Goal: Transaction & Acquisition: Purchase product/service

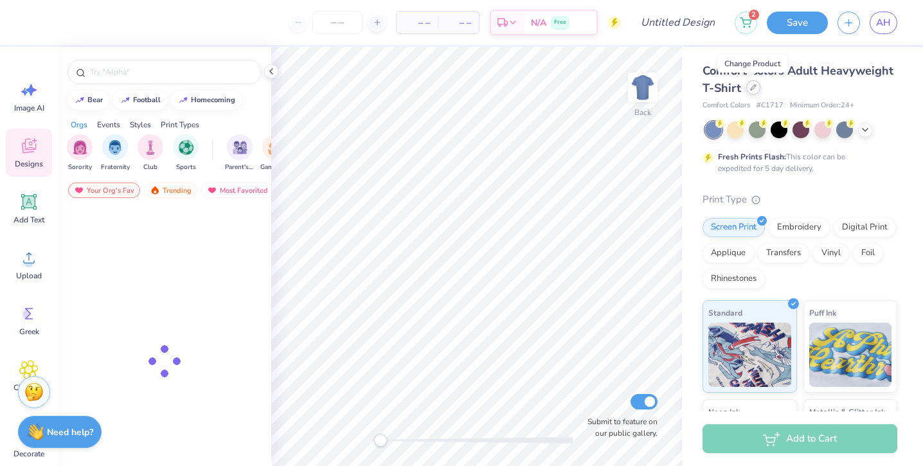
click at [751, 89] on icon at bounding box center [753, 87] width 6 height 6
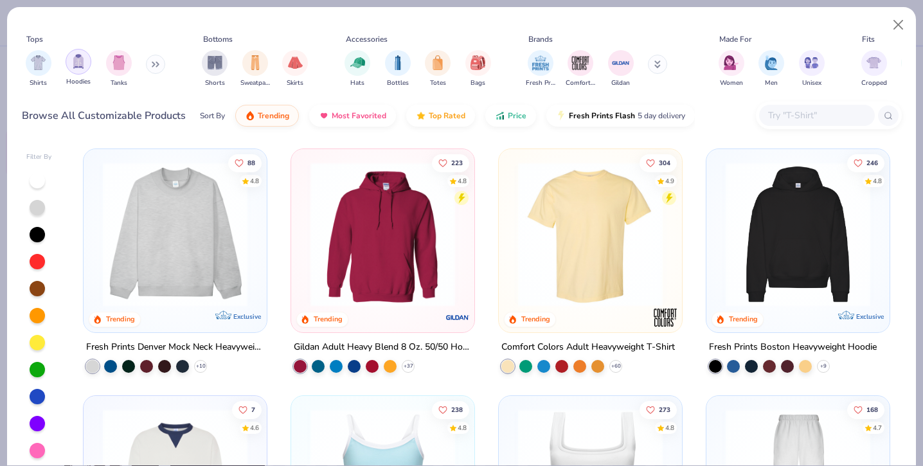
click at [75, 65] on img "filter for Hoodies" at bounding box center [78, 61] width 14 height 15
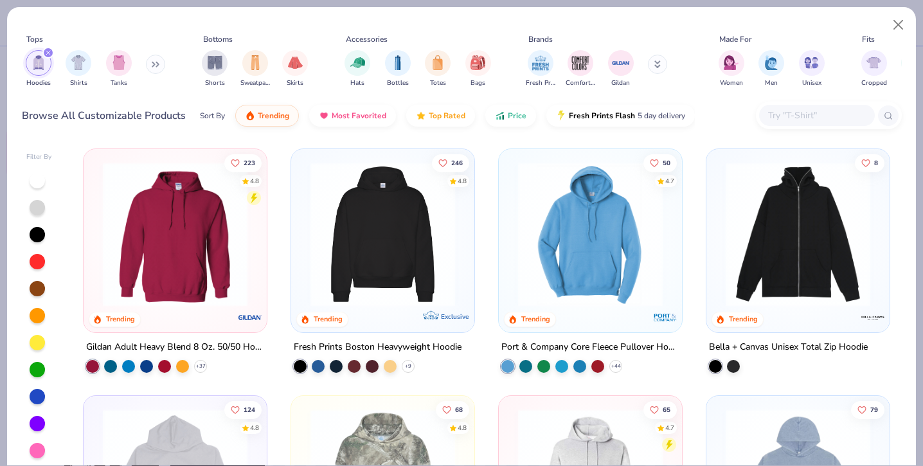
click at [416, 291] on img at bounding box center [382, 234] width 157 height 145
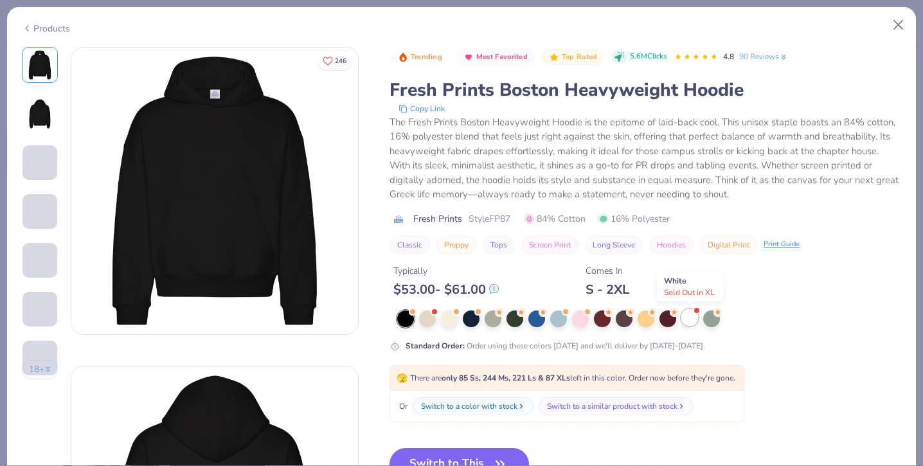
click at [692, 323] on div at bounding box center [689, 317] width 17 height 17
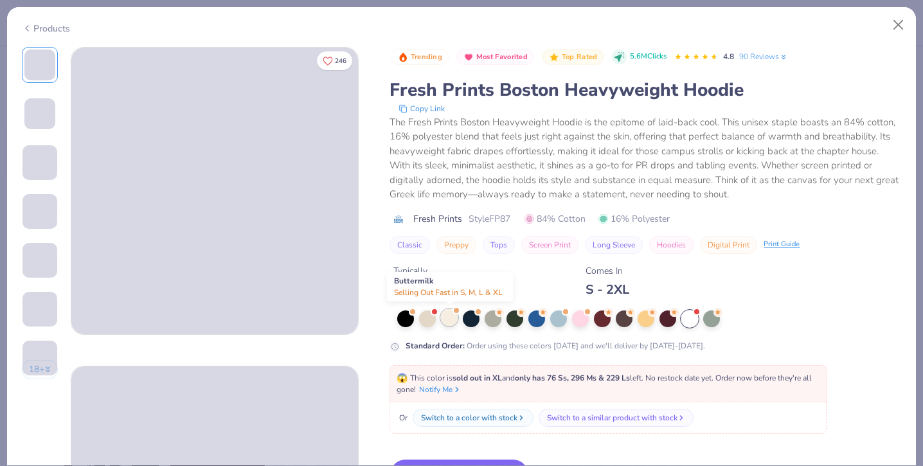
click at [446, 319] on div at bounding box center [449, 317] width 17 height 17
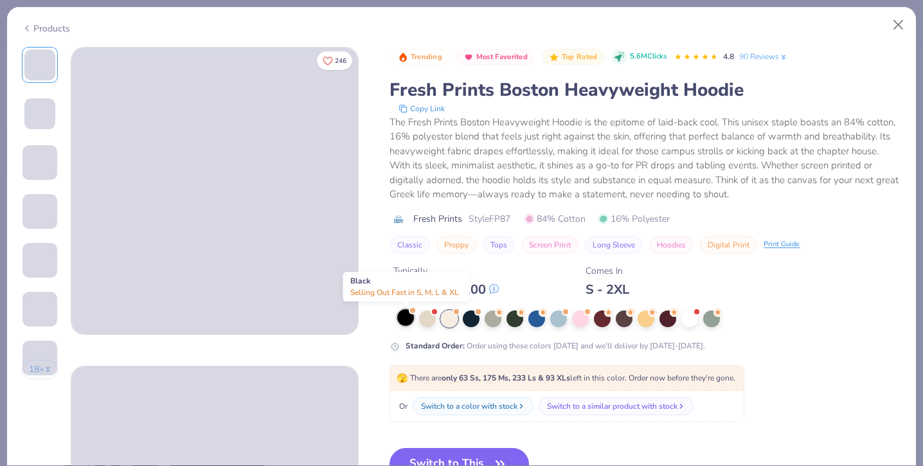
click at [405, 319] on div at bounding box center [405, 317] width 17 height 17
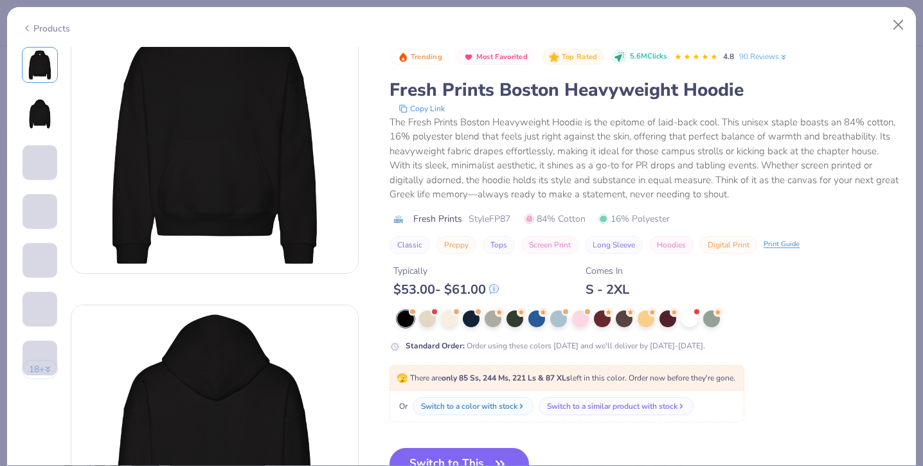
scroll to position [60, 0]
click at [465, 449] on button "Switch to This" at bounding box center [459, 464] width 139 height 32
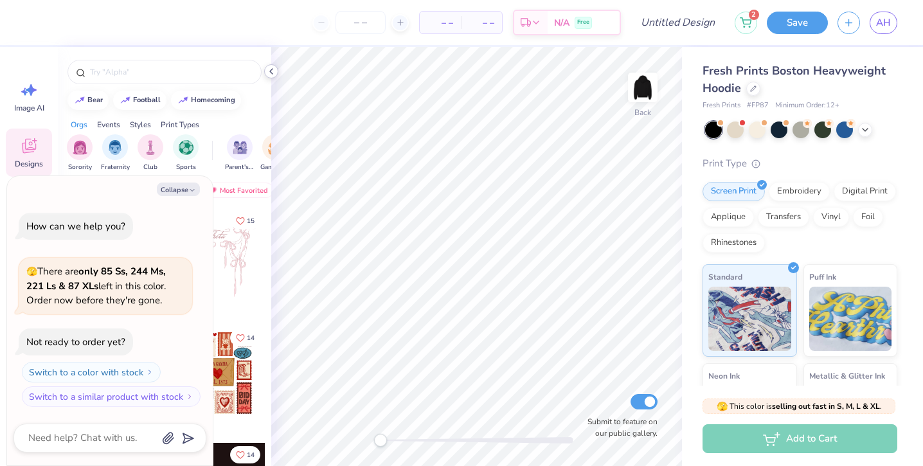
click at [269, 75] on icon at bounding box center [271, 71] width 10 height 10
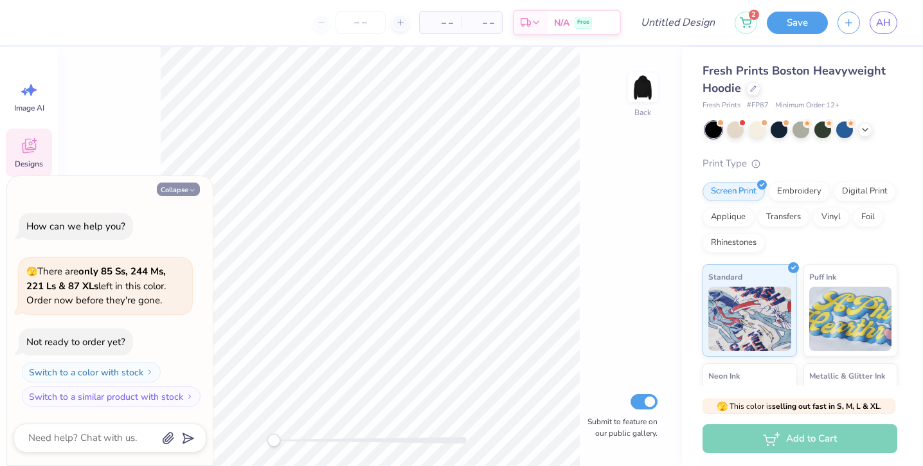
click at [179, 189] on button "Collapse" at bounding box center [178, 189] width 43 height 13
type textarea "x"
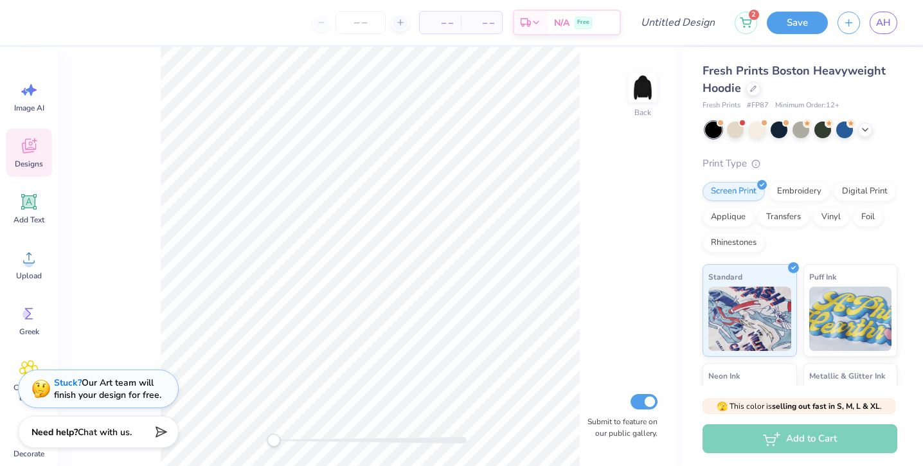
click at [32, 142] on icon at bounding box center [28, 145] width 19 height 19
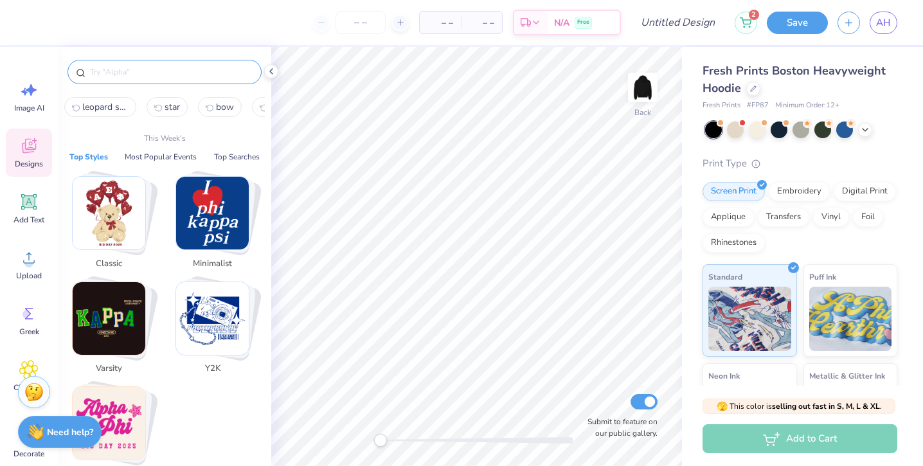
click at [102, 69] on input "text" at bounding box center [171, 72] width 165 height 13
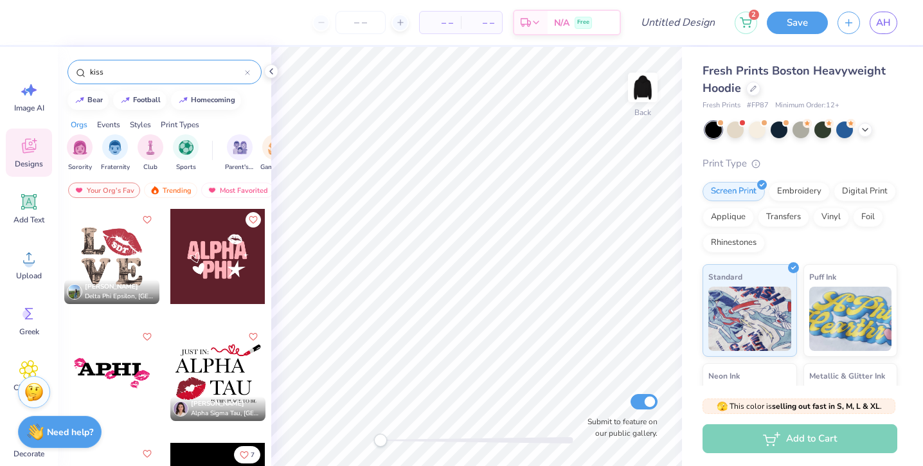
type input "kiss"
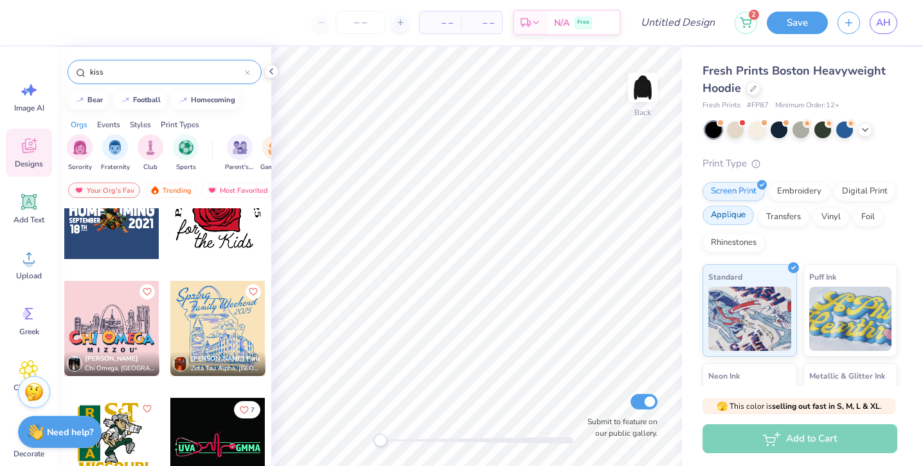
click at [744, 218] on div "Applique" at bounding box center [728, 215] width 51 height 19
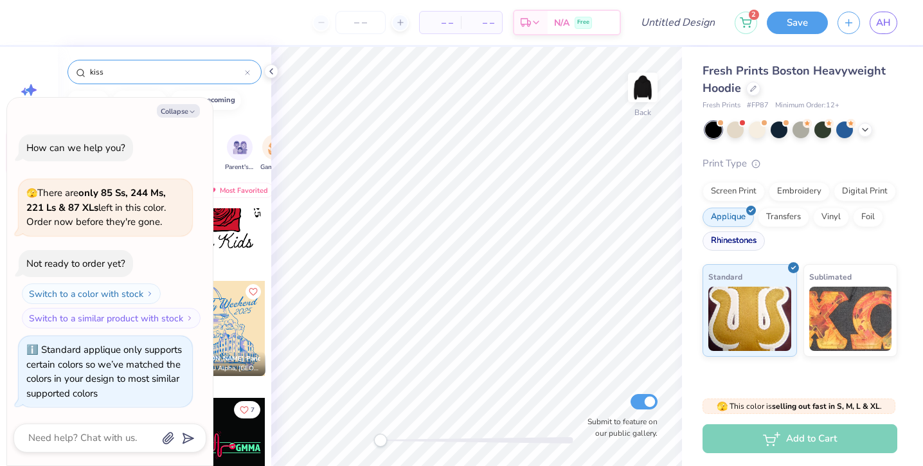
click at [741, 246] on div "Rhinestones" at bounding box center [734, 240] width 62 height 19
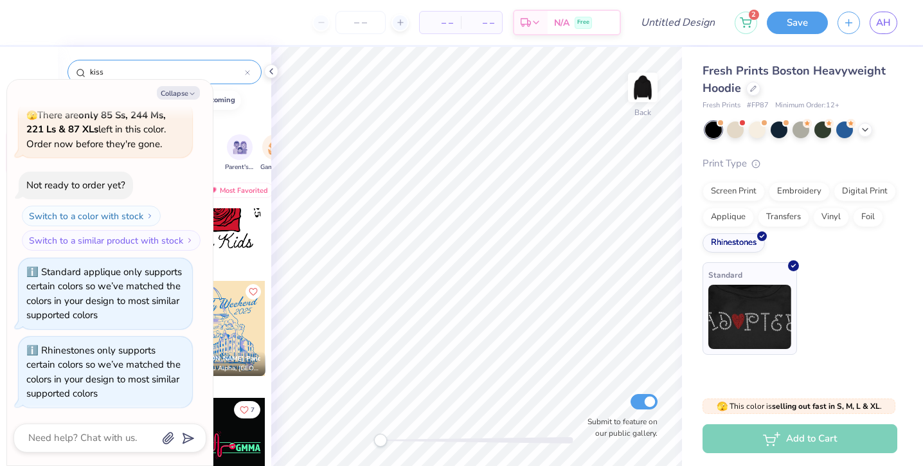
click at [771, 291] on img at bounding box center [749, 317] width 83 height 64
click at [183, 93] on button "Collapse" at bounding box center [178, 92] width 43 height 13
type textarea "x"
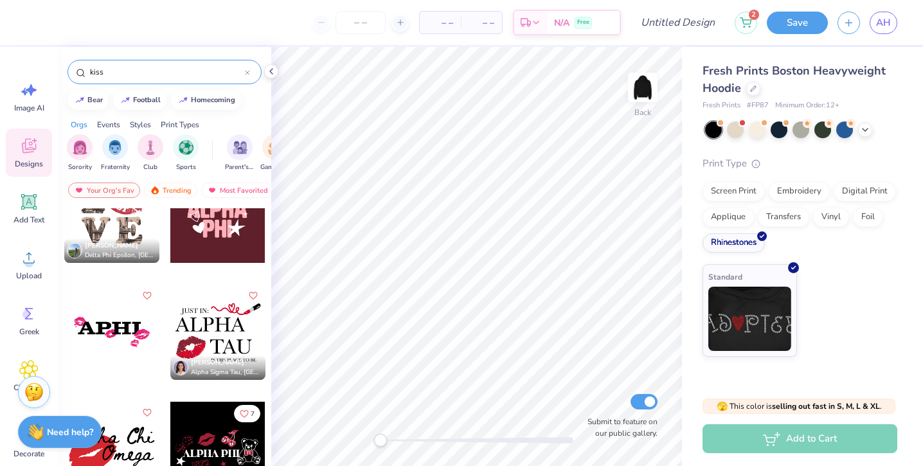
scroll to position [0, 0]
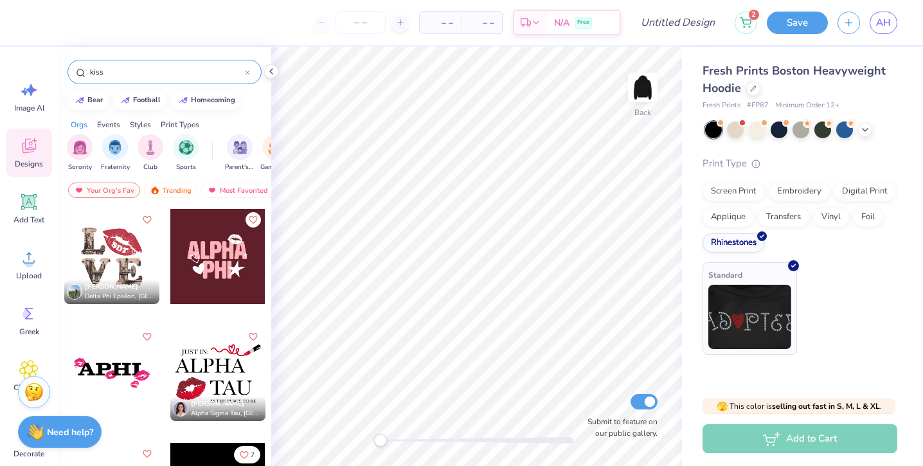
click at [751, 339] on img at bounding box center [749, 317] width 83 height 64
click at [139, 248] on div at bounding box center [15, 256] width 285 height 95
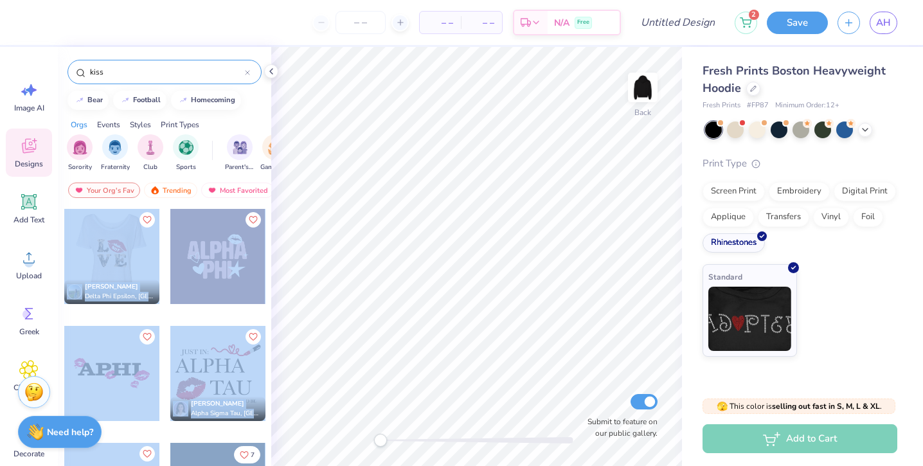
click at [400, 235] on div "– – Per Item – – Total Est. Delivery N/A Free Design Title 2 Save AH Image AI D…" at bounding box center [461, 233] width 923 height 466
click at [248, 67] on div at bounding box center [247, 72] width 5 height 12
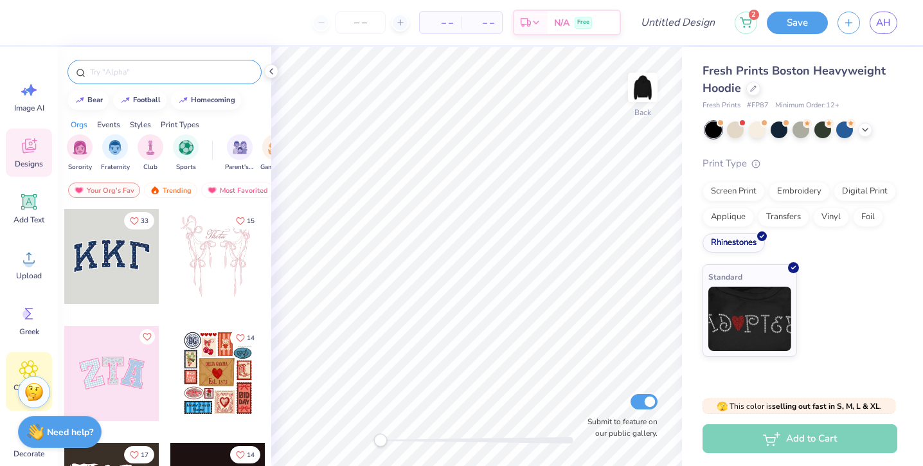
click at [33, 367] on icon at bounding box center [28, 369] width 19 height 19
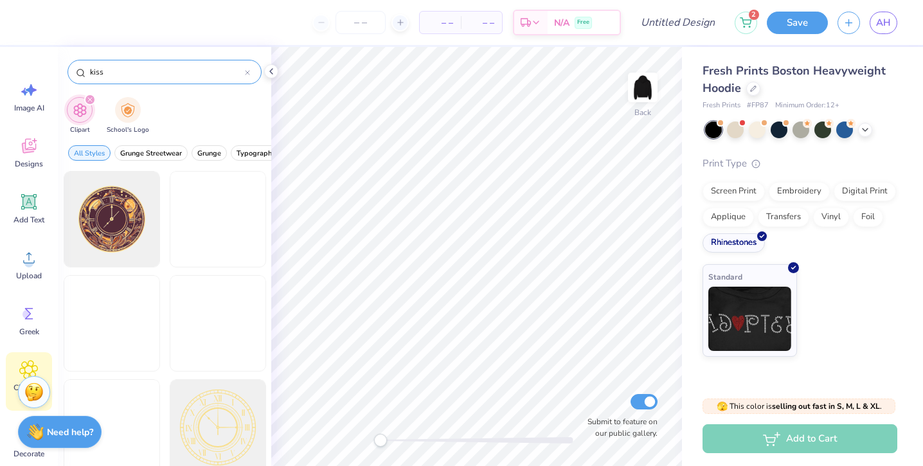
type input "kiss"
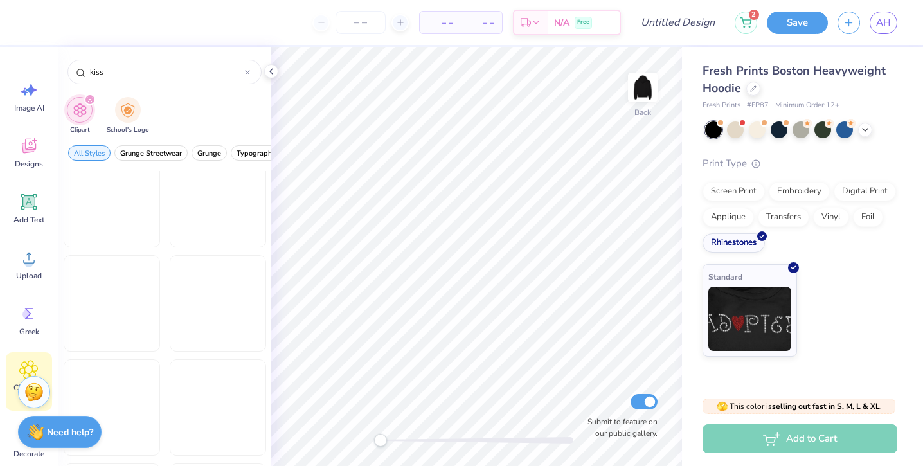
scroll to position [550, 0]
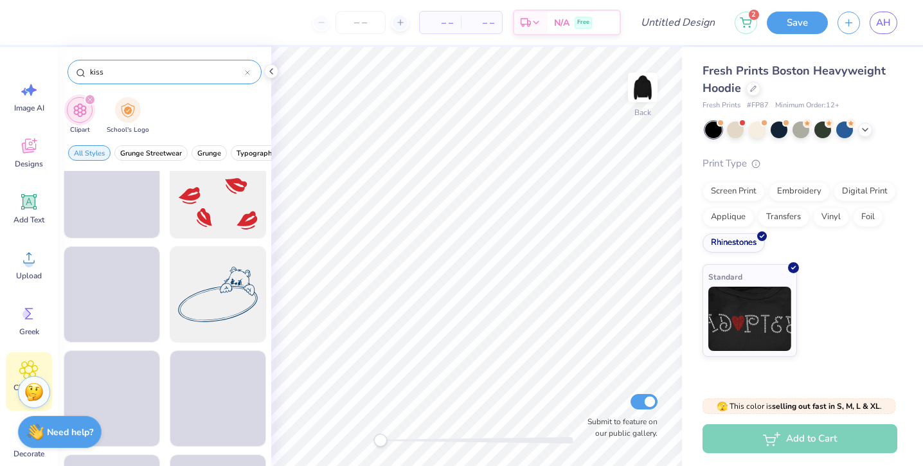
click at [247, 74] on icon at bounding box center [247, 72] width 5 height 5
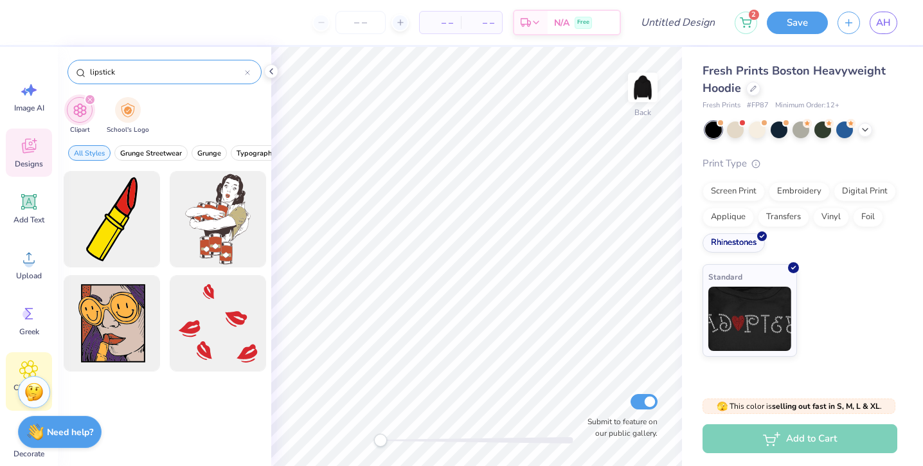
type input "lipstick"
click at [25, 154] on icon at bounding box center [28, 145] width 19 height 19
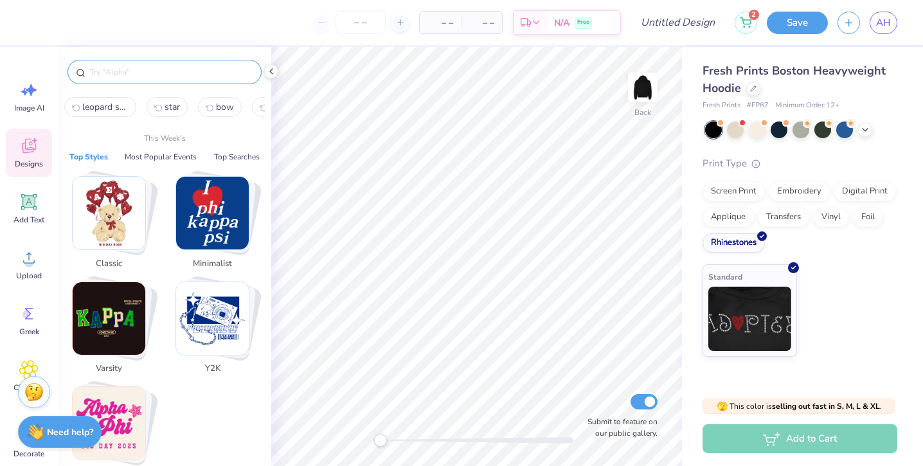
click at [145, 71] on input "text" at bounding box center [171, 72] width 165 height 13
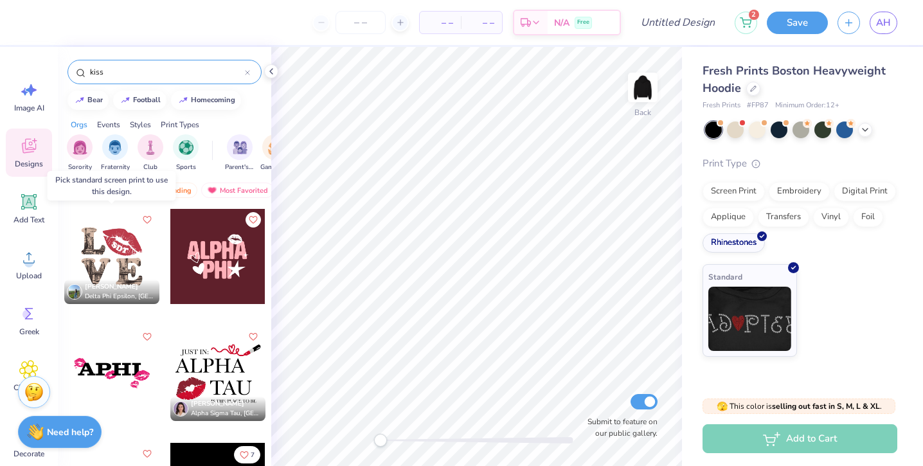
type input "kiss"
click at [130, 253] on div at bounding box center [111, 256] width 95 height 95
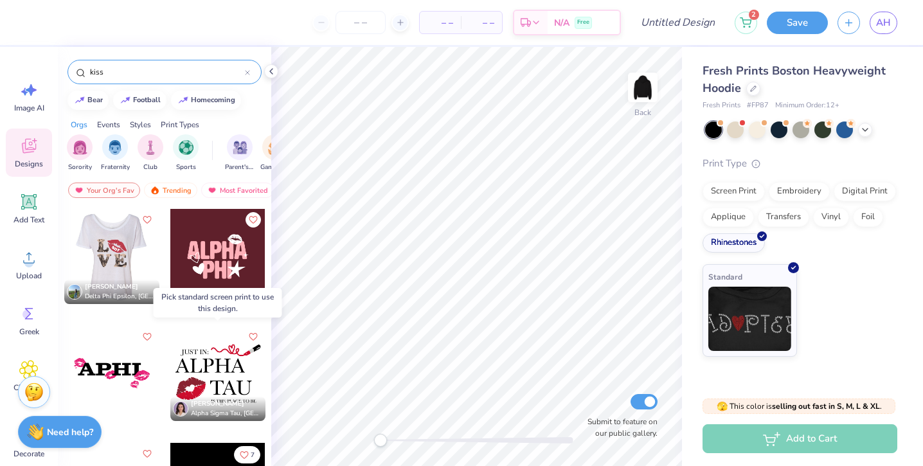
click at [209, 370] on div at bounding box center [217, 373] width 95 height 95
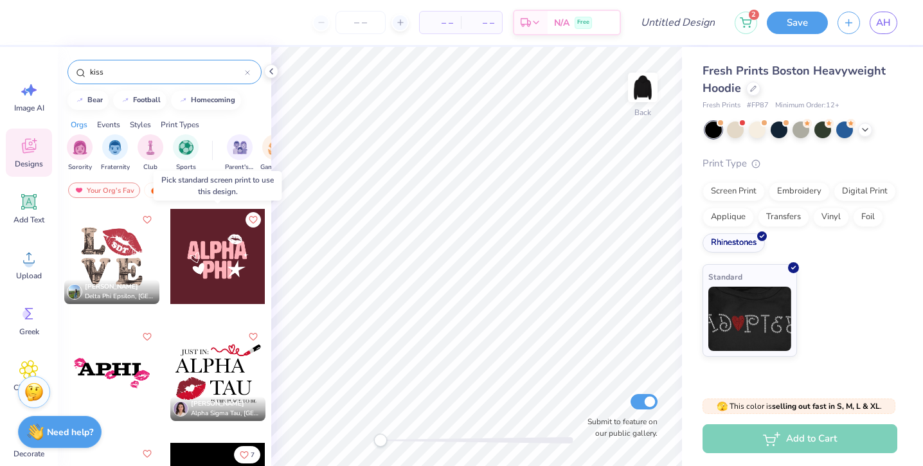
click at [206, 262] on div at bounding box center [217, 256] width 95 height 95
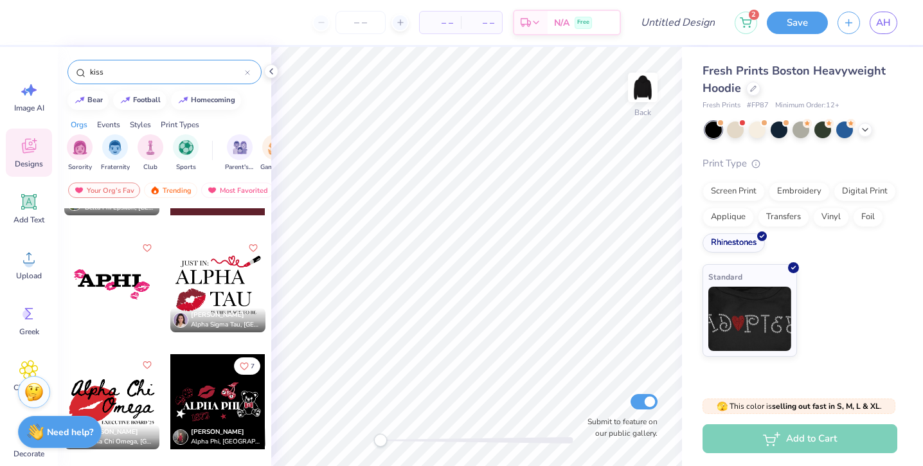
scroll to position [88, 0]
click at [112, 293] on div at bounding box center [111, 285] width 95 height 95
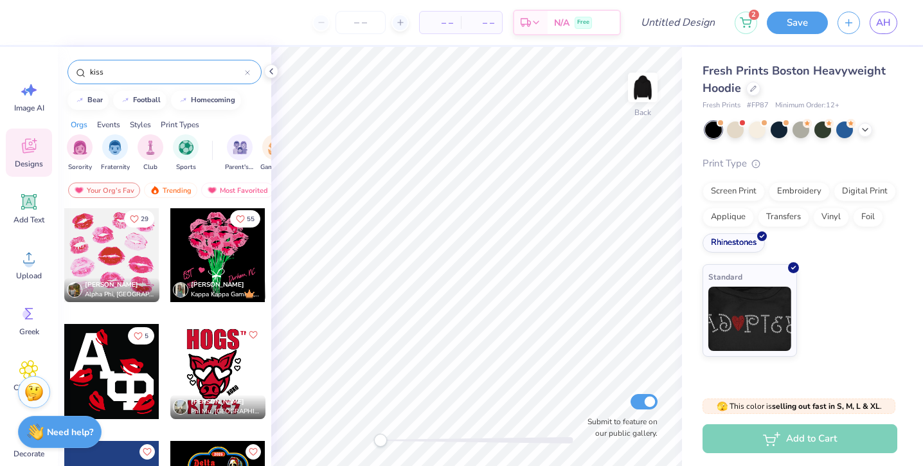
scroll to position [364, 0]
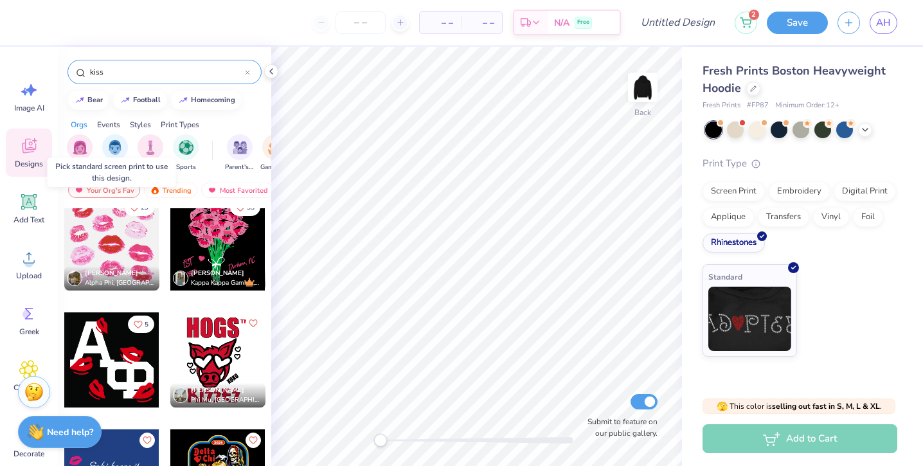
click at [110, 237] on div at bounding box center [111, 242] width 95 height 95
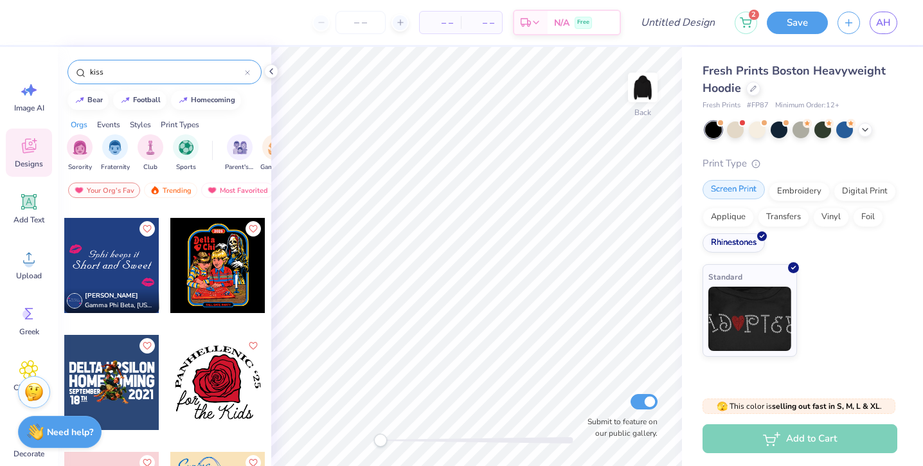
click at [749, 188] on div "Screen Print" at bounding box center [734, 189] width 62 height 19
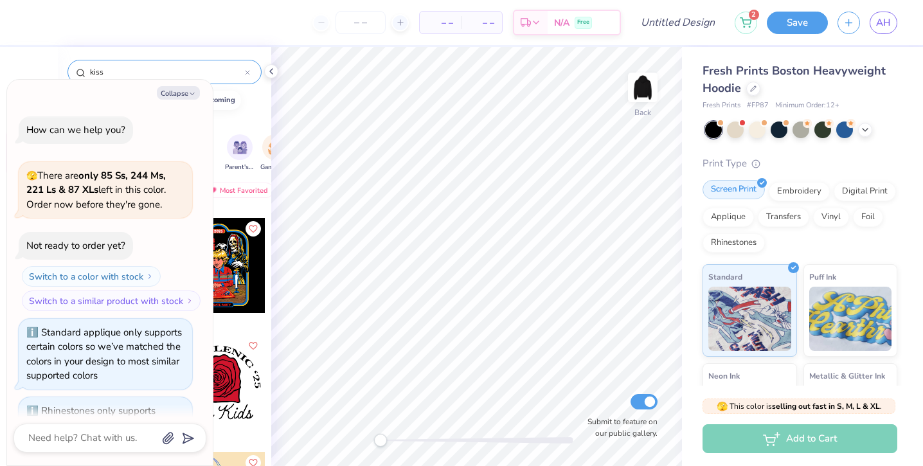
scroll to position [139, 0]
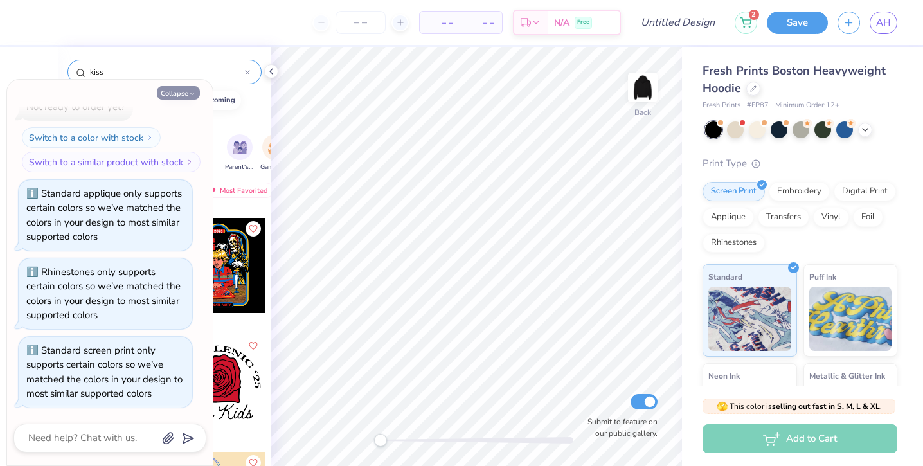
click at [184, 93] on button "Collapse" at bounding box center [178, 92] width 43 height 13
type textarea "x"
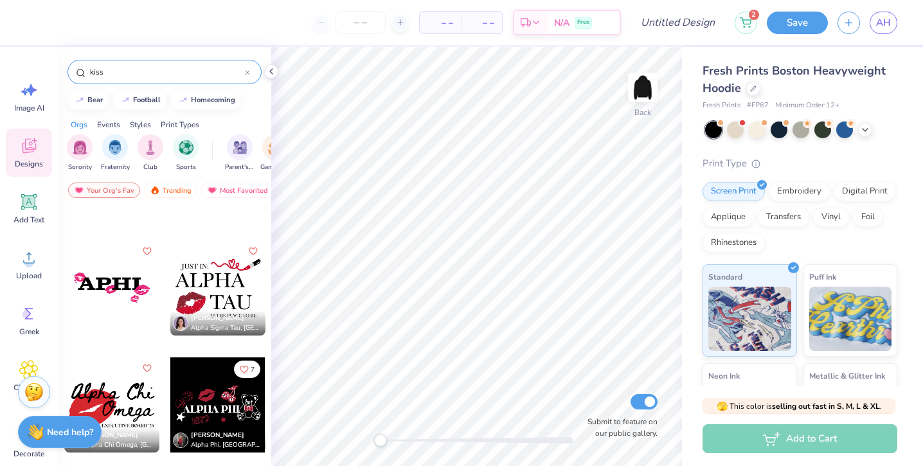
scroll to position [0, 0]
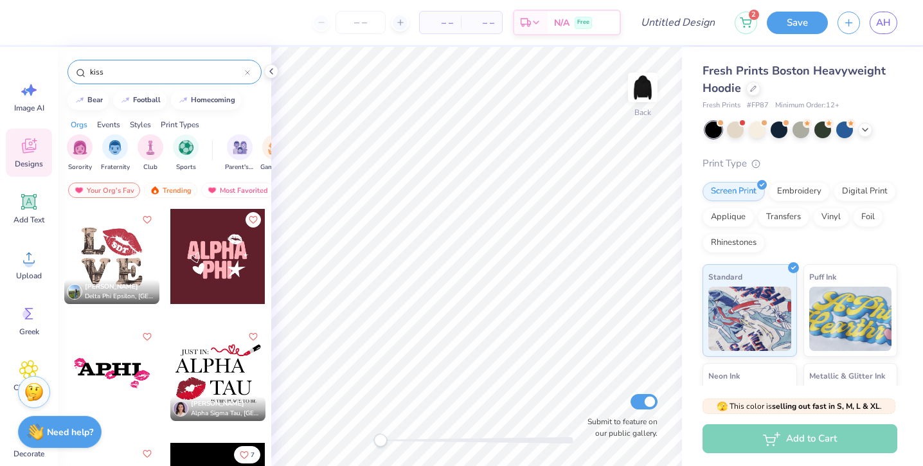
click at [130, 262] on div at bounding box center [111, 256] width 95 height 95
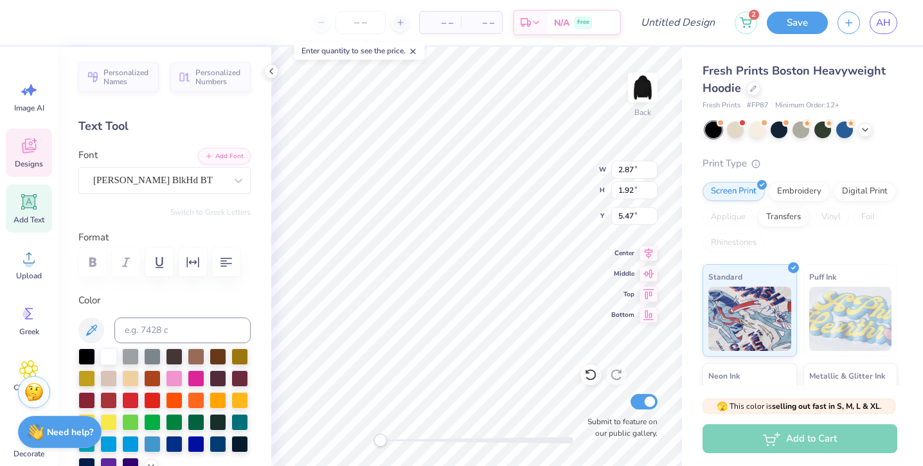
type textarea "S"
type textarea "MISC"
type input "2.07"
type input "1.57"
type input "5.86"
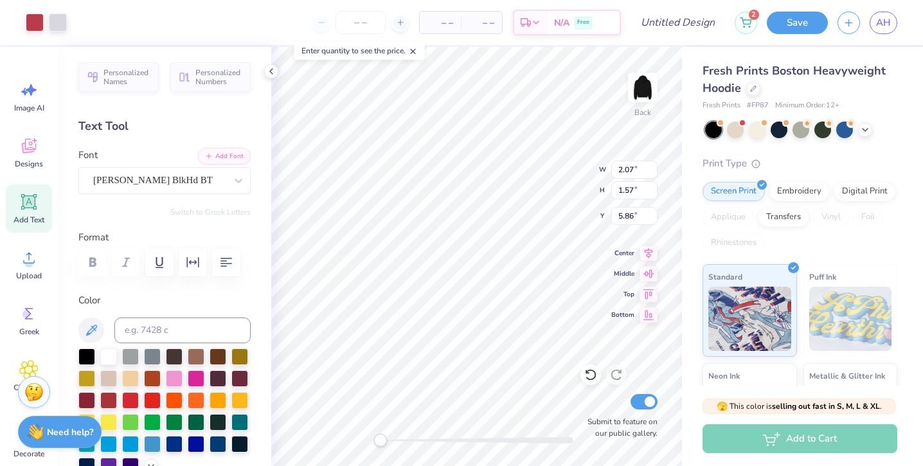
type input "6.31"
type input "4.18"
type input "6.50"
click at [551, 189] on div "Back W 6.31 6.31 " H 4.18 4.18 " Y 6.50 6.50 " Center Middle Top Bottom Submit …" at bounding box center [476, 256] width 411 height 419
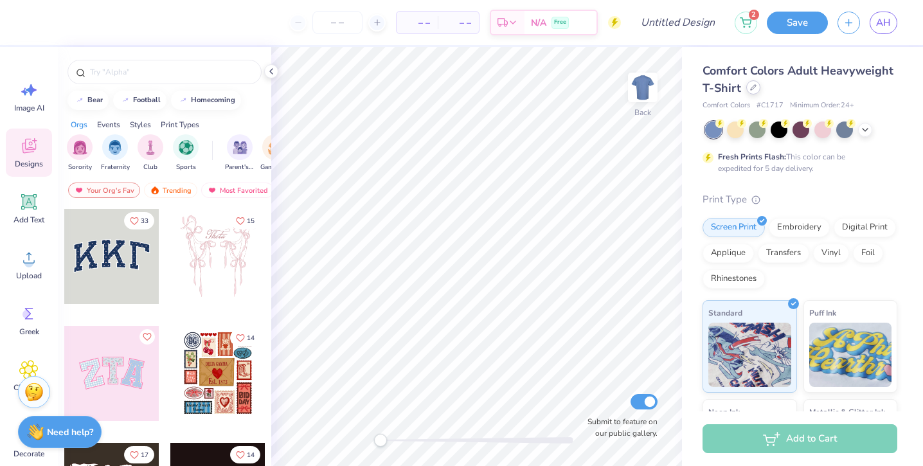
click at [749, 83] on div at bounding box center [753, 87] width 14 height 14
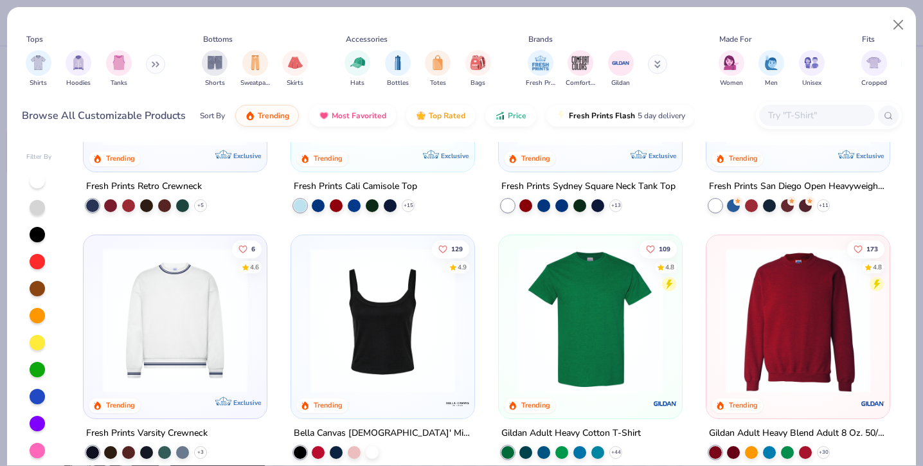
scroll to position [407, 0]
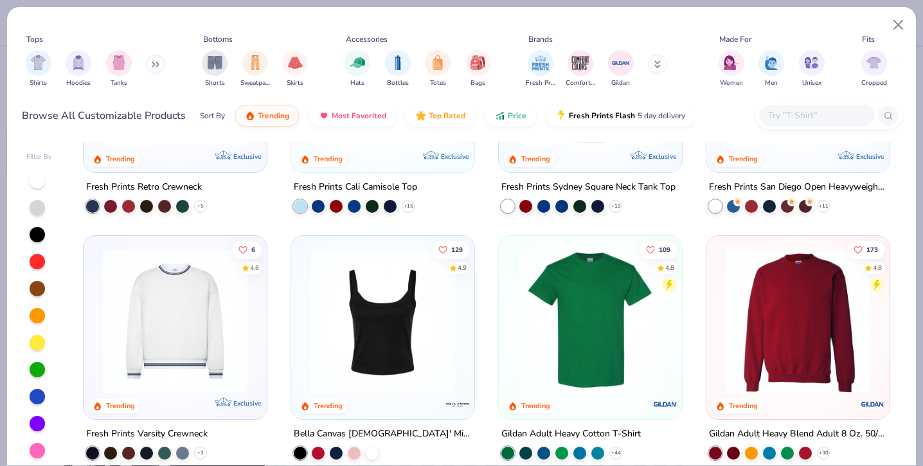
click at [426, 343] on img at bounding box center [382, 320] width 157 height 145
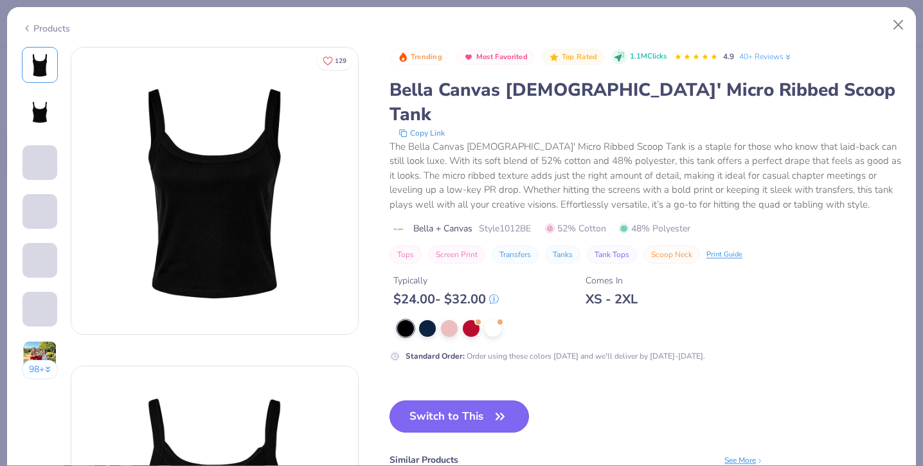
click at [428, 400] on button "Switch to This" at bounding box center [459, 416] width 139 height 32
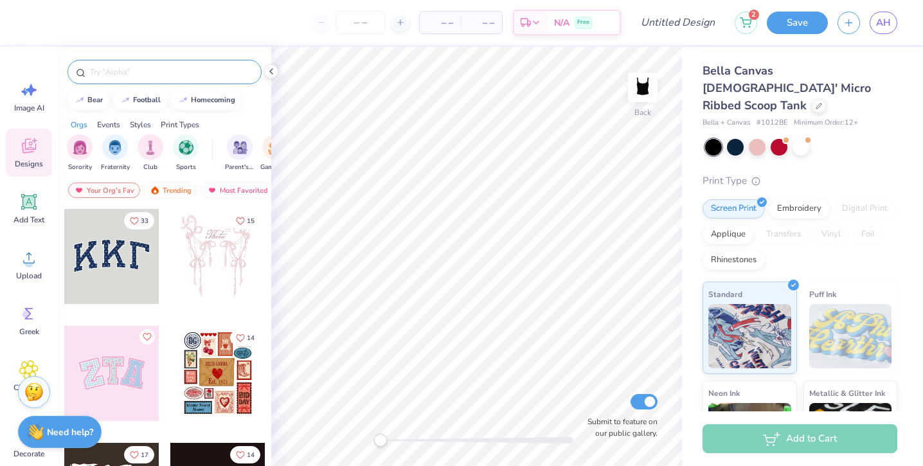
click at [122, 76] on input "text" at bounding box center [171, 72] width 165 height 13
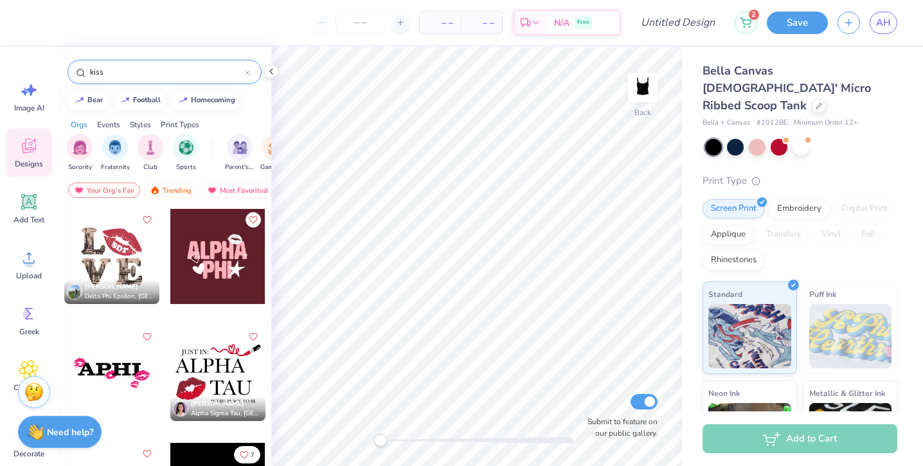
click at [168, 75] on input "kiss" at bounding box center [167, 72] width 156 height 13
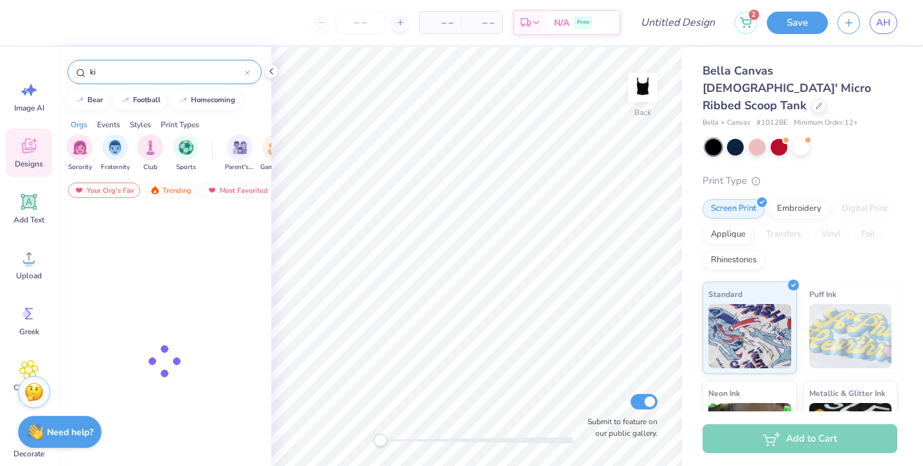
type input "k"
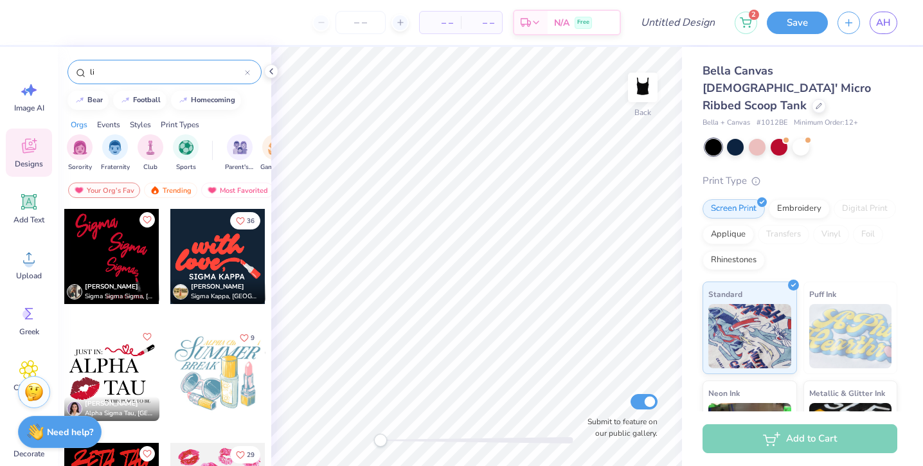
type input "l"
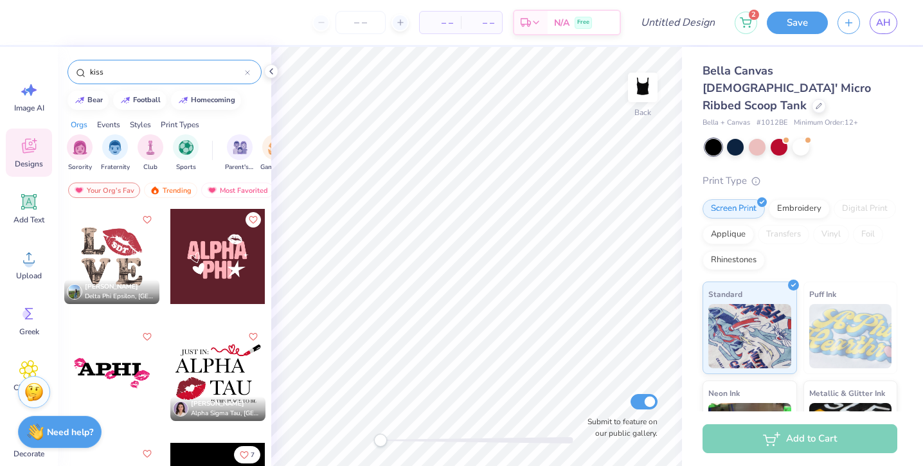
type input "kiss"
click at [216, 252] on div at bounding box center [217, 256] width 95 height 95
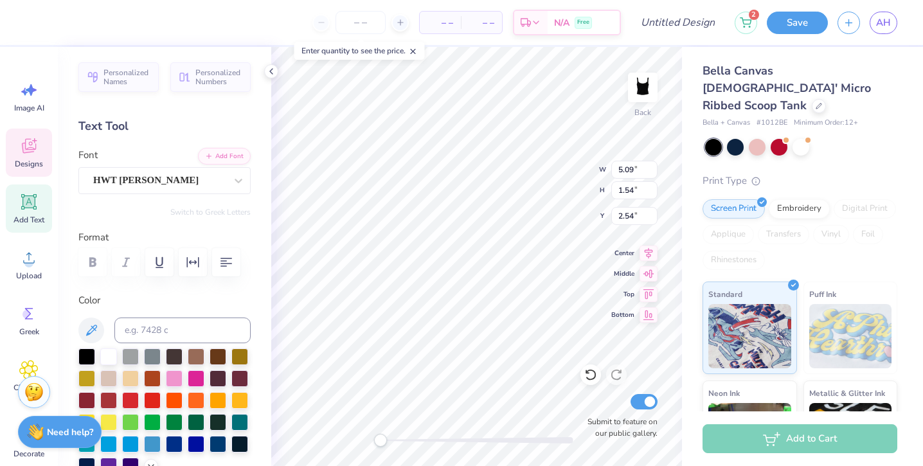
type textarea "OPEN"
type input "2.45"
type input "4.21"
type textarea "COLLEGIATE"
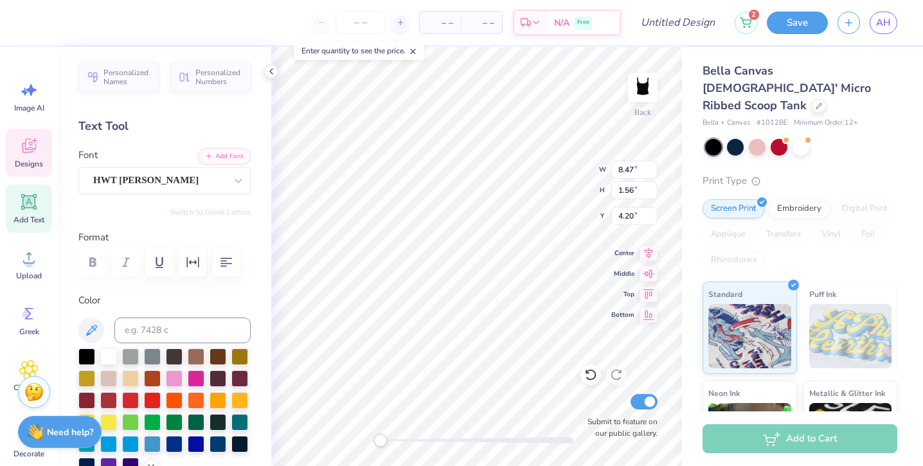
type input "3.97"
type input "2.37"
type textarea "MIAMI OPEN"
type input "0.47"
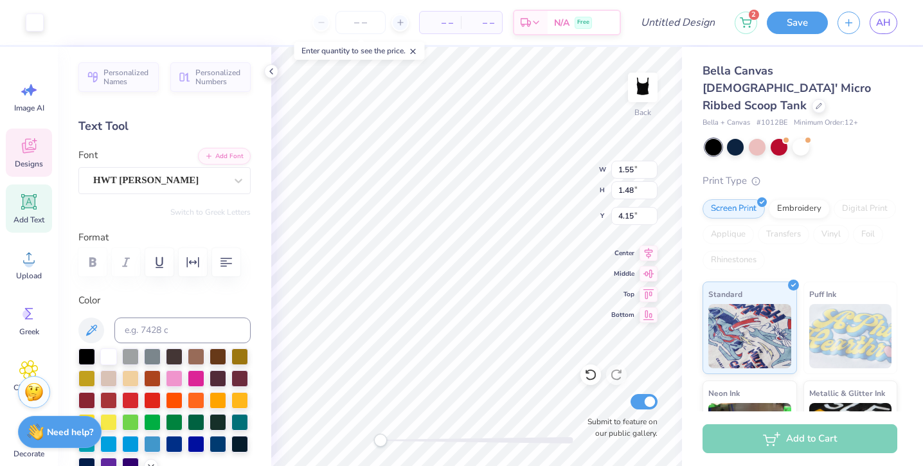
type input "0.47"
type input "3.49"
click at [728, 251] on div "Rhinestones" at bounding box center [734, 260] width 62 height 19
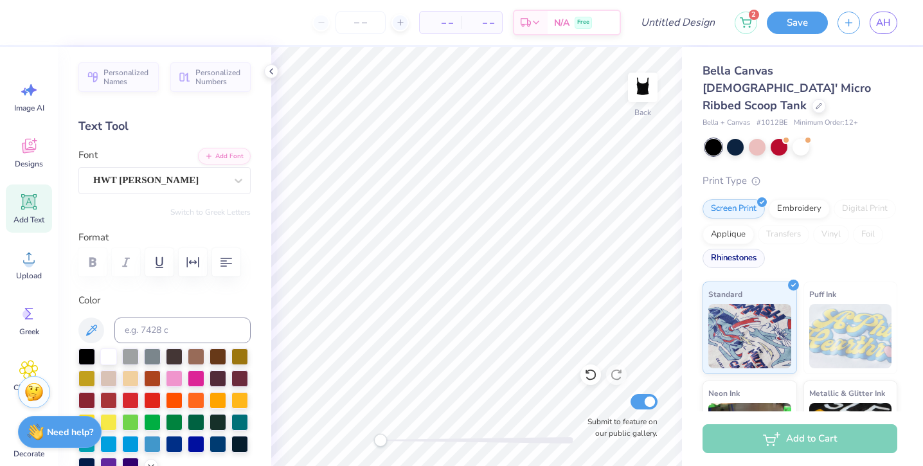
click at [735, 249] on div "Rhinestones" at bounding box center [734, 258] width 62 height 19
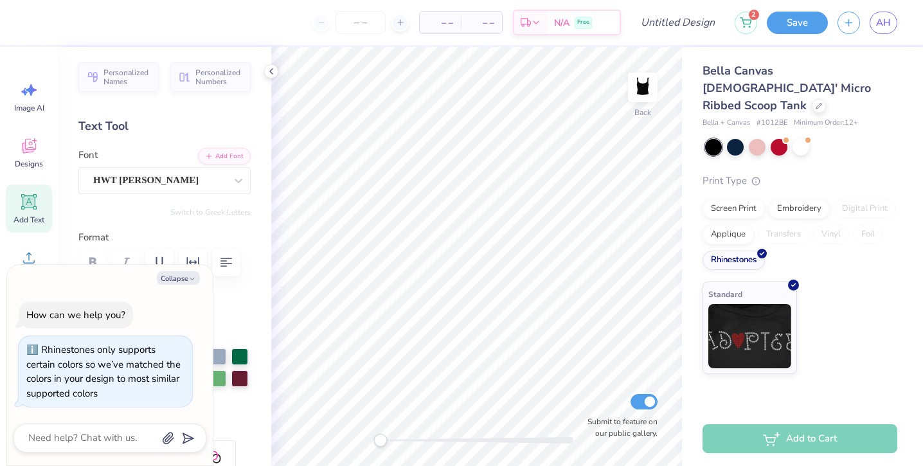
click at [247, 304] on label "Color" at bounding box center [164, 300] width 172 height 15
click at [245, 197] on div "Personalized Names Personalized Numbers Text Tool Add Font Font HWT Artz Switch…" at bounding box center [164, 256] width 213 height 419
click at [186, 280] on button "Collapse" at bounding box center [178, 277] width 43 height 13
type textarea "x"
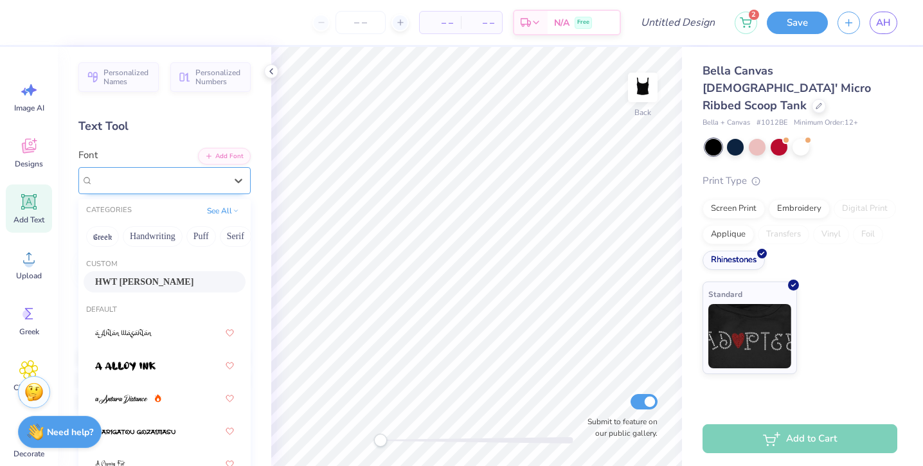
click at [133, 179] on div "HWT Artz" at bounding box center [159, 180] width 135 height 20
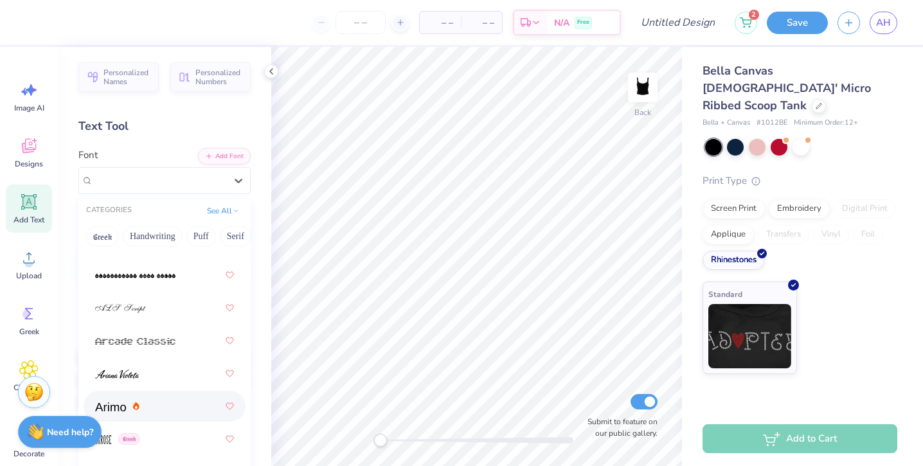
scroll to position [501, 0]
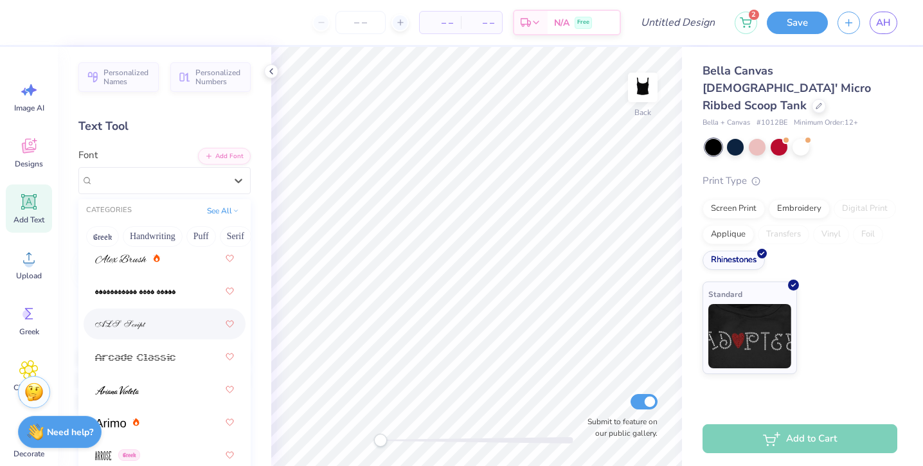
click at [170, 327] on div at bounding box center [164, 323] width 139 height 23
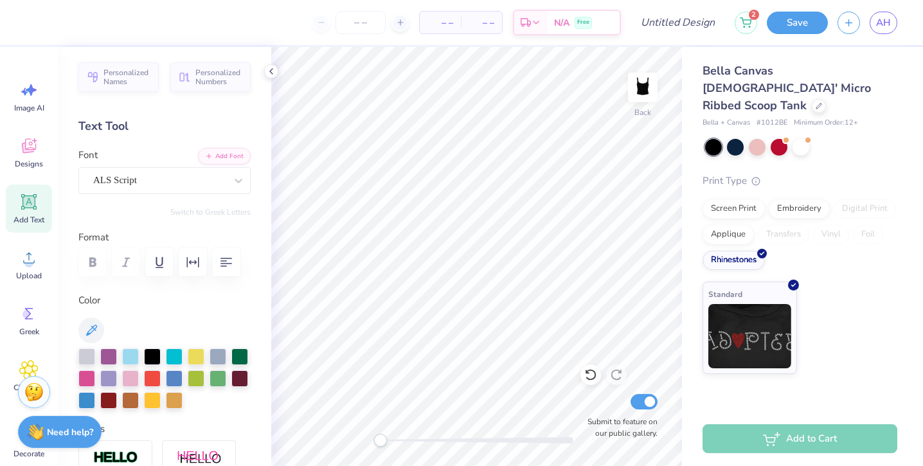
click at [14, 207] on div "Add Text" at bounding box center [29, 208] width 46 height 48
click at [33, 208] on icon at bounding box center [28, 201] width 15 height 15
type textarea "M"
type textarea "Open Collegiate"
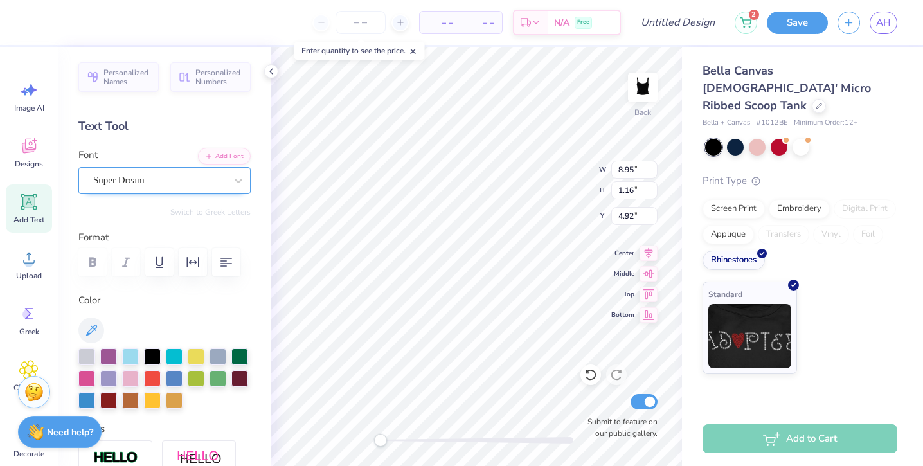
click at [223, 189] on div "Super Dream" at bounding box center [159, 180] width 135 height 20
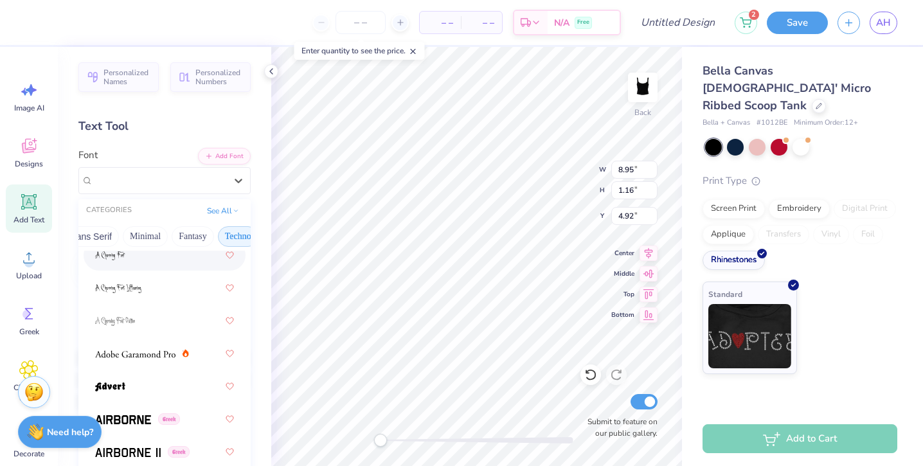
scroll to position [0, 277]
click at [213, 213] on button "See All" at bounding box center [223, 209] width 40 height 13
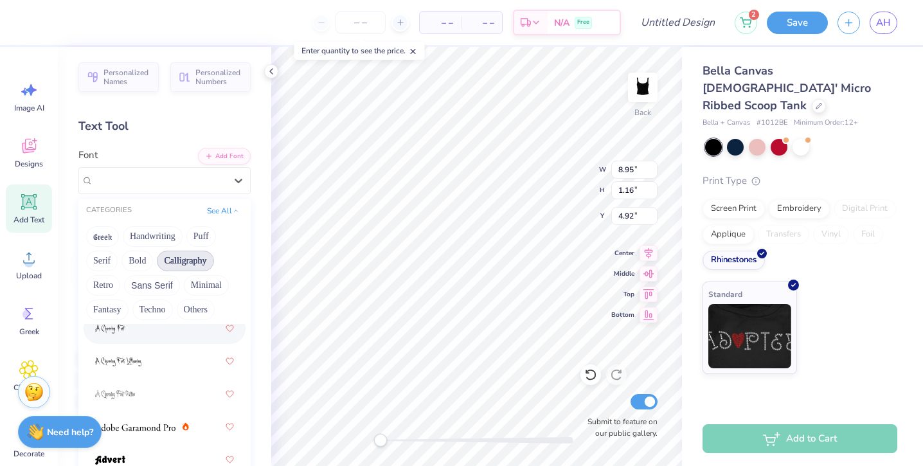
click at [192, 268] on button "Calligraphy" at bounding box center [185, 261] width 57 height 21
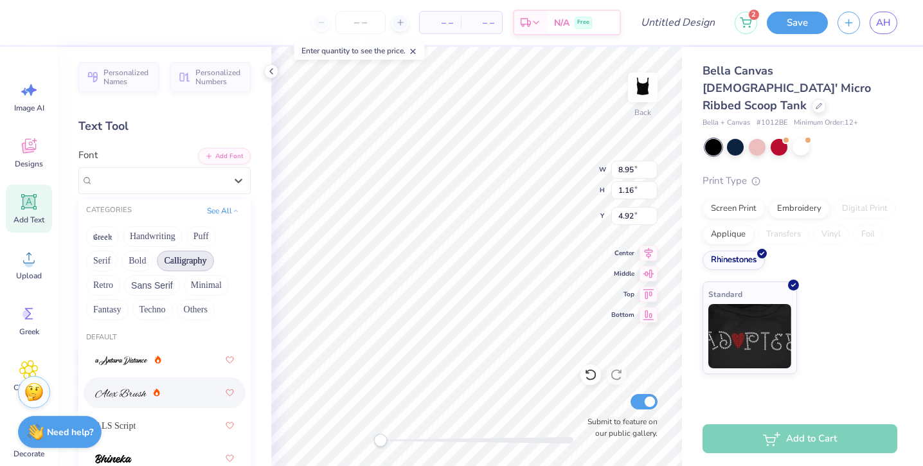
click at [132, 393] on img at bounding box center [120, 393] width 51 height 9
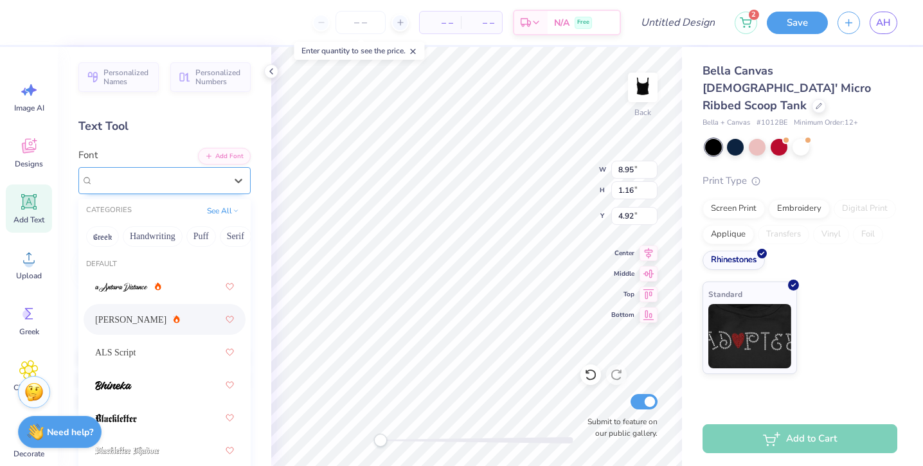
click at [148, 181] on div "Alex Brush" at bounding box center [159, 180] width 135 height 20
click at [127, 346] on span "ALS Script" at bounding box center [115, 352] width 40 height 13
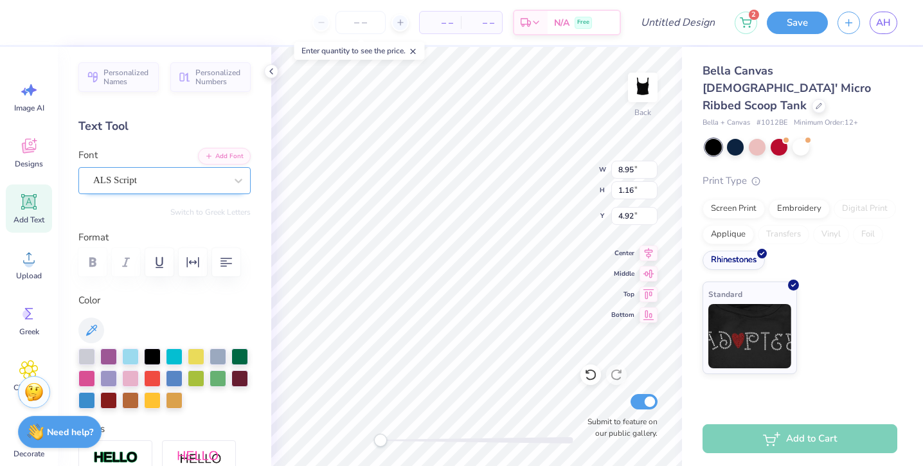
click at [185, 178] on div "ALS Script" at bounding box center [159, 180] width 135 height 20
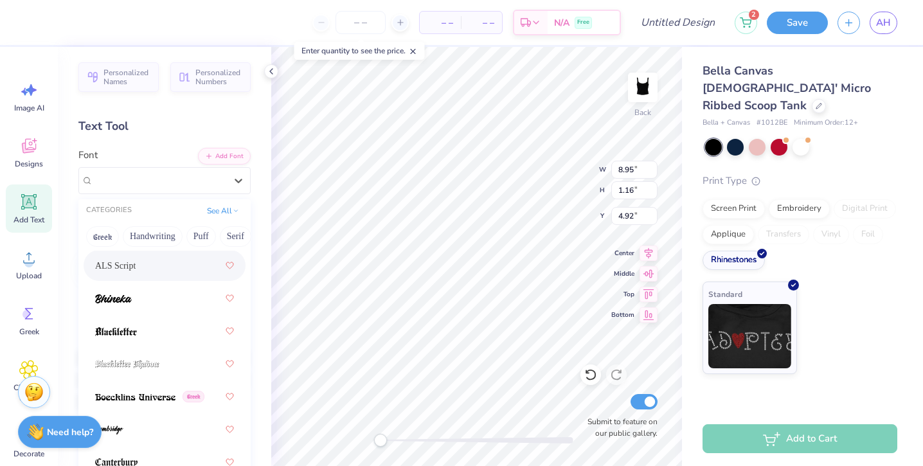
scroll to position [89, 0]
click at [159, 328] on div at bounding box center [164, 329] width 139 height 23
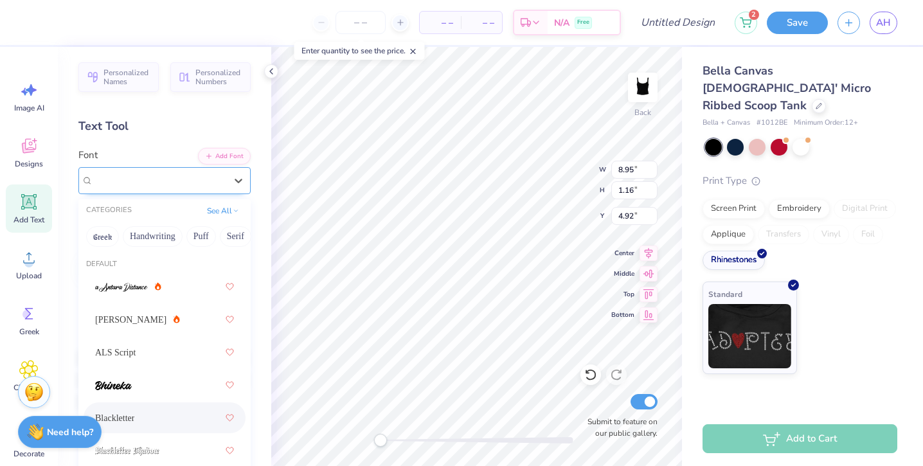
click at [195, 182] on div "Blackletter" at bounding box center [159, 180] width 135 height 20
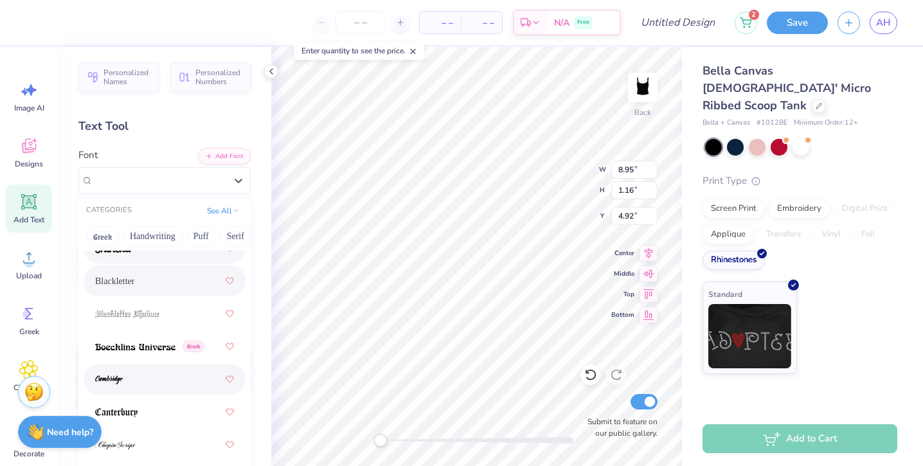
scroll to position [138, 0]
click at [179, 376] on div at bounding box center [164, 377] width 139 height 23
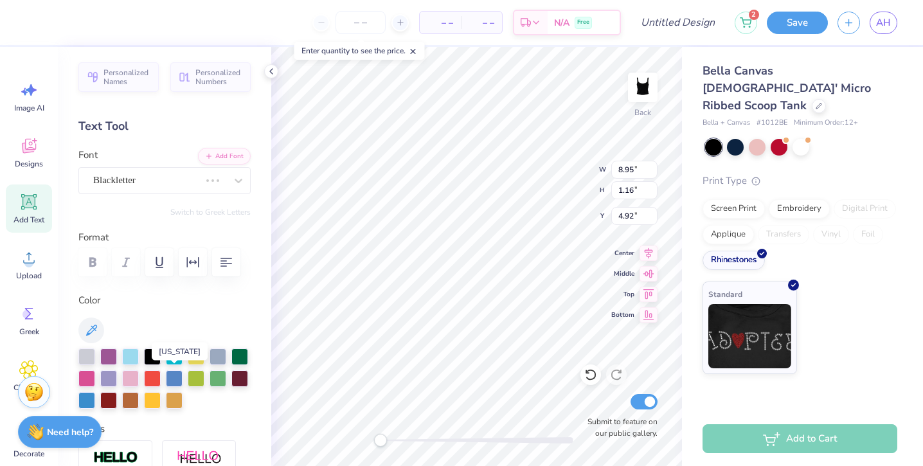
scroll to position [32, 0]
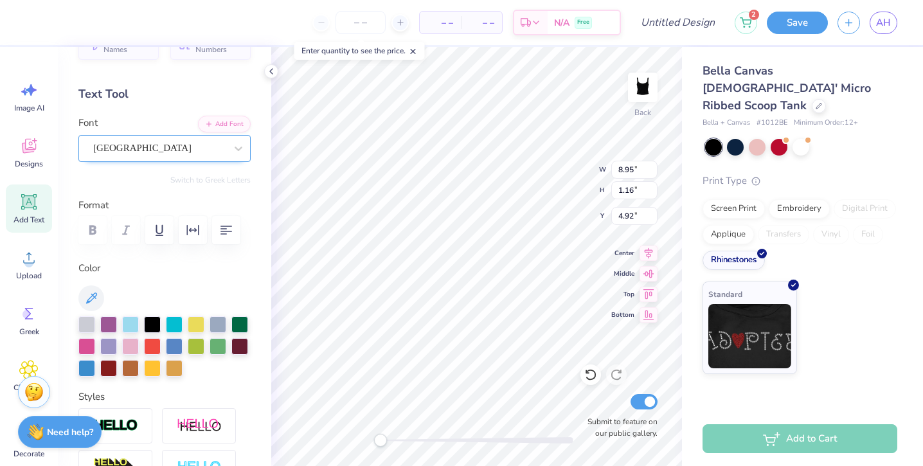
click at [180, 148] on div "Cambridge" at bounding box center [159, 148] width 135 height 20
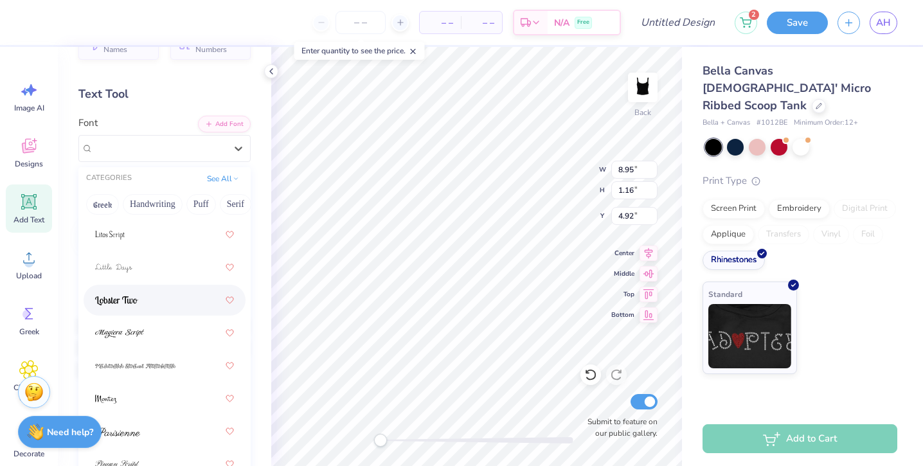
scroll to position [595, 0]
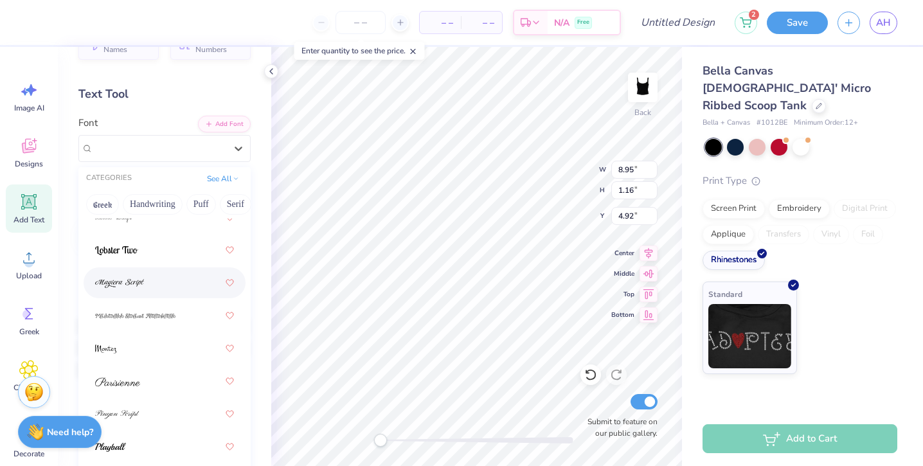
click at [173, 277] on div at bounding box center [164, 282] width 139 height 23
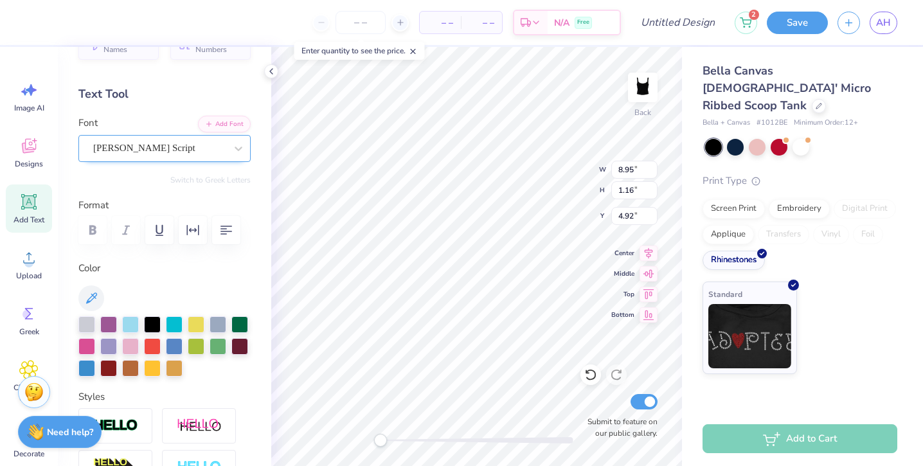
click at [153, 152] on div "Magiera Script" at bounding box center [159, 148] width 135 height 20
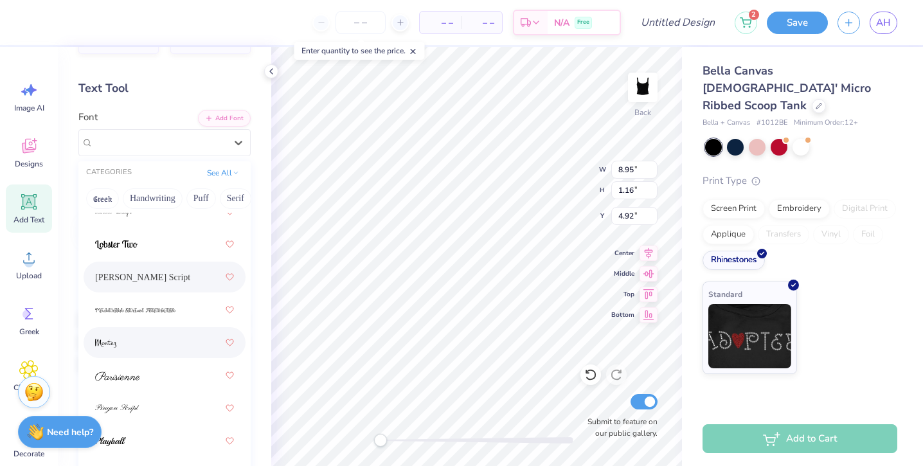
scroll to position [43, 0]
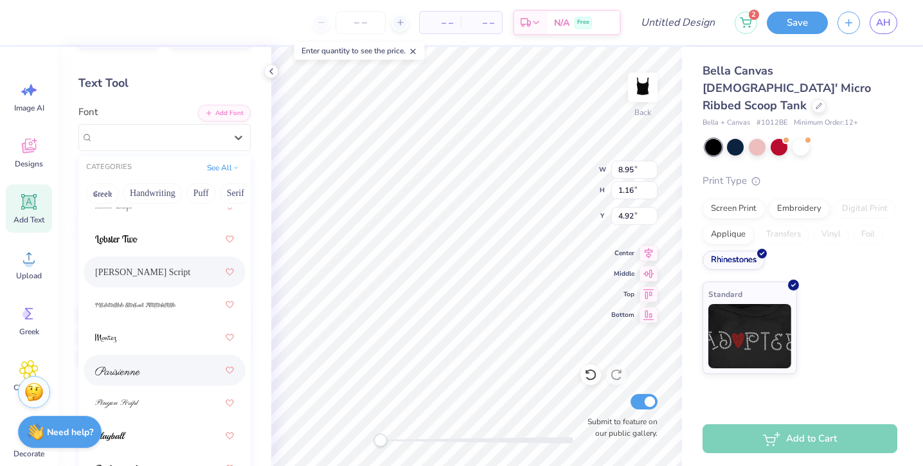
click at [141, 369] on div at bounding box center [164, 370] width 139 height 23
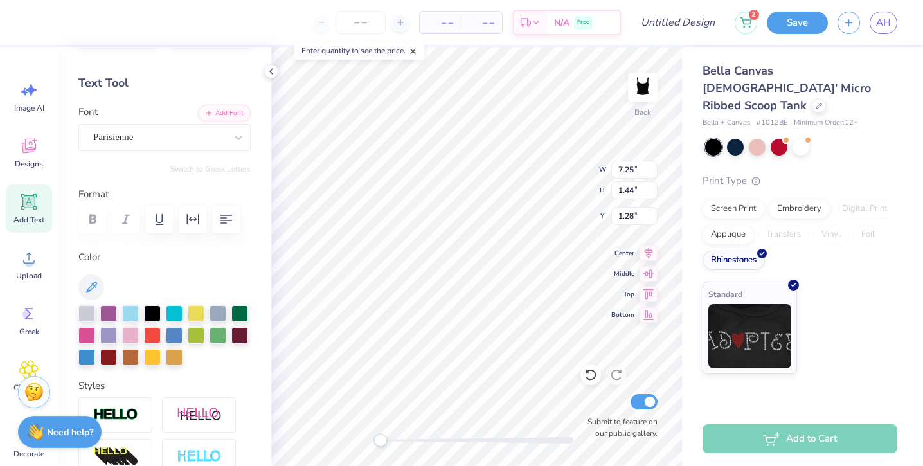
scroll to position [0, 3]
click at [29, 166] on span "Designs" at bounding box center [29, 164] width 28 height 10
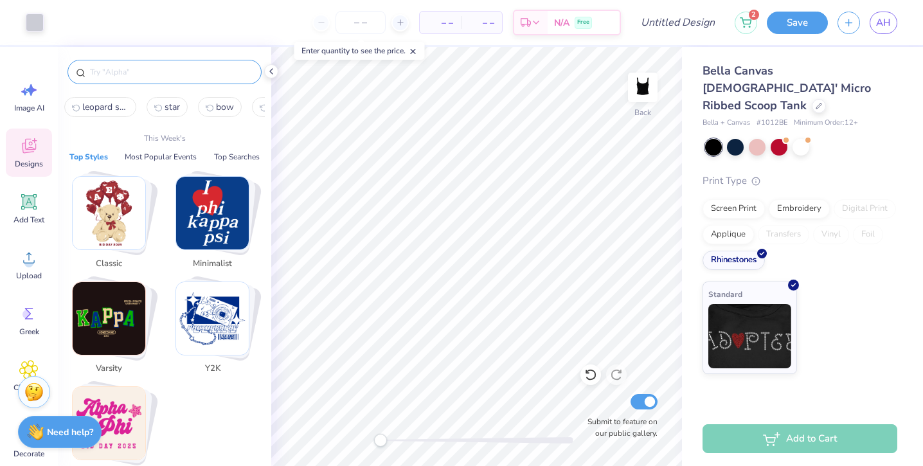
click at [130, 77] on input "text" at bounding box center [171, 72] width 165 height 13
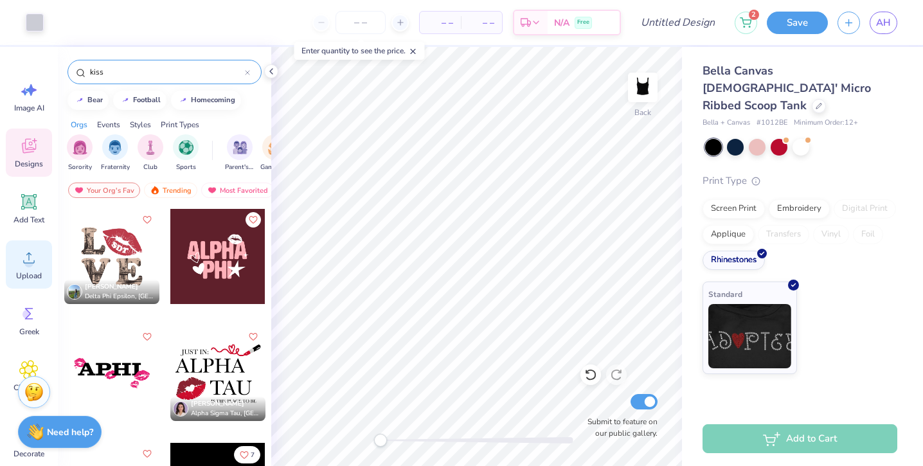
type input "kiss"
click at [22, 278] on span "Upload" at bounding box center [29, 276] width 26 height 10
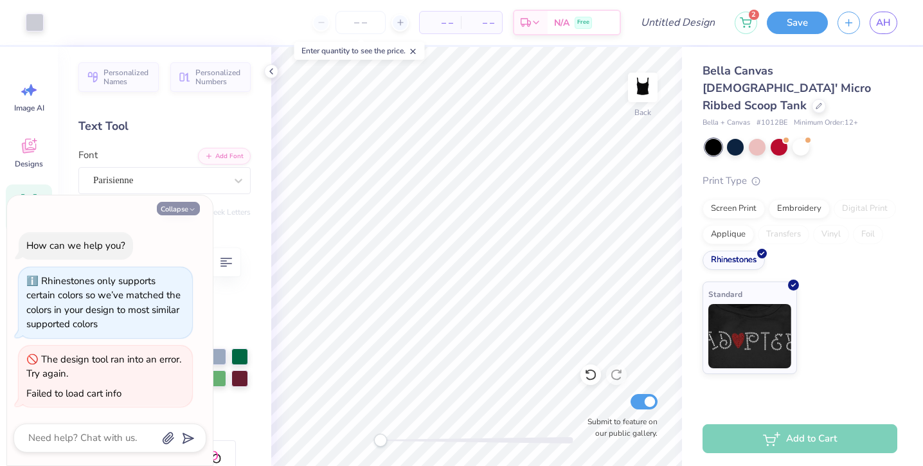
click at [189, 207] on icon "button" at bounding box center [192, 210] width 8 height 8
type textarea "x"
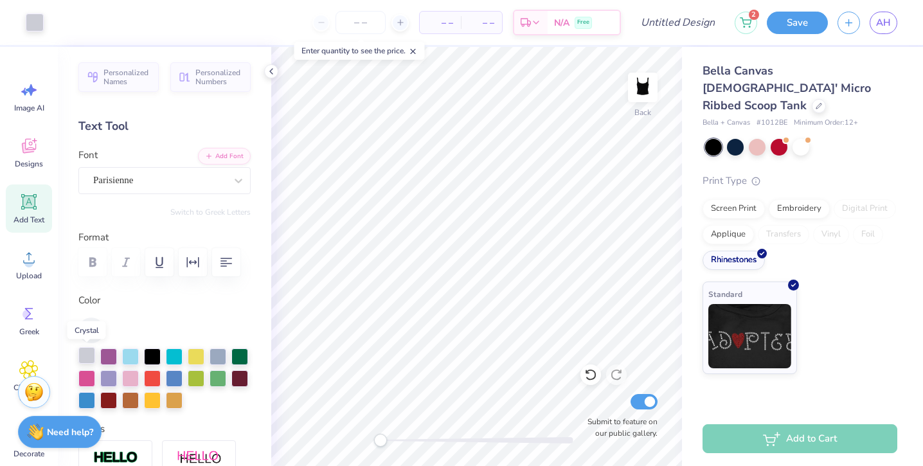
click at [85, 355] on div at bounding box center [86, 355] width 17 height 17
click at [157, 373] on div at bounding box center [152, 377] width 17 height 17
click at [21, 197] on icon at bounding box center [28, 201] width 19 height 19
click at [26, 201] on icon at bounding box center [29, 202] width 12 height 12
type textarea "Miami"
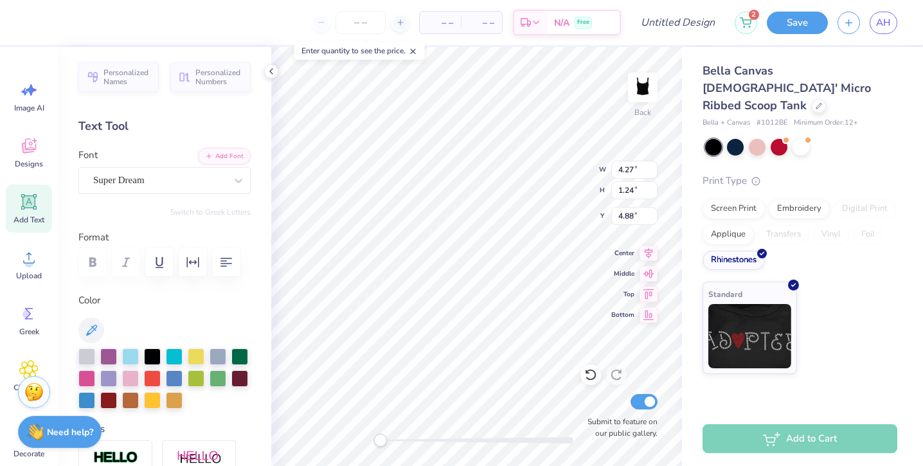
scroll to position [0, 0]
click at [198, 177] on div "Super Dream" at bounding box center [159, 180] width 135 height 20
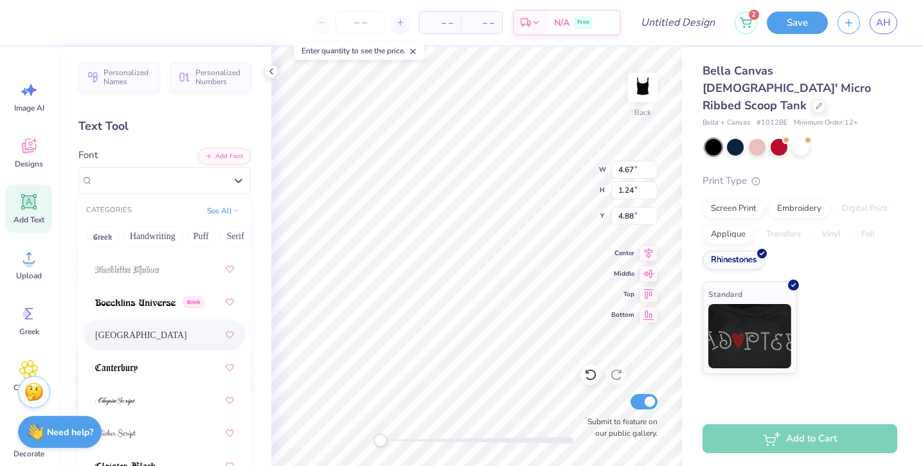
scroll to position [185, 0]
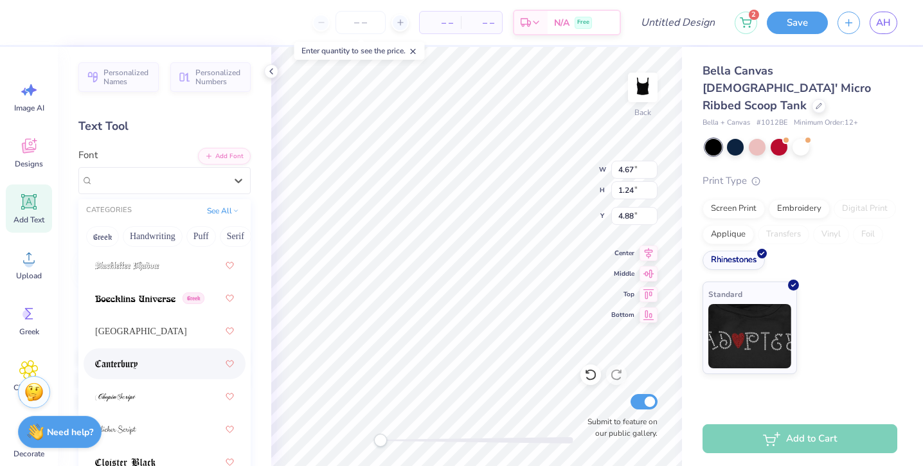
click at [116, 357] on span at bounding box center [116, 363] width 42 height 13
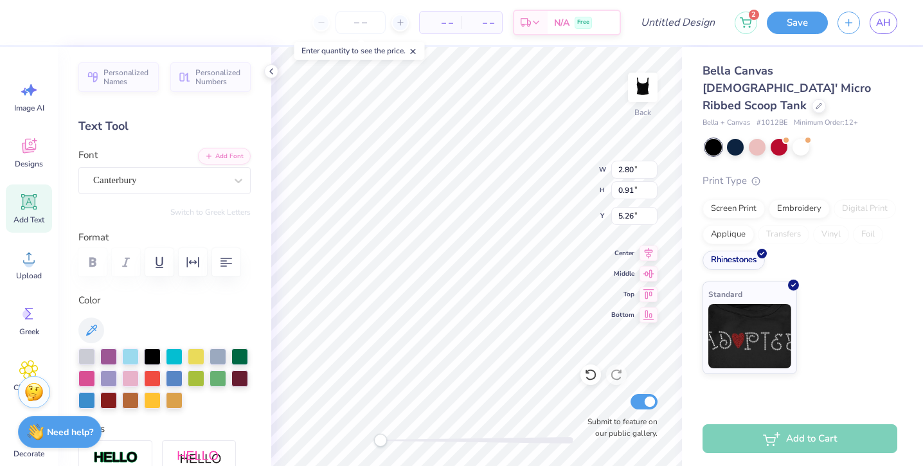
type input "7.25"
type input "1.44"
type input "2.00"
type input "2.80"
type input "0.91"
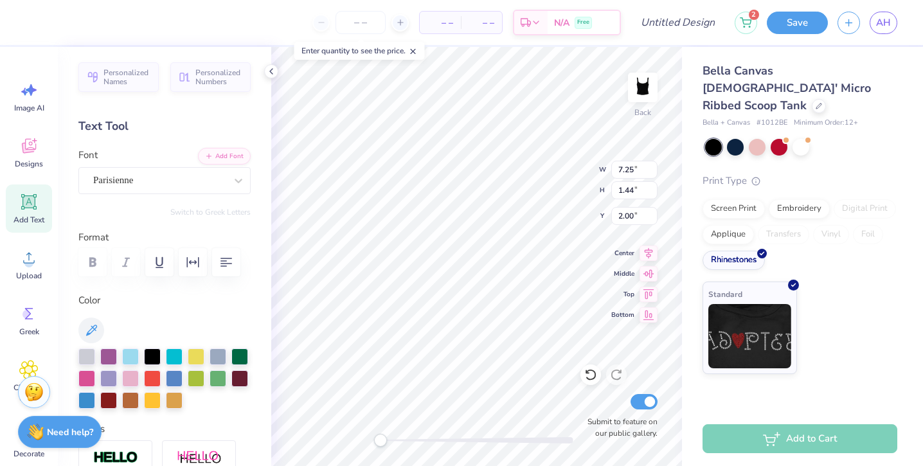
type input "0.50"
click at [159, 177] on div "Parisienne" at bounding box center [159, 180] width 135 height 20
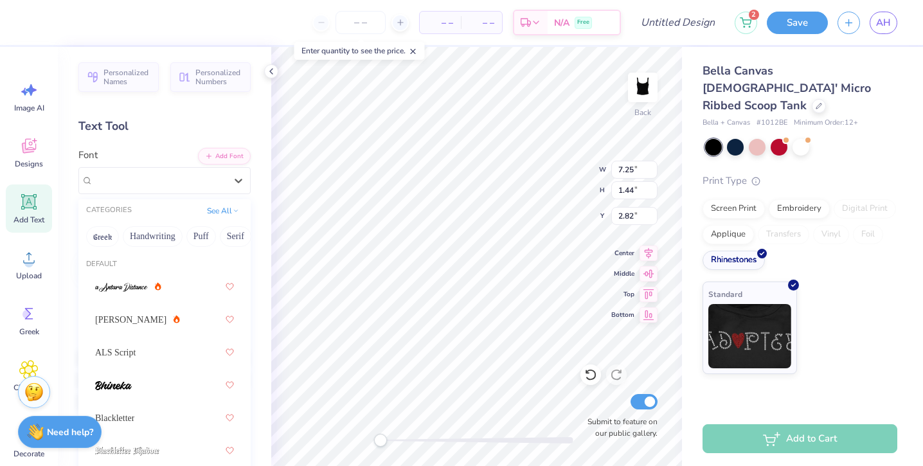
click at [34, 201] on icon at bounding box center [29, 202] width 12 height 12
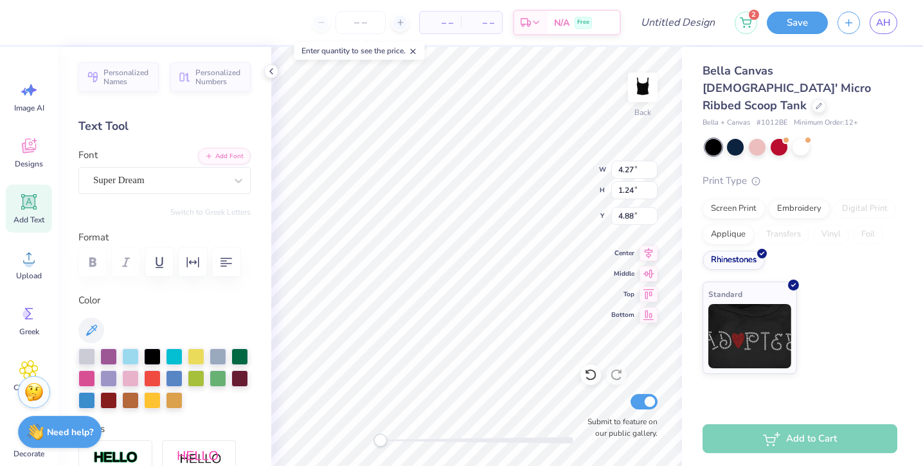
type input "4.27"
type input "1.24"
type input "4.88"
type textarea "2025-2026"
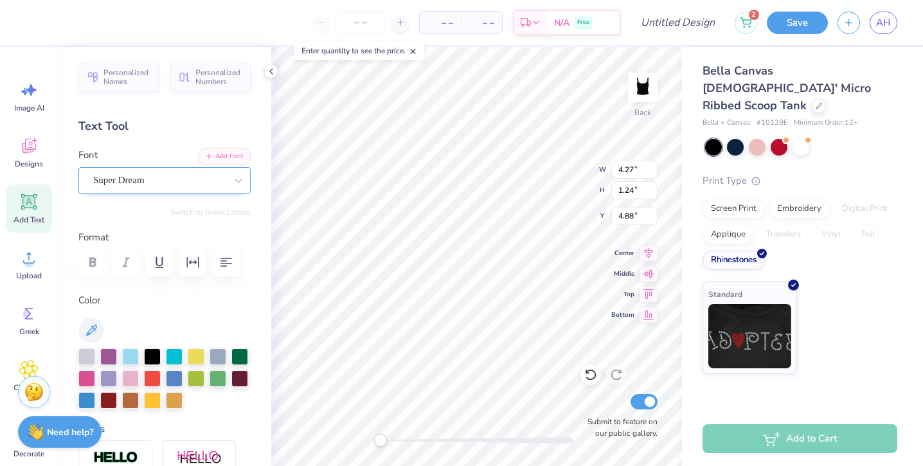
scroll to position [0, 2]
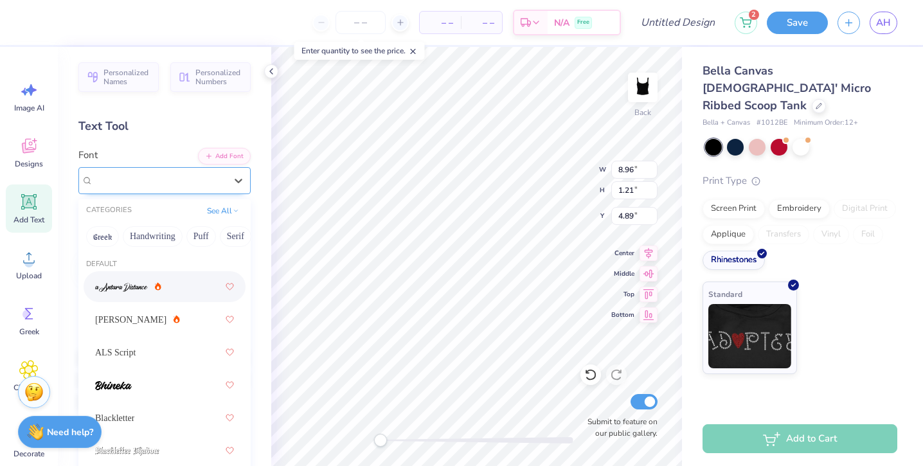
click at [149, 174] on div "Super Dream" at bounding box center [159, 180] width 135 height 20
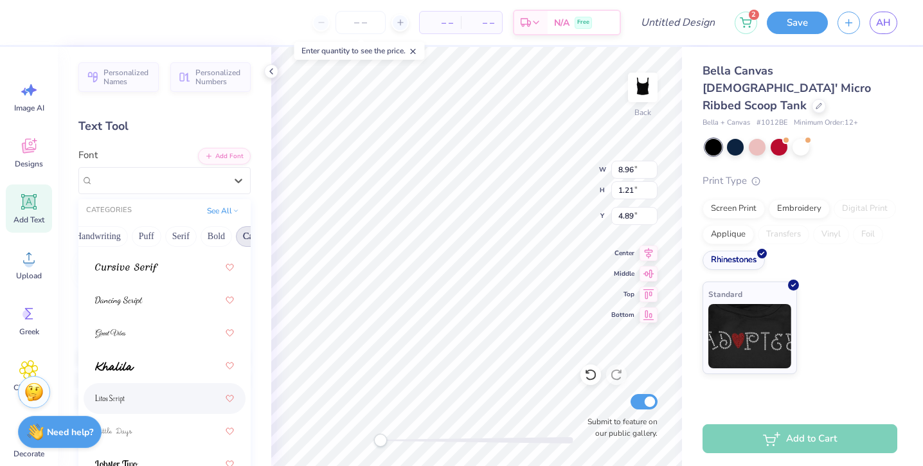
scroll to position [313, 0]
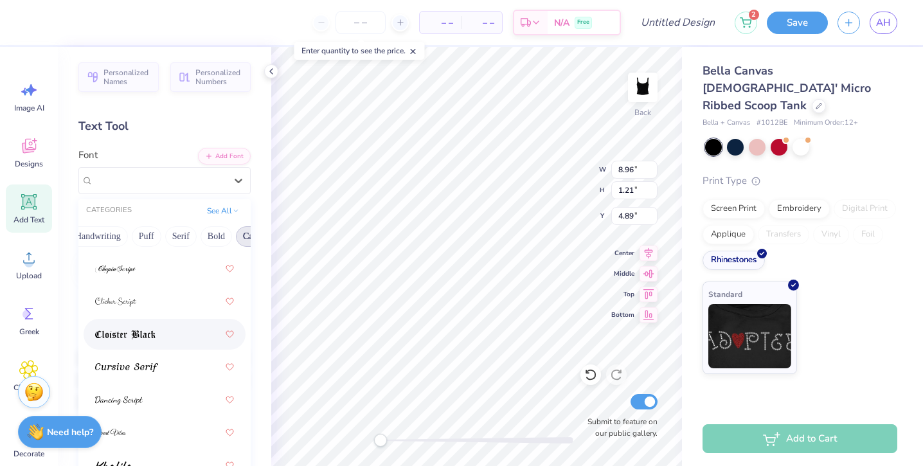
click at [157, 341] on div at bounding box center [164, 334] width 139 height 23
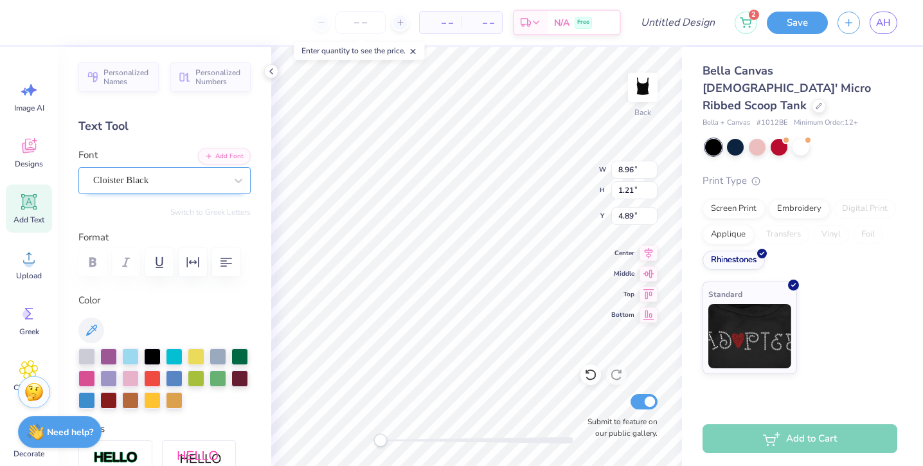
click at [172, 188] on div "Cloister Black" at bounding box center [159, 180] width 135 height 20
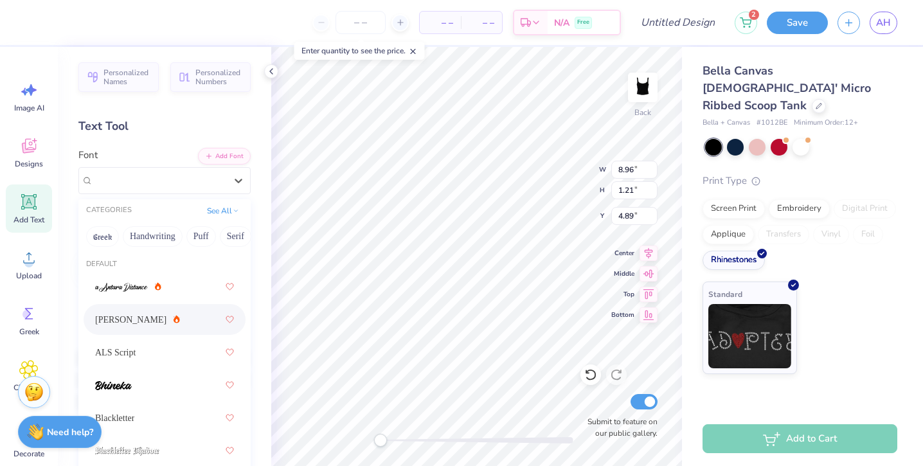
scroll to position [44, 0]
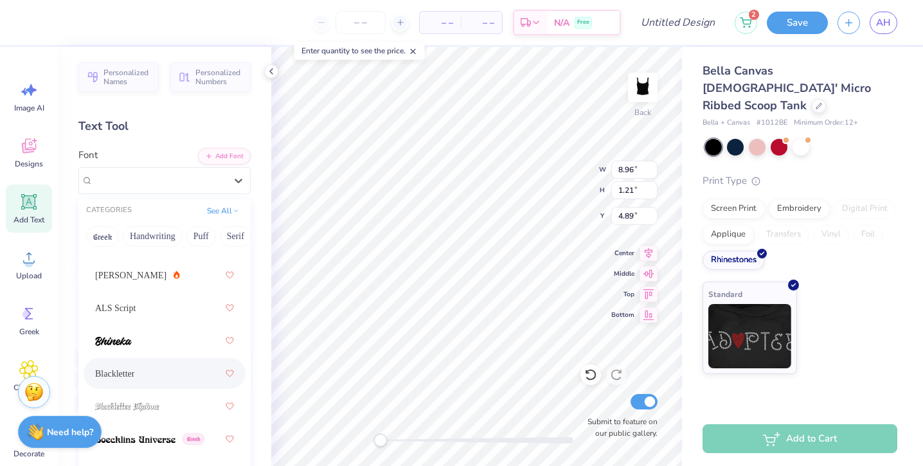
click at [134, 374] on div "Blackletter" at bounding box center [164, 373] width 139 height 23
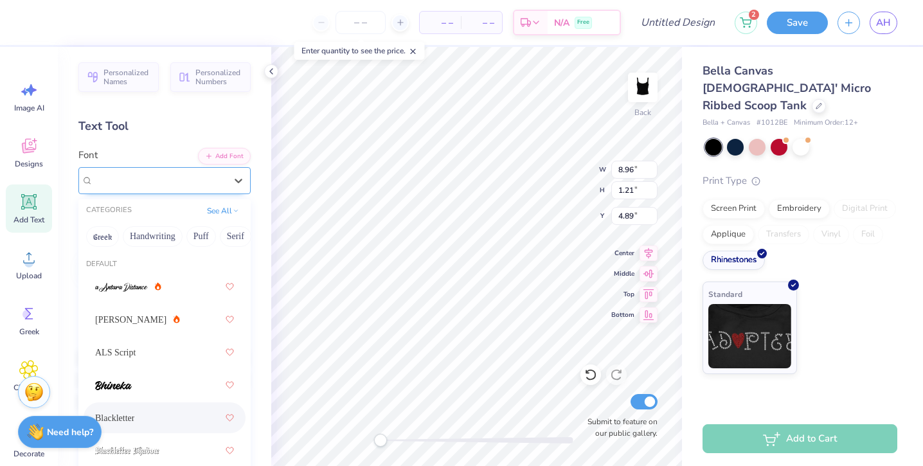
click at [211, 175] on div "Blackletter" at bounding box center [159, 180] width 135 height 20
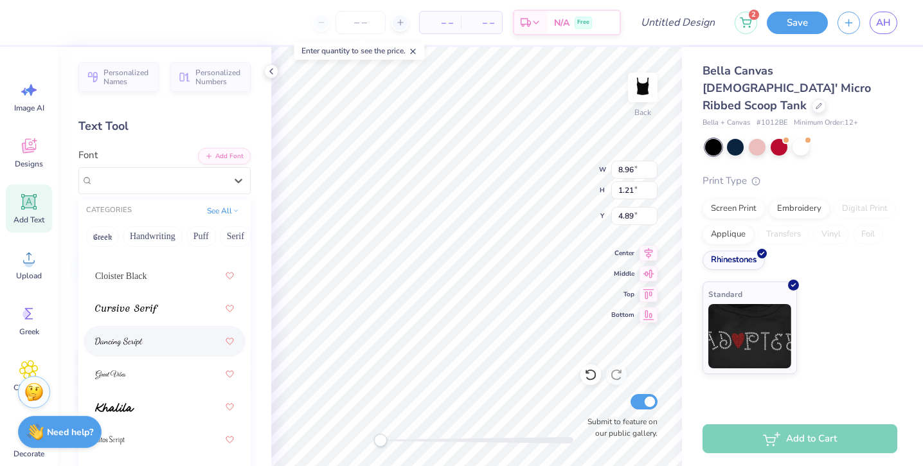
scroll to position [377, 0]
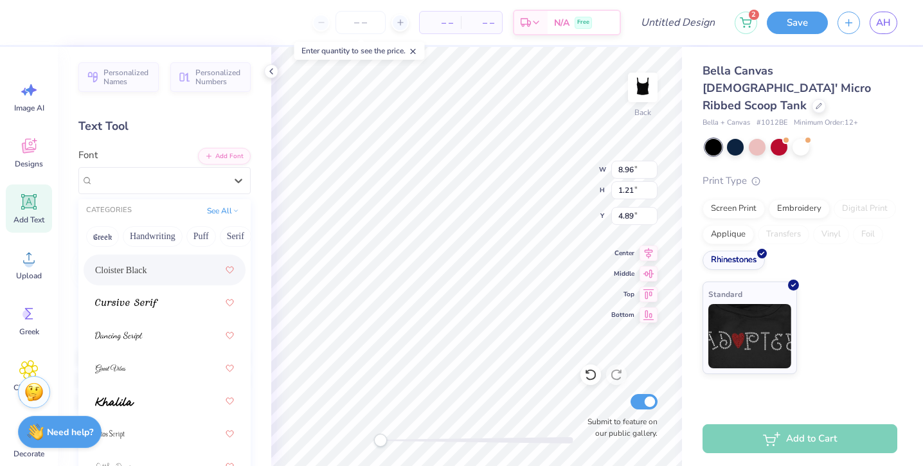
click at [155, 268] on div "Cloister Black" at bounding box center [164, 269] width 139 height 23
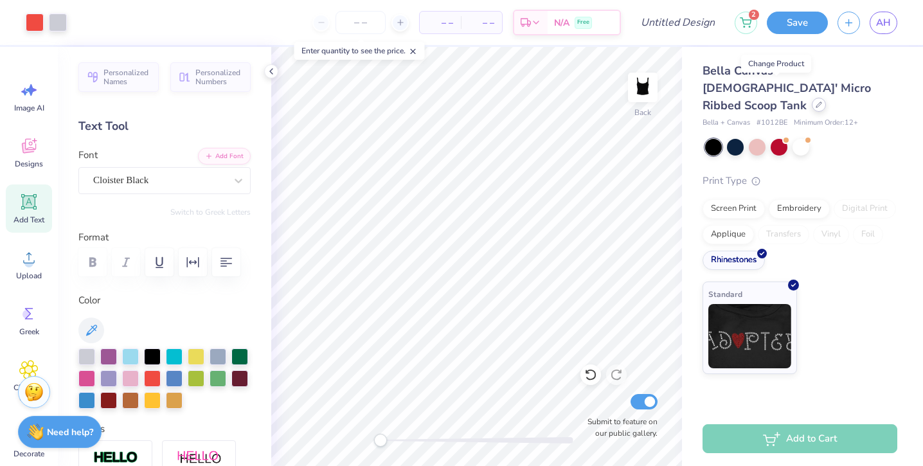
click at [816, 102] on icon at bounding box center [819, 105] width 6 height 6
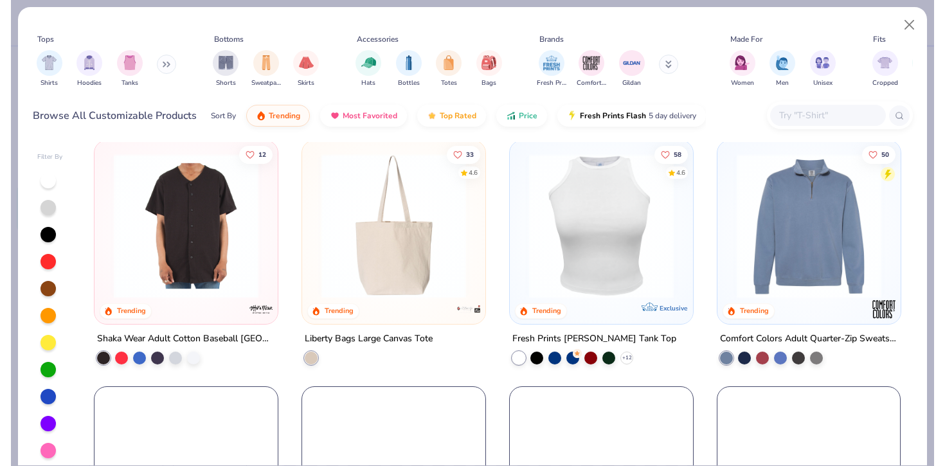
scroll to position [3477, 0]
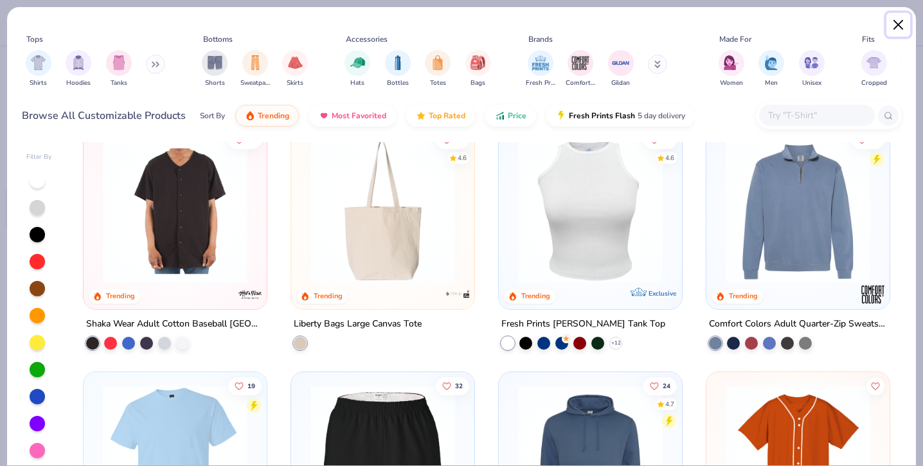
click at [902, 21] on button "Close" at bounding box center [898, 25] width 24 height 24
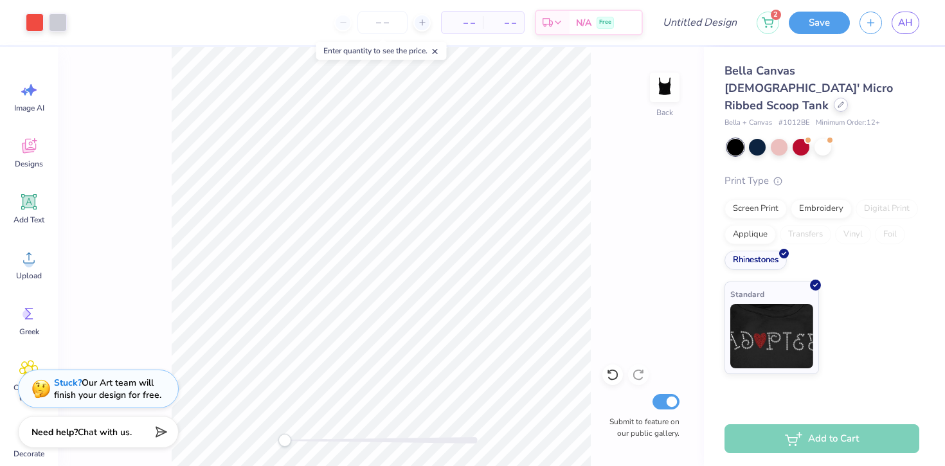
click at [834, 98] on div at bounding box center [841, 105] width 14 height 14
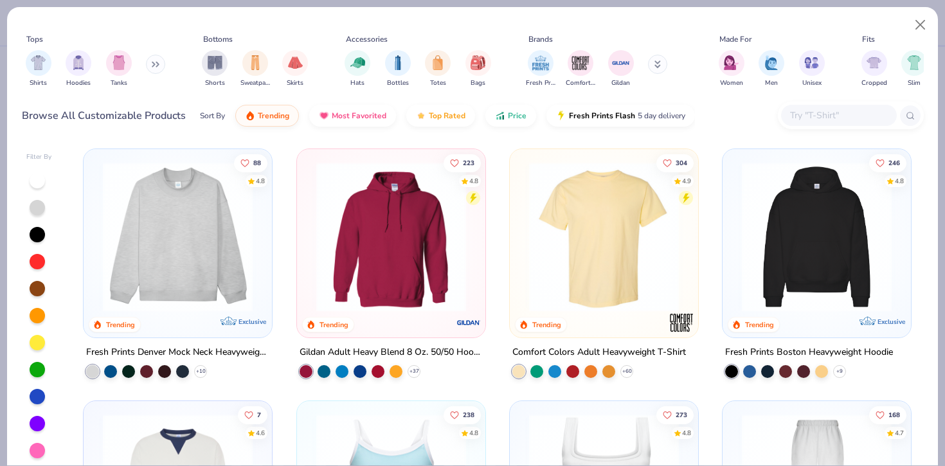
click at [814, 195] on img at bounding box center [816, 237] width 163 height 150
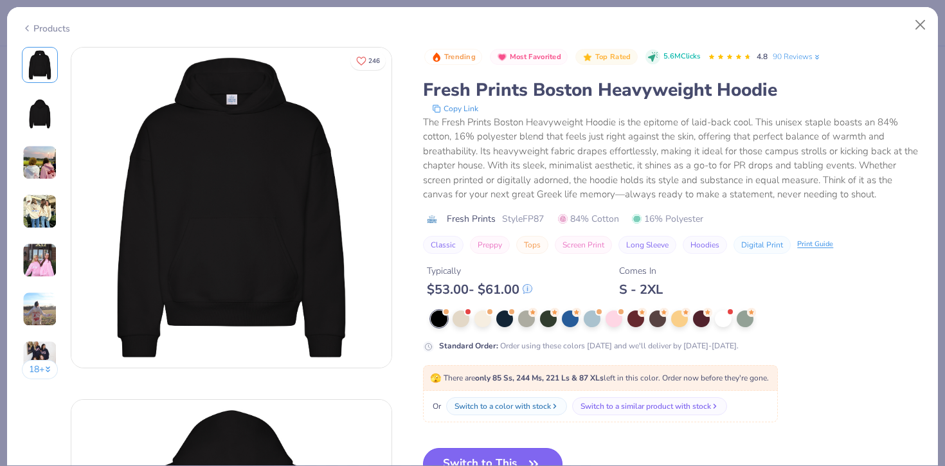
click at [482, 453] on button "Switch to This" at bounding box center [492, 464] width 139 height 32
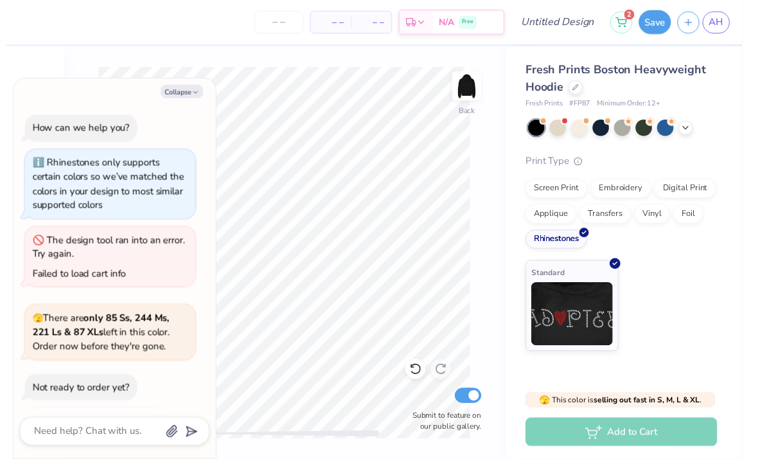
scroll to position [51, 0]
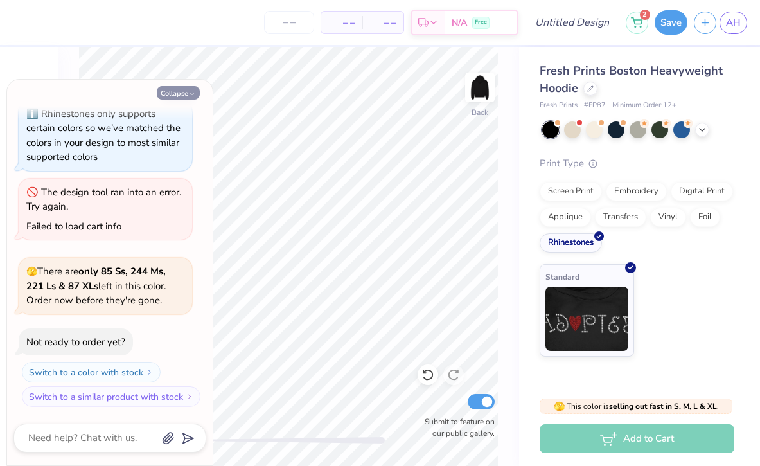
click at [184, 89] on button "Collapse" at bounding box center [178, 92] width 43 height 13
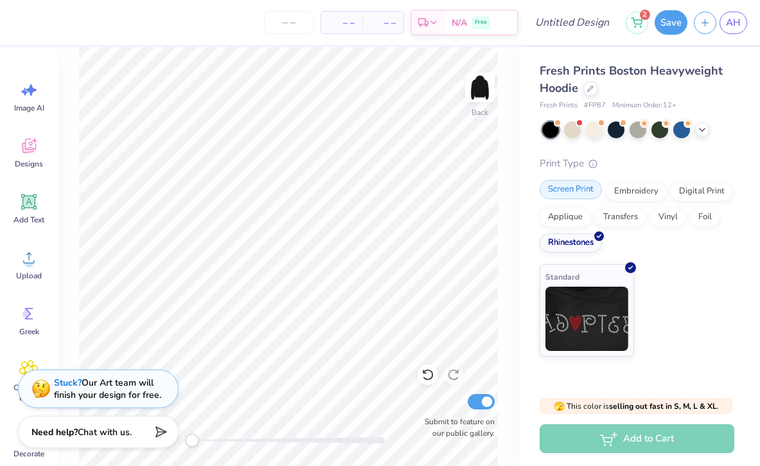
click at [568, 195] on div "Screen Print" at bounding box center [571, 189] width 62 height 19
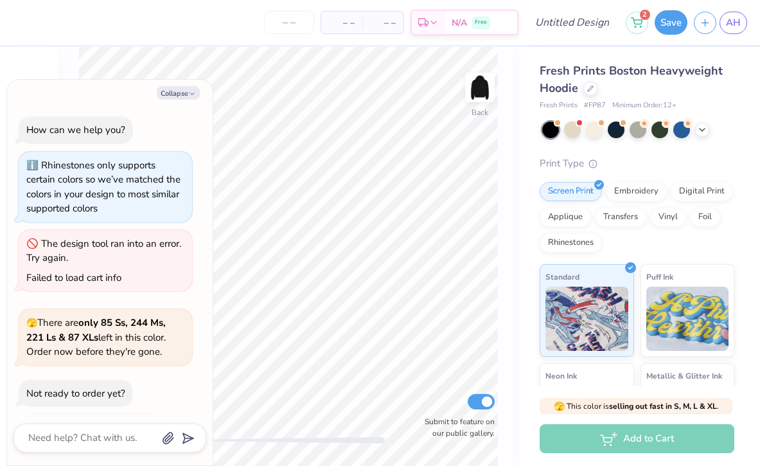
scroll to position [130, 0]
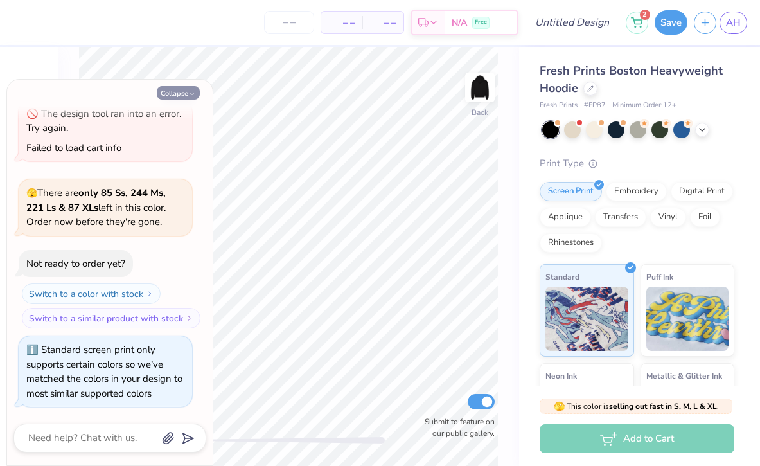
click at [175, 90] on button "Collapse" at bounding box center [178, 92] width 43 height 13
type textarea "x"
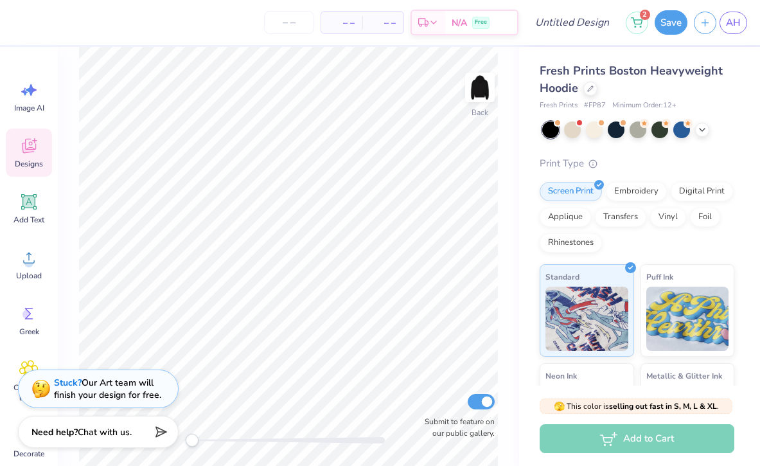
click at [35, 144] on icon at bounding box center [28, 145] width 19 height 19
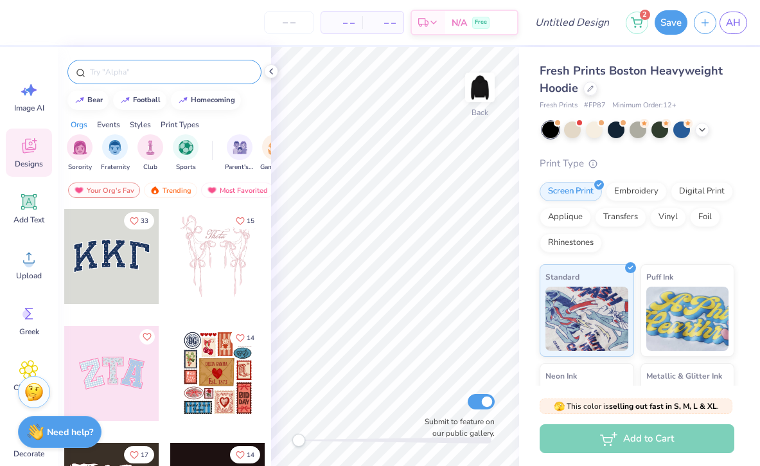
click at [175, 64] on div at bounding box center [164, 72] width 194 height 24
click at [152, 72] on input "text" at bounding box center [171, 72] width 165 height 13
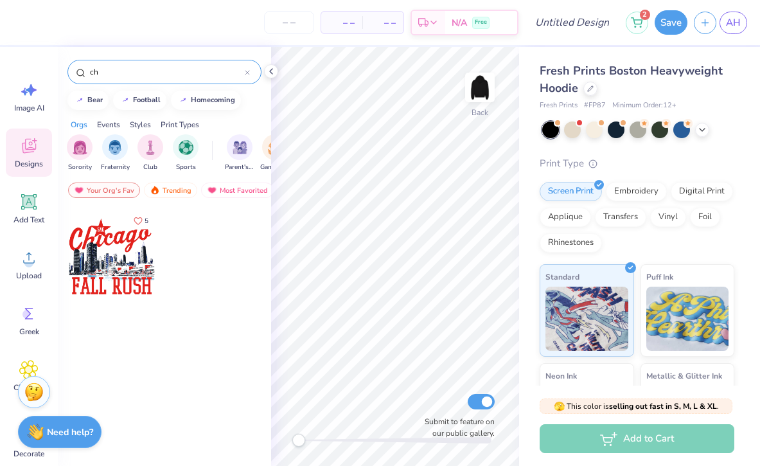
type input "c"
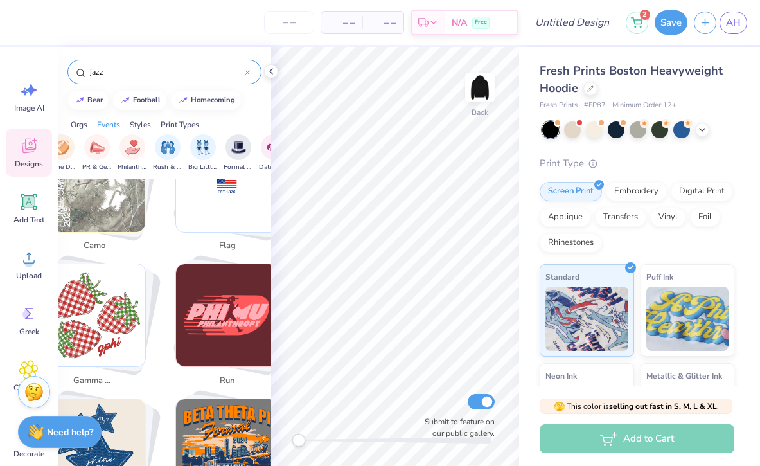
scroll to position [1764, 0]
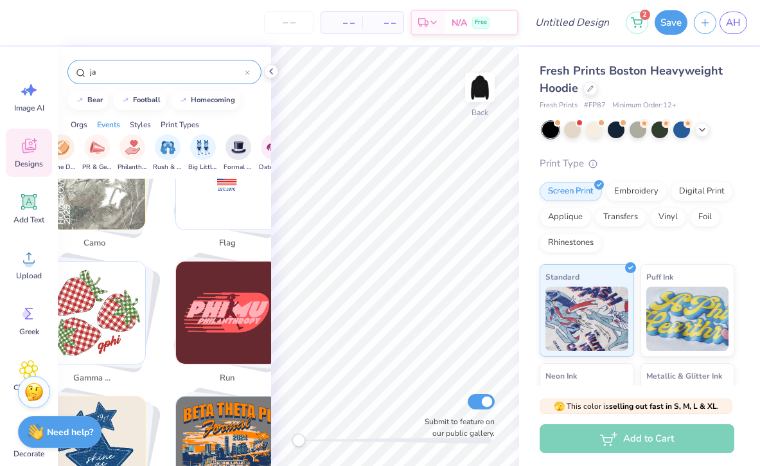
type input "j"
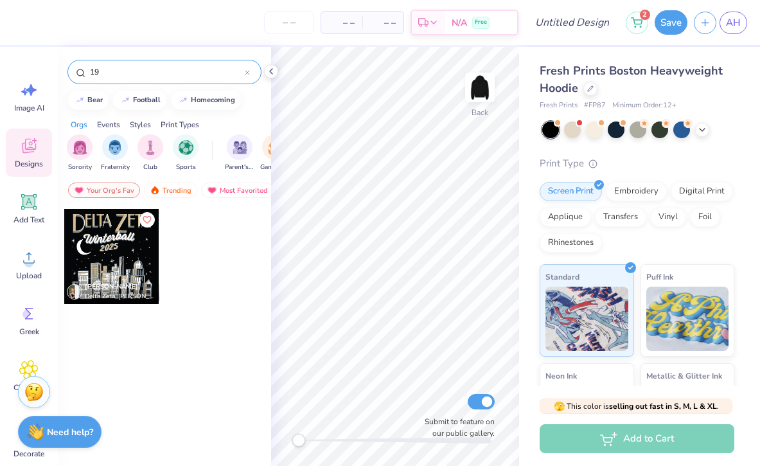
type input "1"
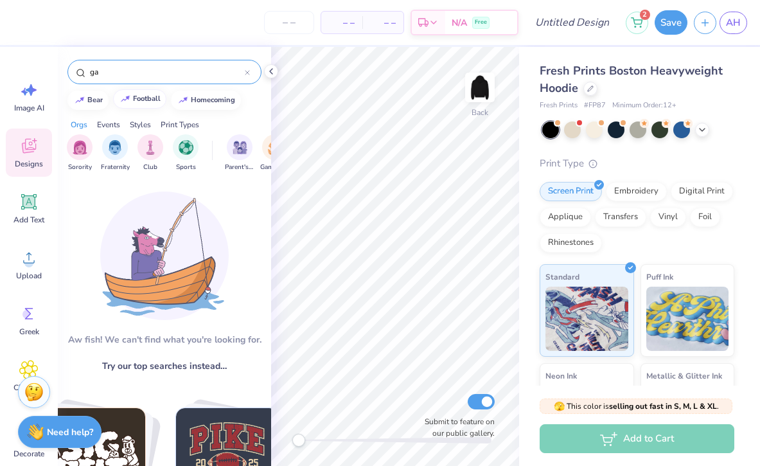
type input "g"
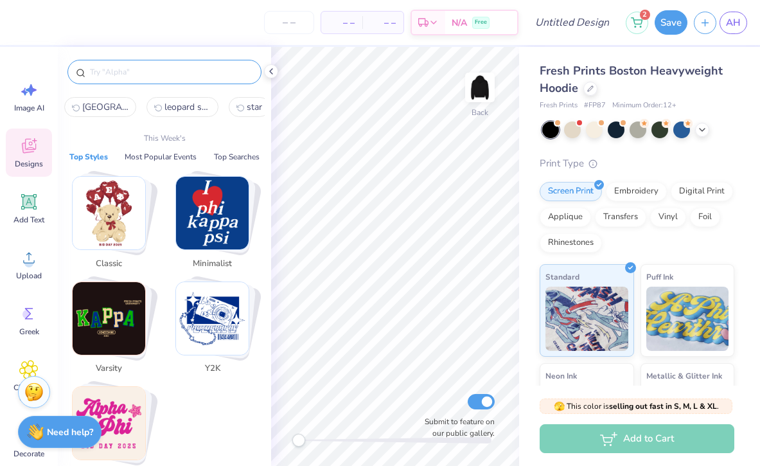
click at [134, 71] on input "text" at bounding box center [171, 72] width 165 height 13
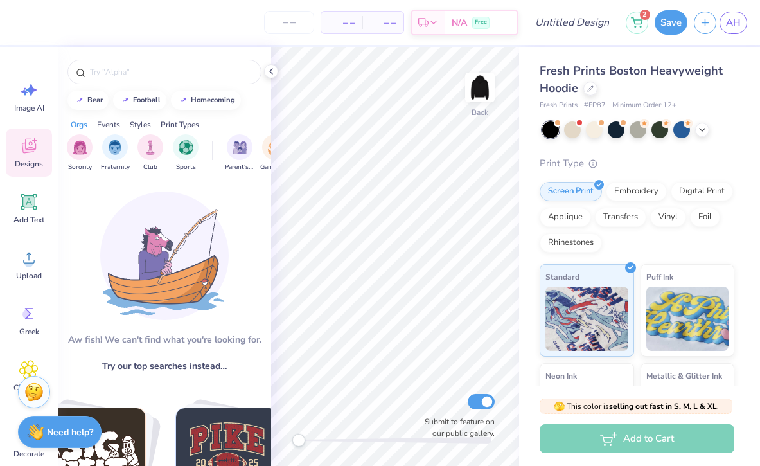
click at [39, 143] on div "Designs" at bounding box center [29, 153] width 46 height 48
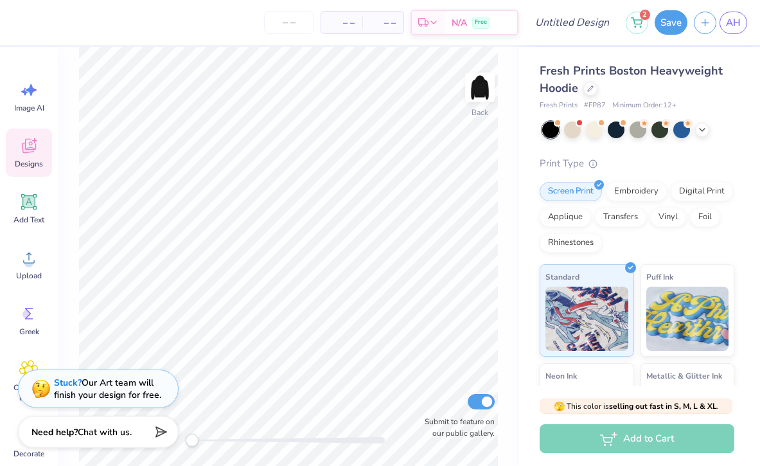
click at [38, 147] on icon at bounding box center [28, 145] width 19 height 19
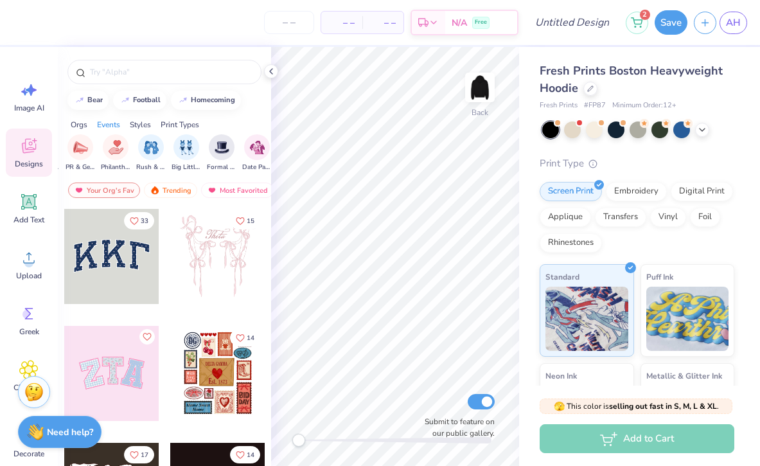
scroll to position [0, 235]
click at [216, 151] on img "filter for Formal & Semi" at bounding box center [217, 146] width 15 height 15
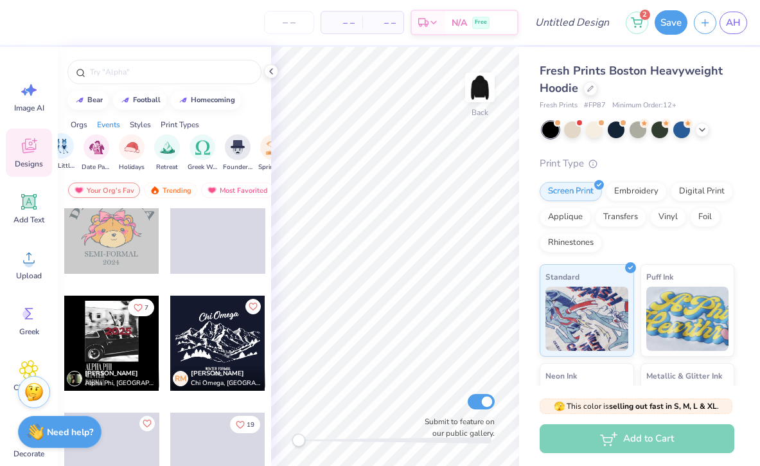
scroll to position [0, 422]
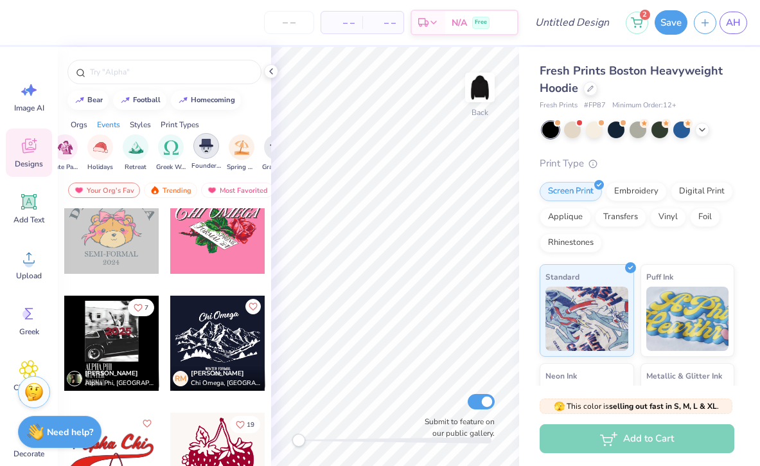
click at [203, 152] on img "filter for Founder’s Day" at bounding box center [206, 146] width 14 height 15
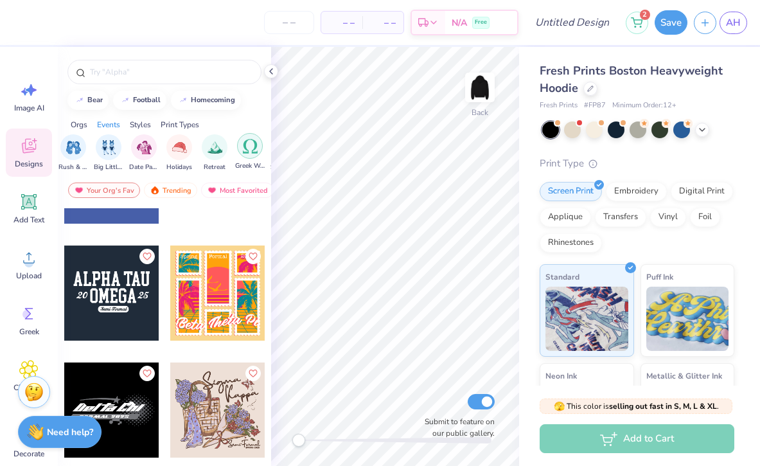
scroll to position [0, 358]
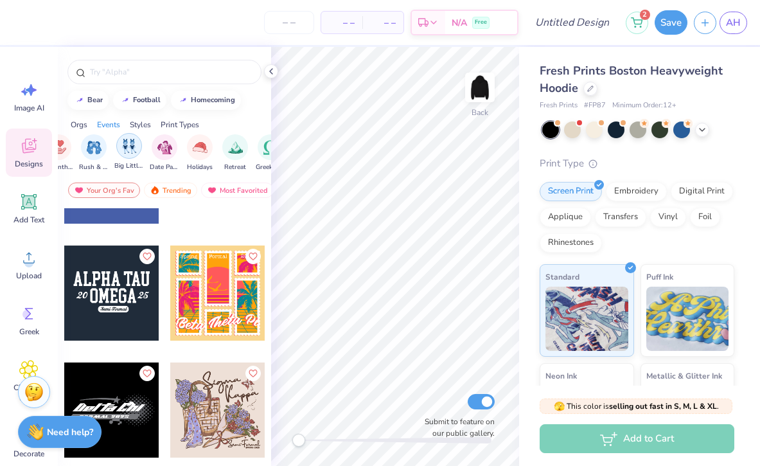
click at [124, 147] on img "filter for Big Little Reveal" at bounding box center [129, 146] width 14 height 15
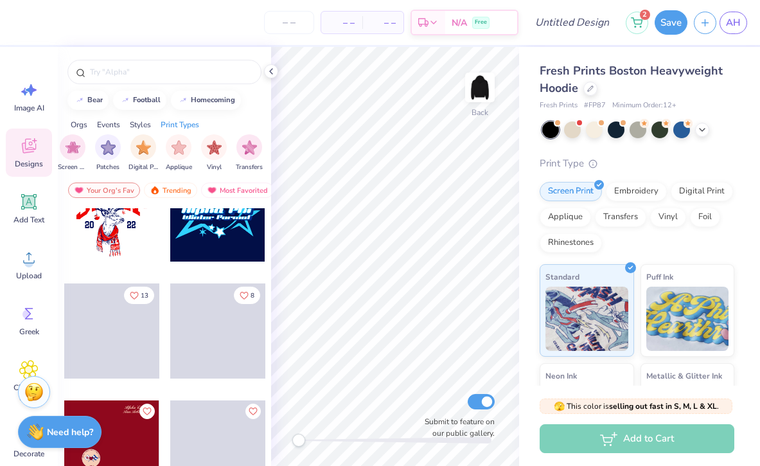
scroll to position [2636, 0]
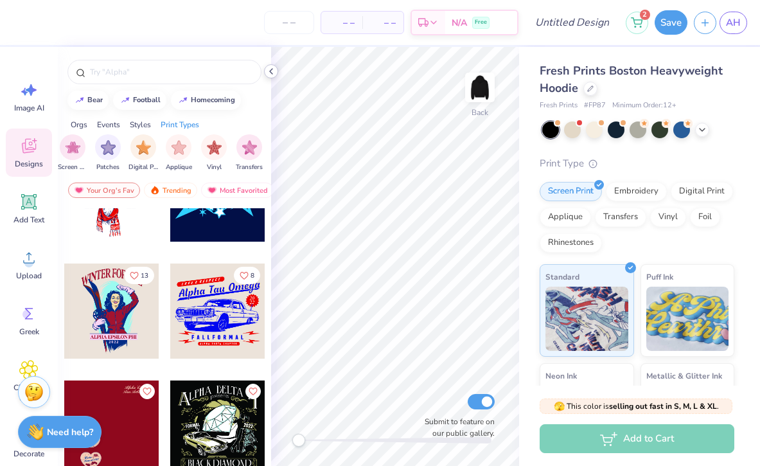
click at [271, 70] on icon at bounding box center [271, 71] width 10 height 10
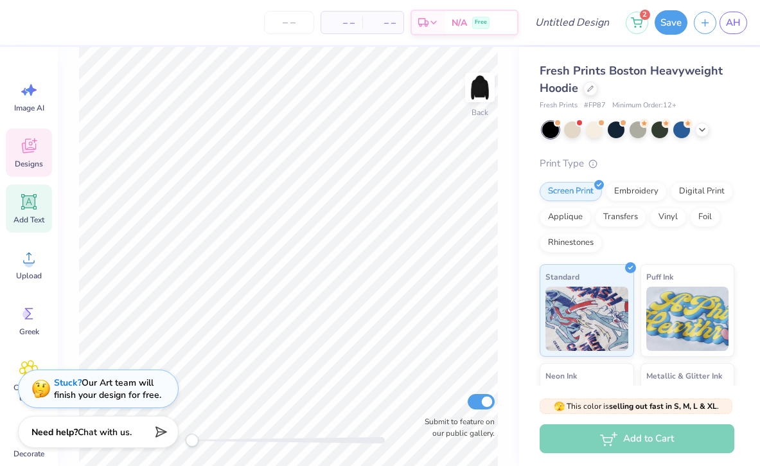
click at [29, 211] on icon at bounding box center [28, 201] width 19 height 19
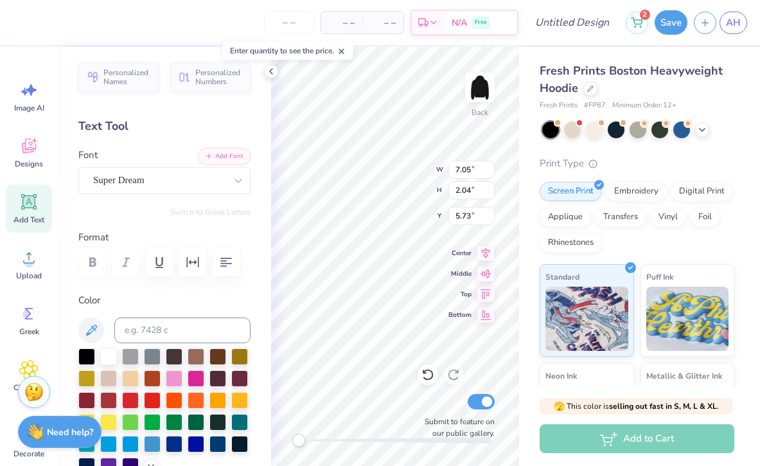
scroll to position [0, 4]
type textarea "OPEN COLLEGIATE"
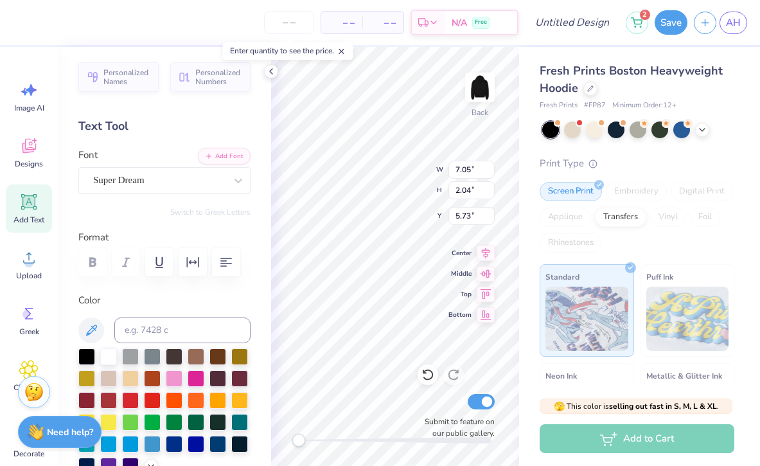
type input "18.86"
type input "1.64"
type input "5.93"
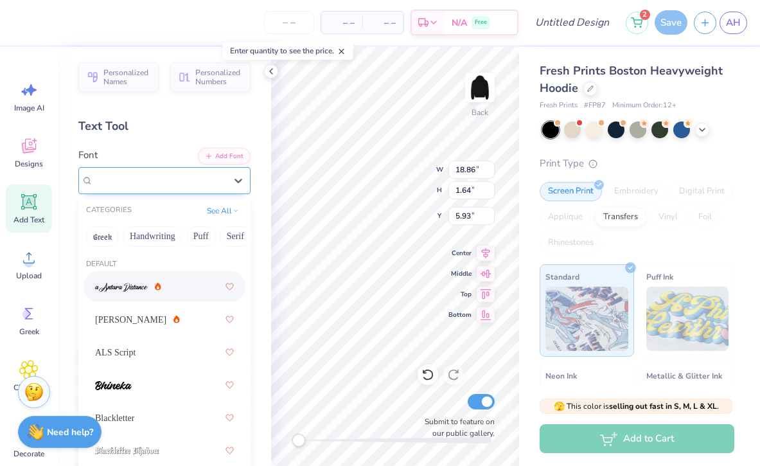
click at [197, 177] on div "Super Dream" at bounding box center [159, 180] width 135 height 20
click at [203, 237] on button "Serif" at bounding box center [208, 236] width 31 height 21
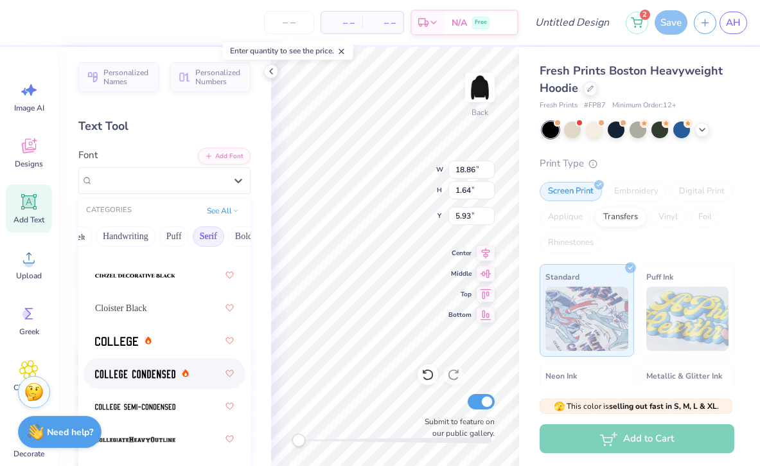
scroll to position [375, 0]
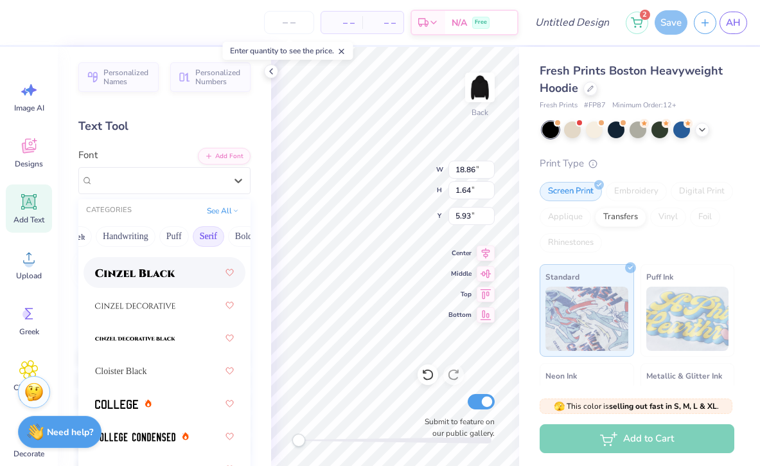
click at [175, 270] on img at bounding box center [135, 273] width 80 height 9
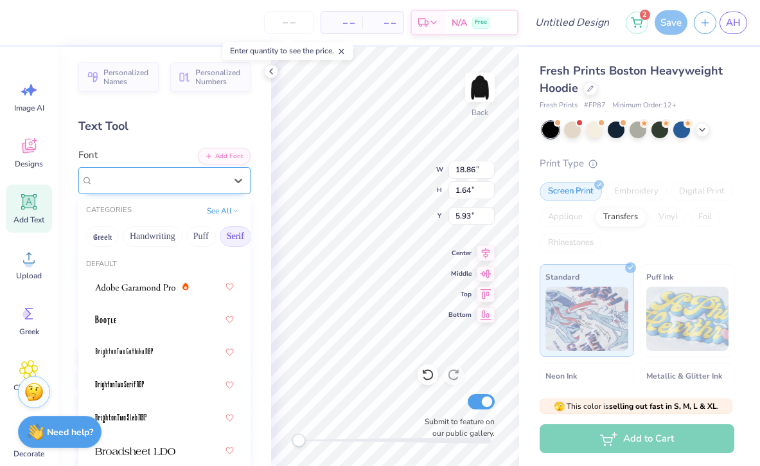
click at [186, 183] on div "Cinzel Black (Black)" at bounding box center [159, 180] width 135 height 20
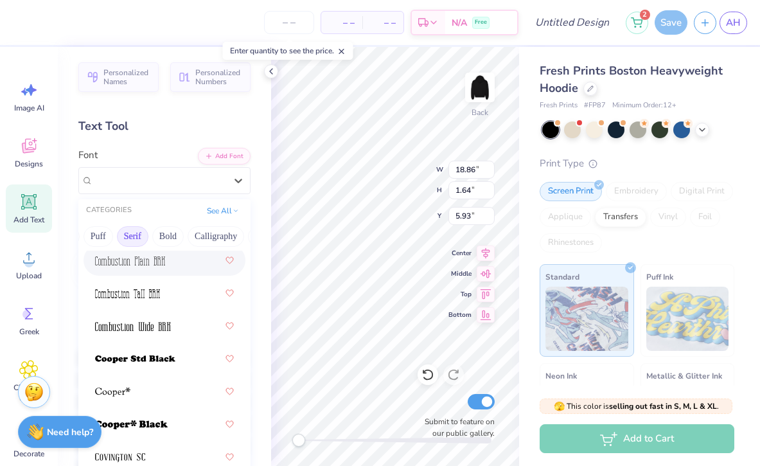
scroll to position [0, 109]
click at [172, 232] on button "Bold" at bounding box center [162, 236] width 31 height 21
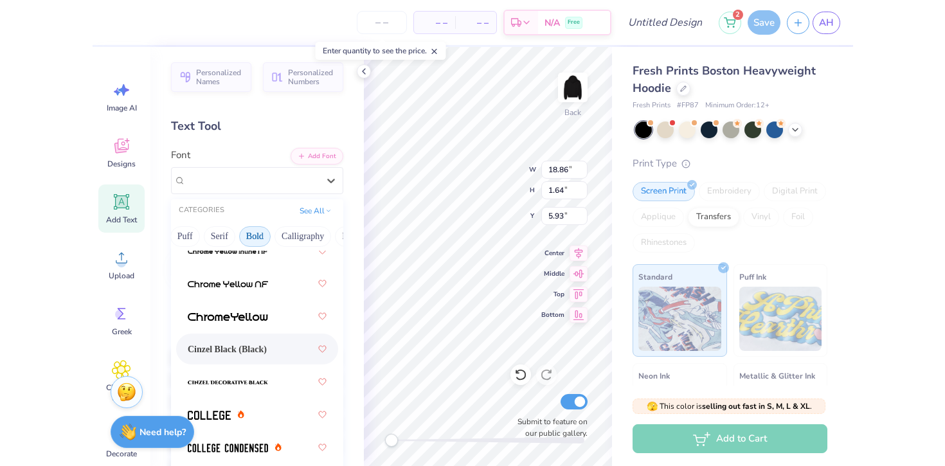
scroll to position [0, 0]
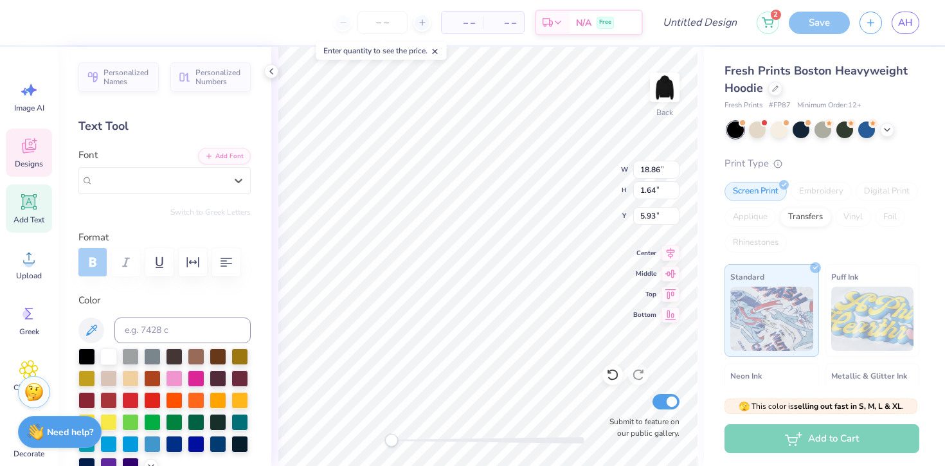
click at [37, 142] on icon at bounding box center [28, 145] width 19 height 19
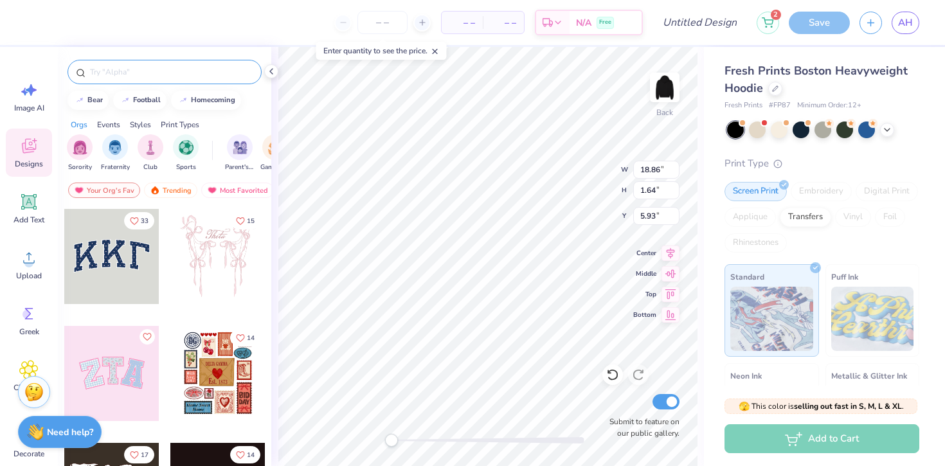
click at [128, 74] on input "text" at bounding box center [171, 72] width 165 height 13
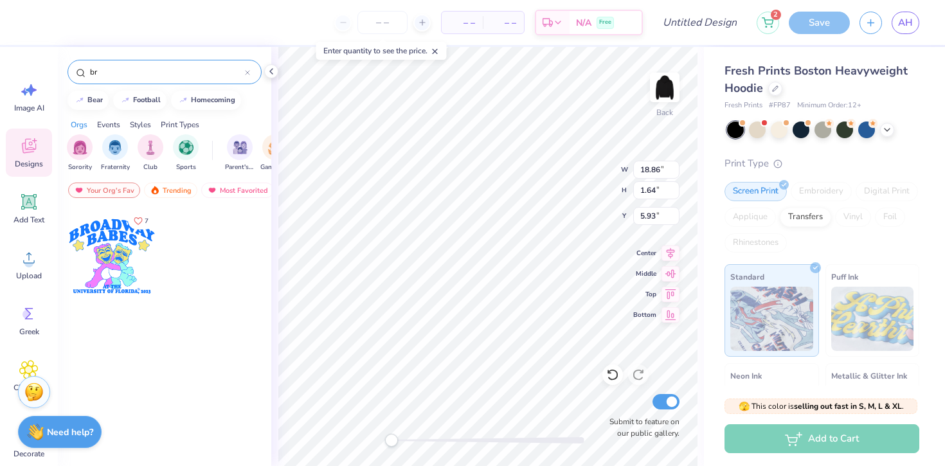
type input "b"
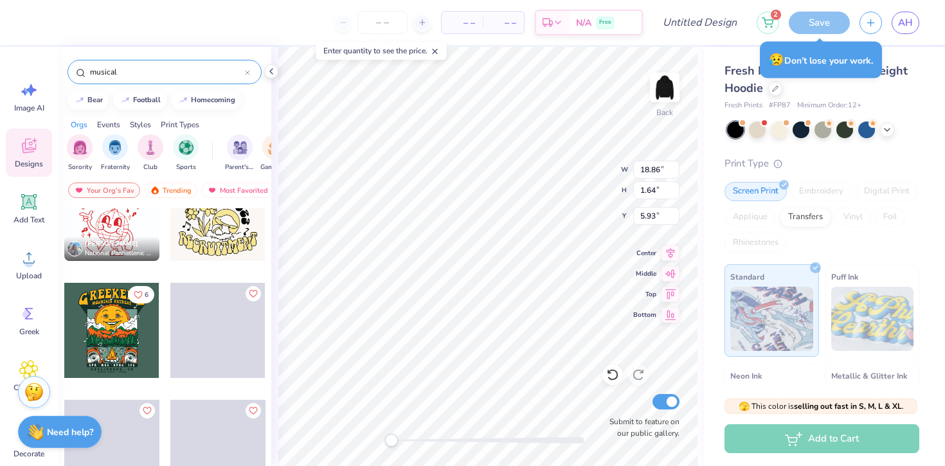
scroll to position [701, 0]
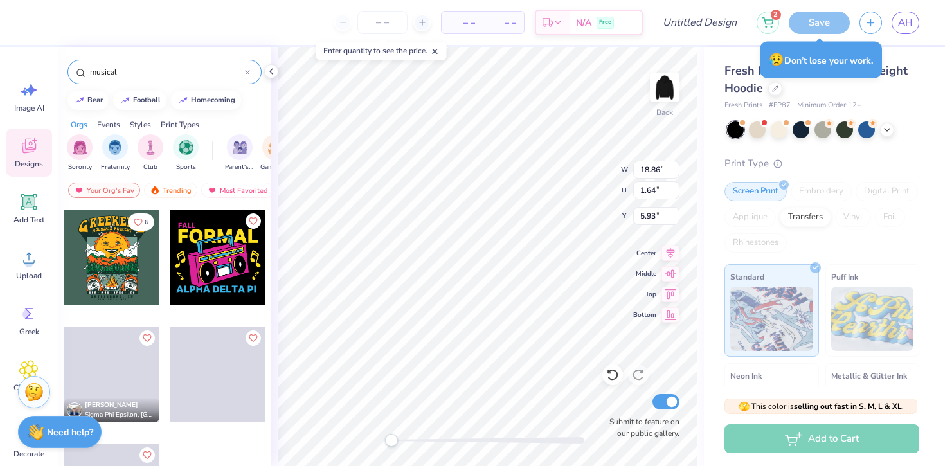
click at [178, 78] on input "musical" at bounding box center [167, 72] width 156 height 13
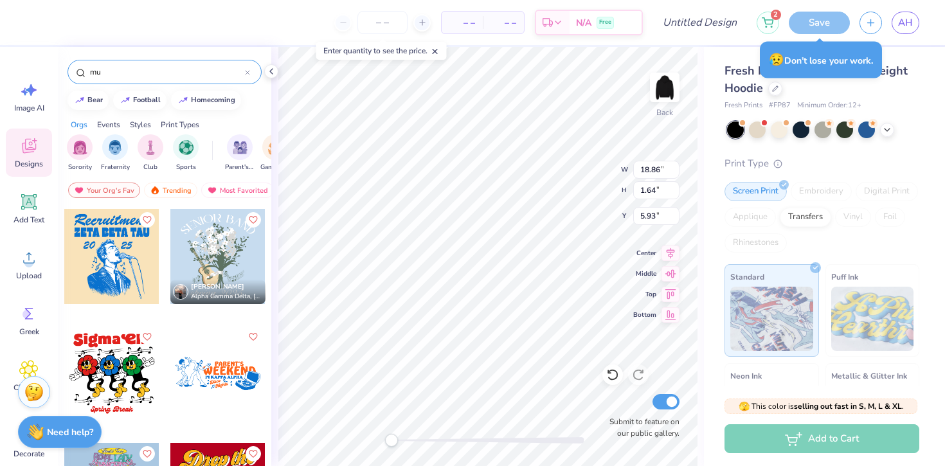
type input "m"
type input "classy"
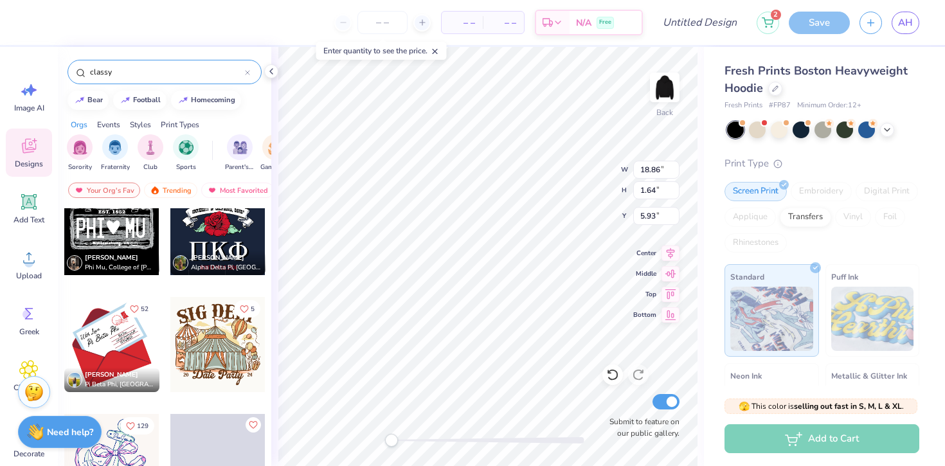
scroll to position [1780, 0]
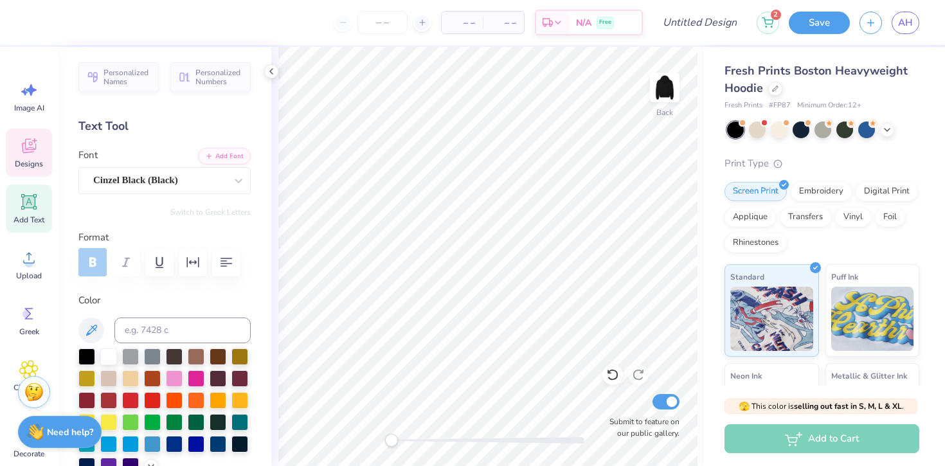
click at [40, 131] on div "Designs" at bounding box center [29, 153] width 46 height 48
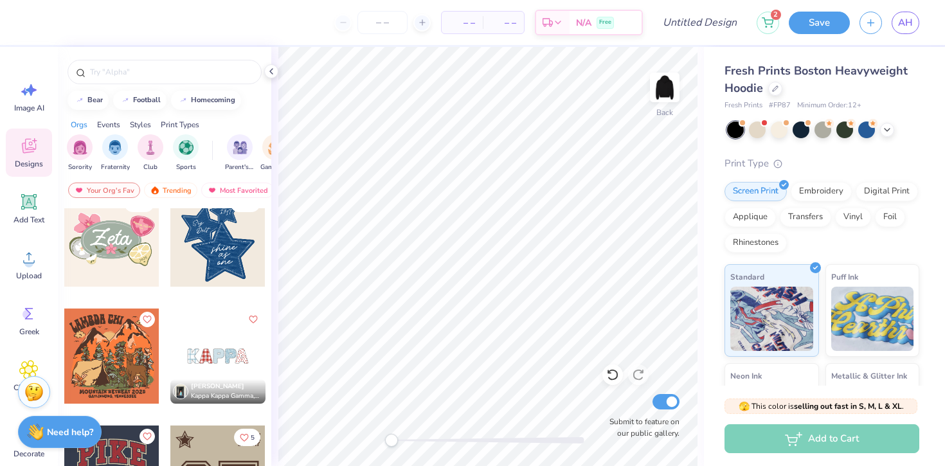
scroll to position [1296, 0]
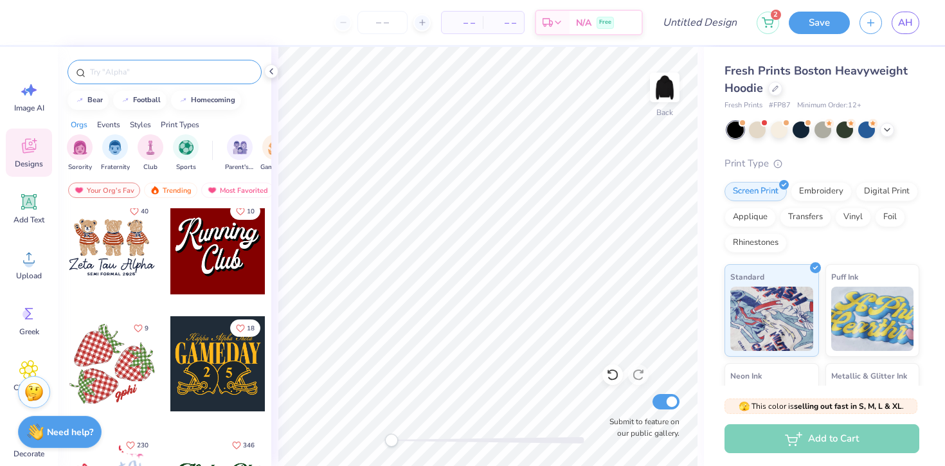
click at [157, 78] on input "text" at bounding box center [171, 72] width 165 height 13
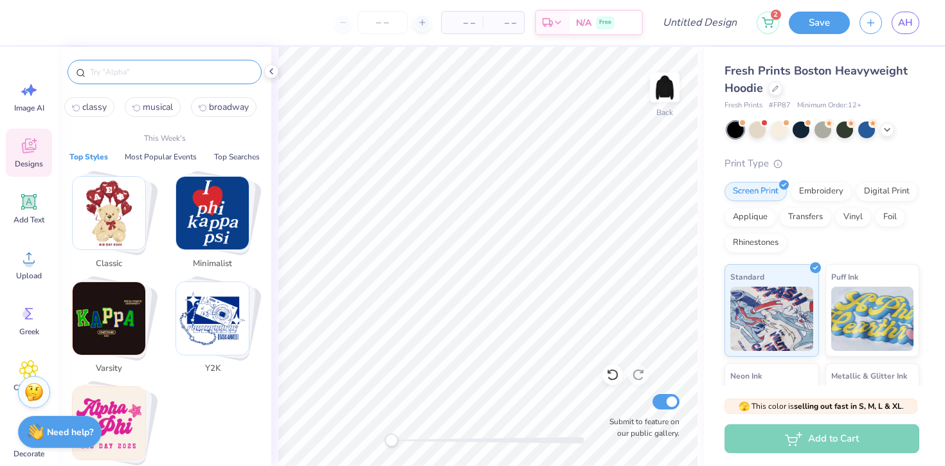
click at [93, 100] on button "classy" at bounding box center [89, 107] width 50 height 20
type input "classy"
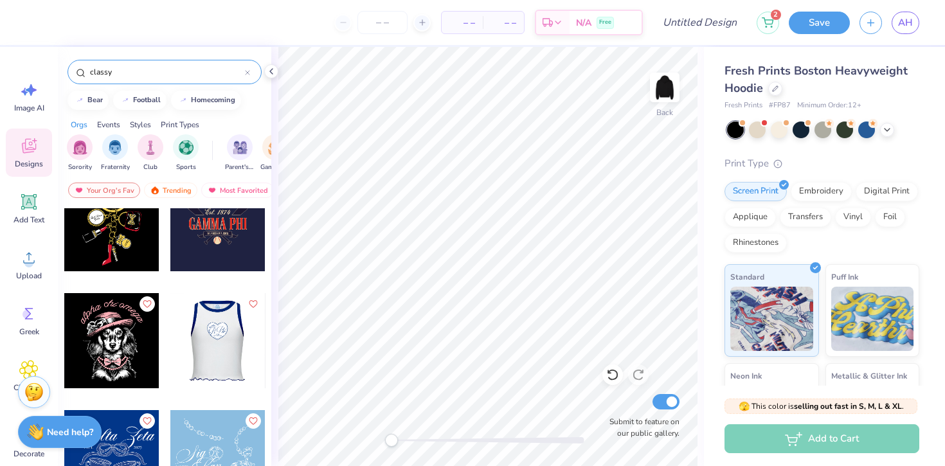
scroll to position [13, 0]
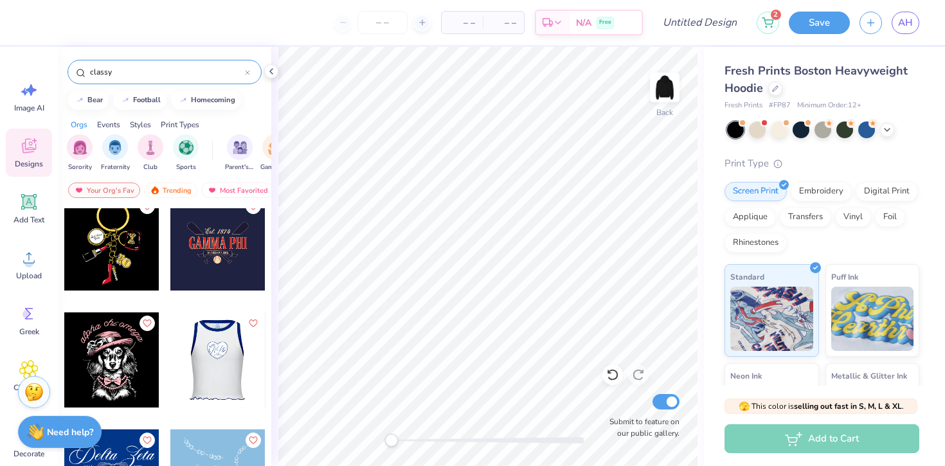
click at [124, 242] on div at bounding box center [111, 242] width 95 height 95
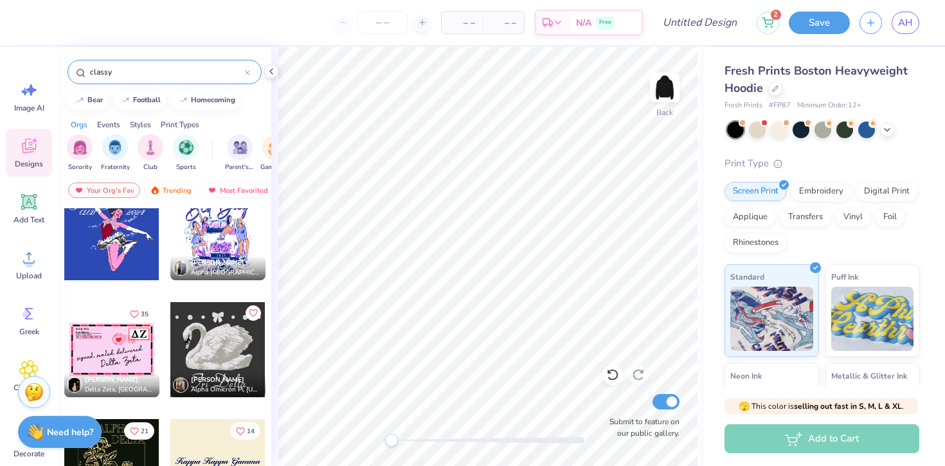
scroll to position [2130, 0]
click at [126, 257] on div at bounding box center [111, 231] width 95 height 95
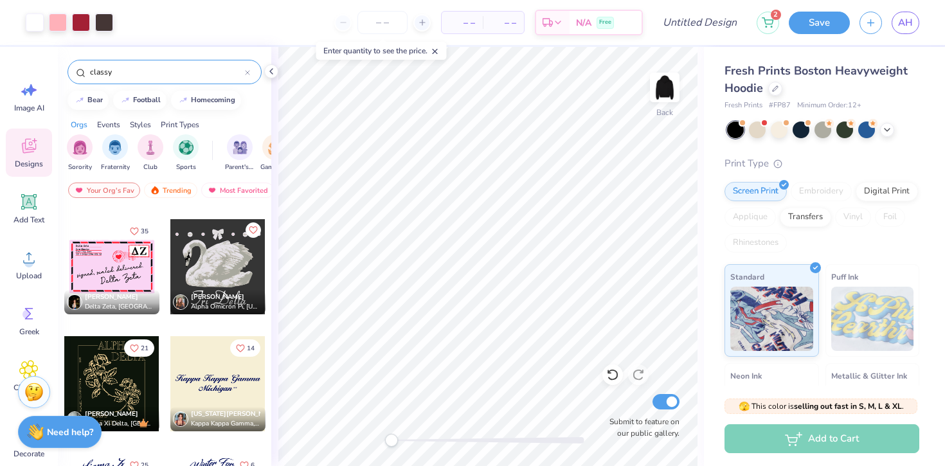
scroll to position [2196, 0]
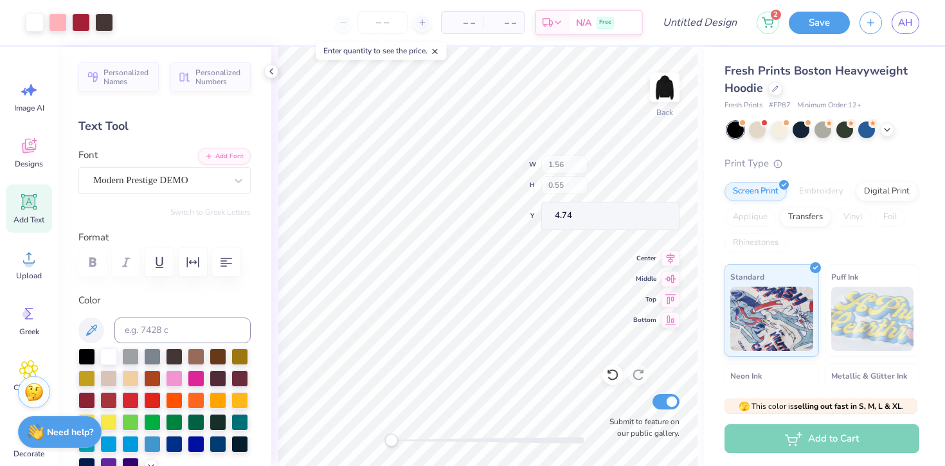
type input "1.56"
type input "0.55"
type input "4.74"
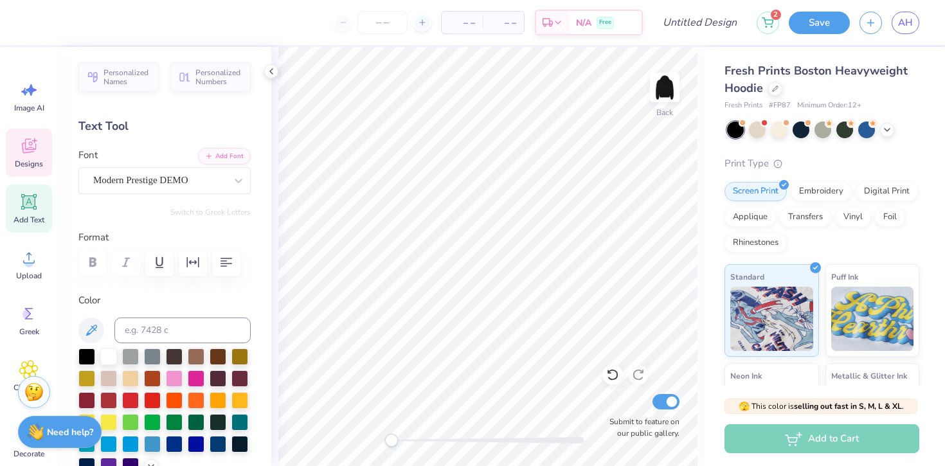
click at [31, 154] on icon at bounding box center [28, 145] width 19 height 19
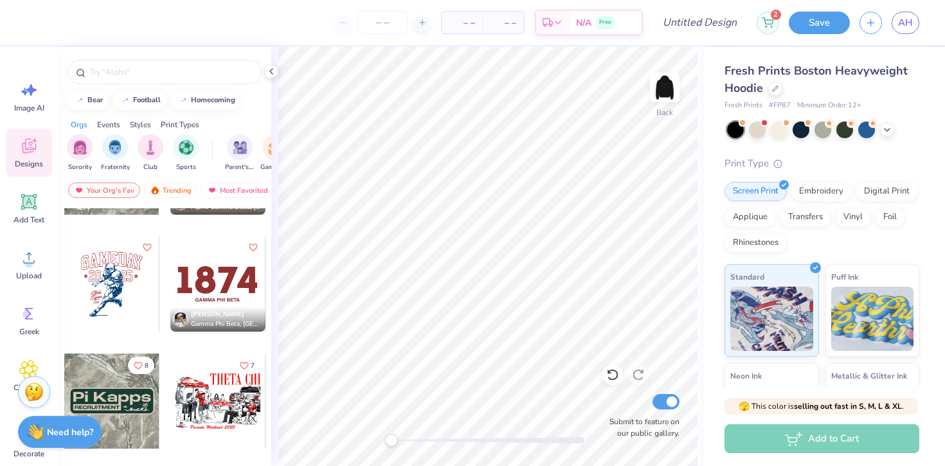
scroll to position [2781, 0]
click at [217, 282] on div at bounding box center [217, 283] width 95 height 95
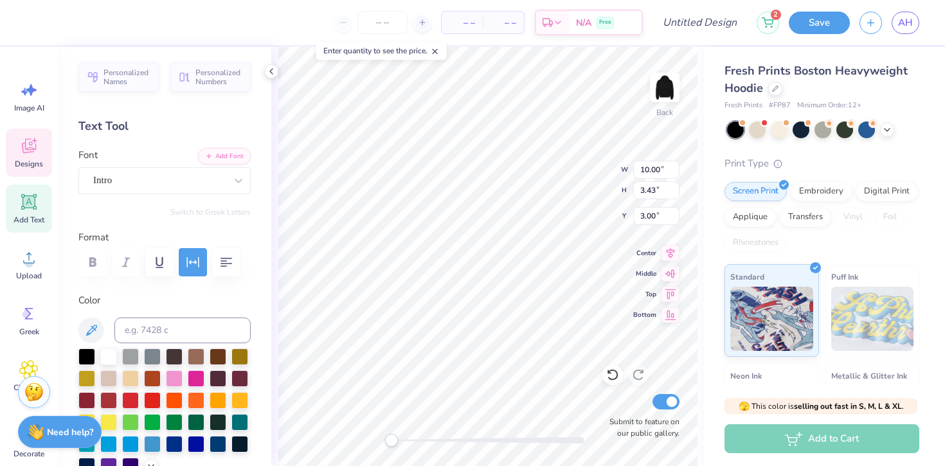
type textarea "M"
type textarea "C"
type textarea "OPEN COLLEGIATEE"
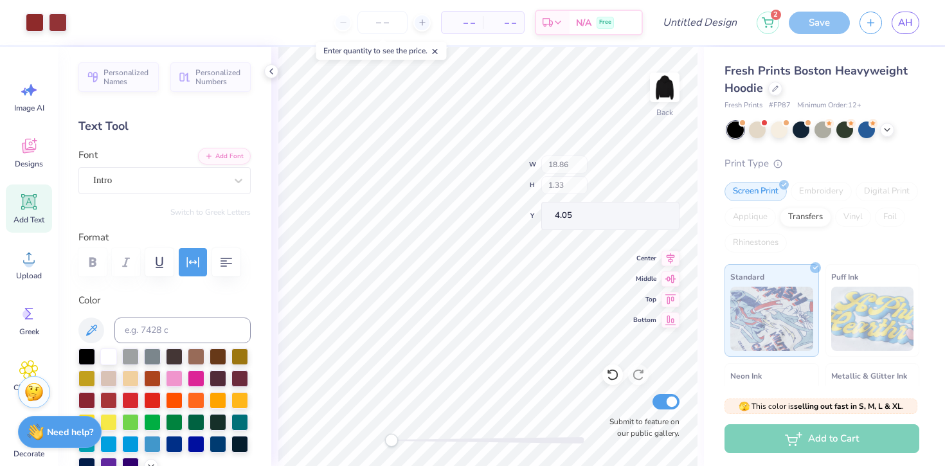
type input "18.86"
type input "1.33"
type input "4.05"
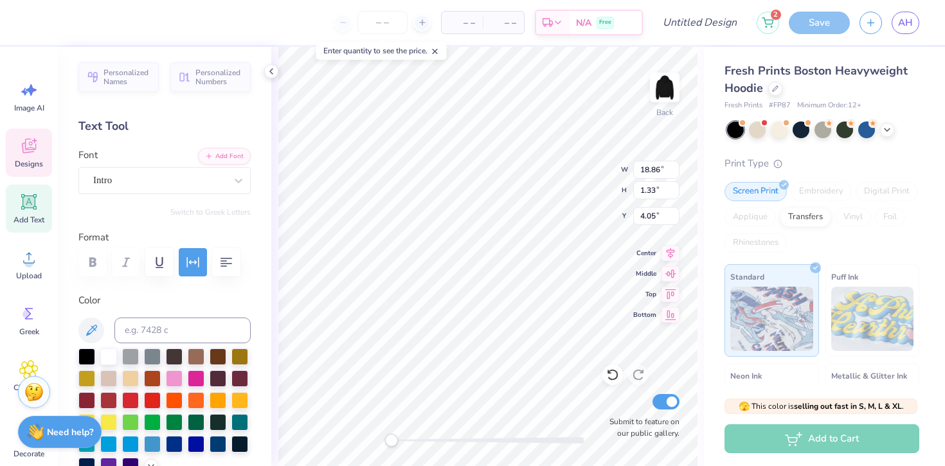
scroll to position [0, 0]
type textarea "O"
type textarea "MIAMI"
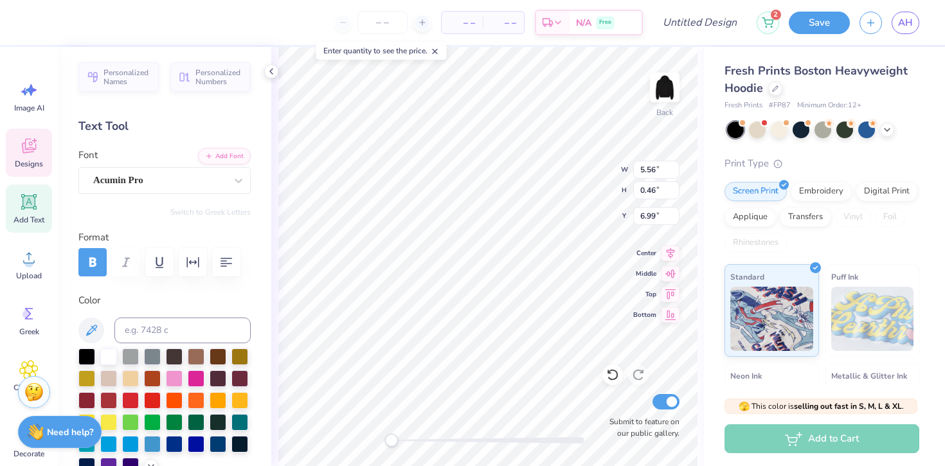
scroll to position [0, 1]
type textarea "G"
type textarea "OPEN COLLEGIATE SYNCHRONIZED SKATING"
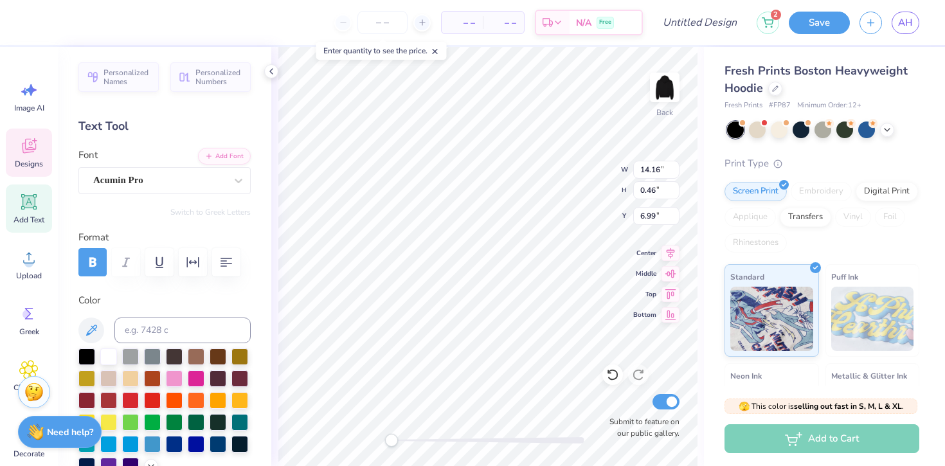
type input "14.13"
type input "3.09"
type input "3.00"
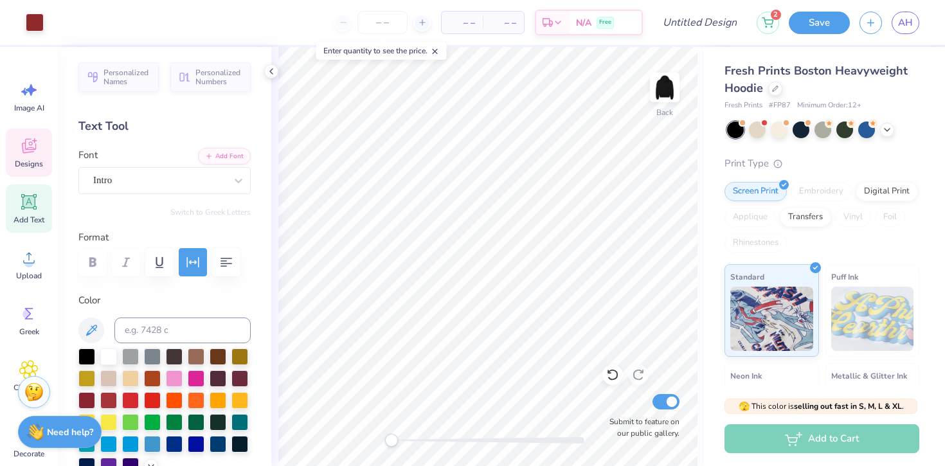
click at [21, 163] on span "Designs" at bounding box center [29, 164] width 28 height 10
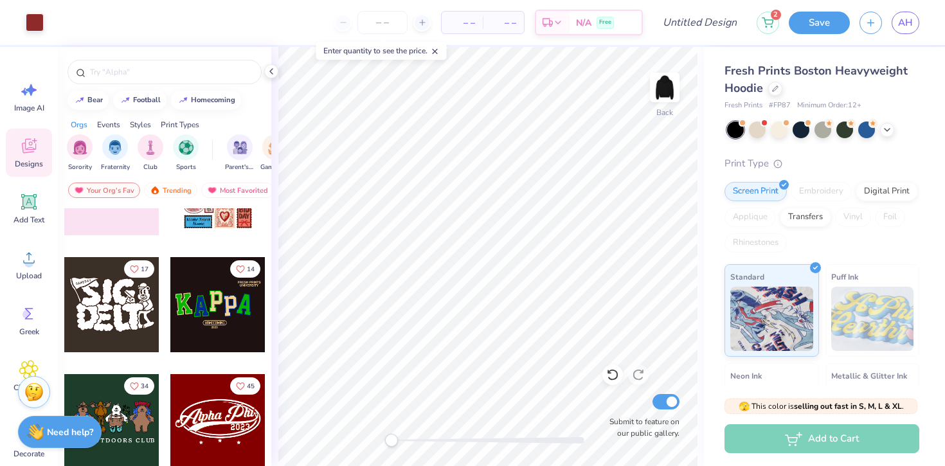
scroll to position [191, 0]
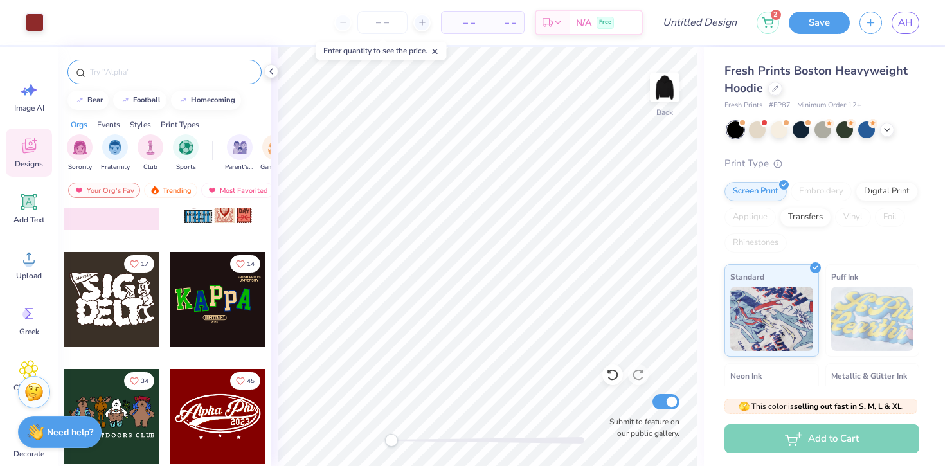
click at [148, 71] on input "text" at bounding box center [171, 72] width 165 height 13
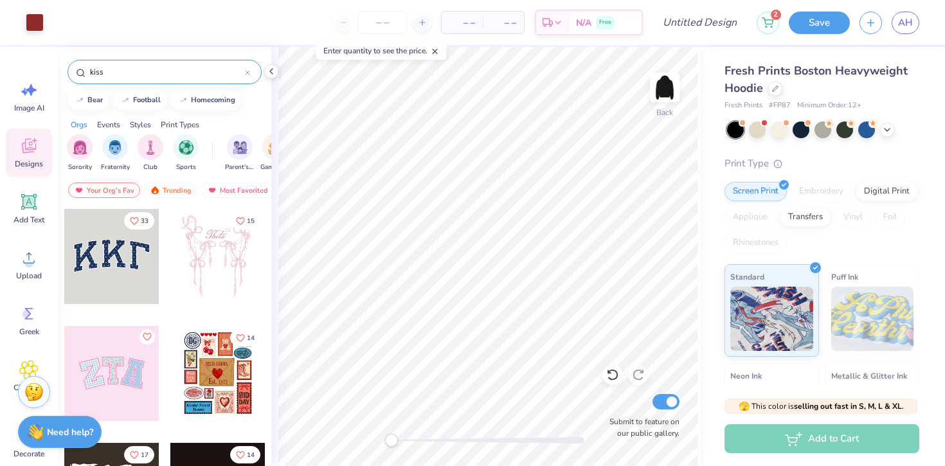
type input "kiss"
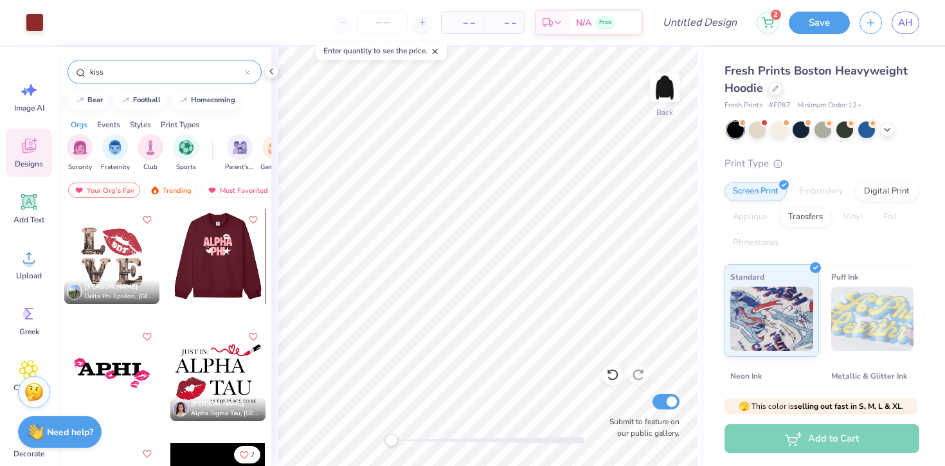
click at [170, 244] on div at bounding box center [122, 256] width 95 height 95
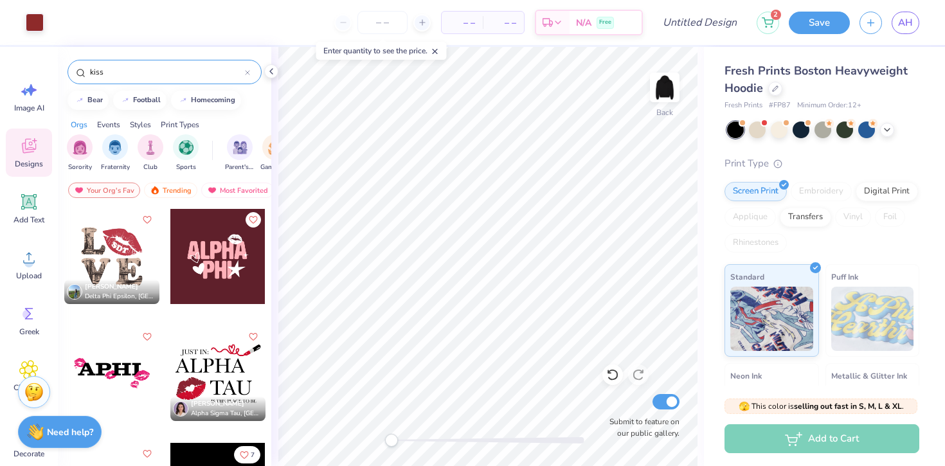
click at [199, 243] on div at bounding box center [217, 256] width 95 height 95
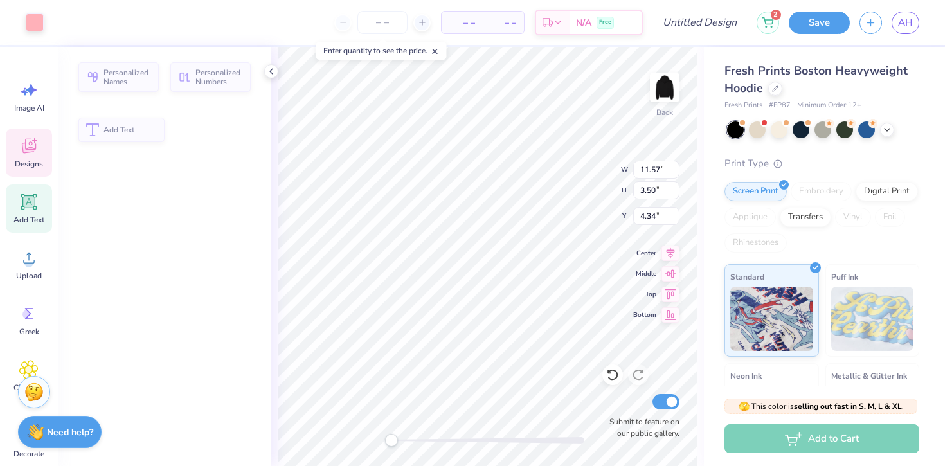
type input "11.57"
type input "3.50"
type input "4.34"
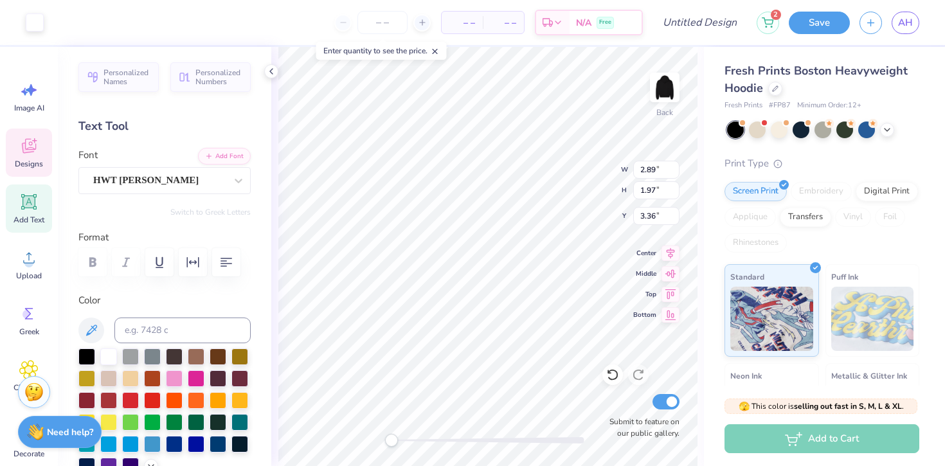
type input "14.13"
type input "3.09"
type input "5.20"
click at [559, 169] on div "Back W 14.13 14.13 " H 3.09 3.09 " Y 5.20 5.20 " Center Middle Top Bottom Submi…" at bounding box center [487, 256] width 433 height 419
type input "1.07"
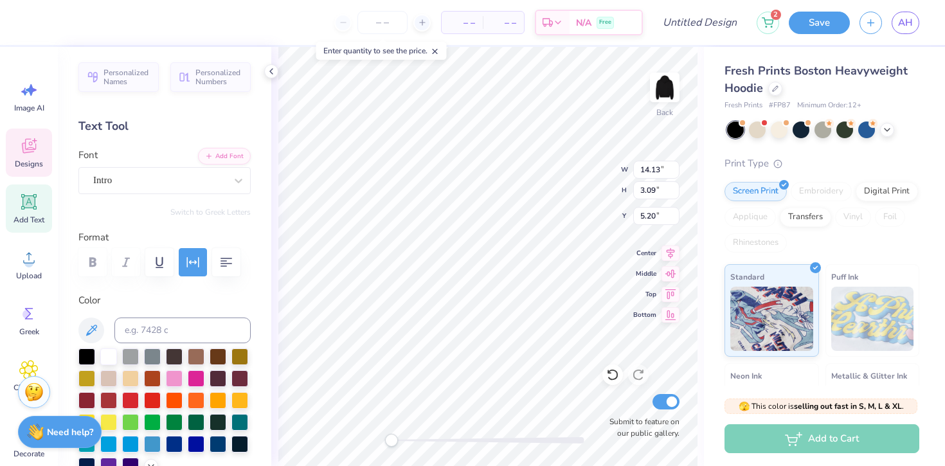
type input "1.07"
type input "6.49"
click at [585, 191] on div "Back W 1.07 1.07 " H 1.07 1.07 " Y 6.49 6.49 " Center Middle Top Bottom Submit …" at bounding box center [487, 256] width 433 height 419
type input "6.22"
type input "14.13"
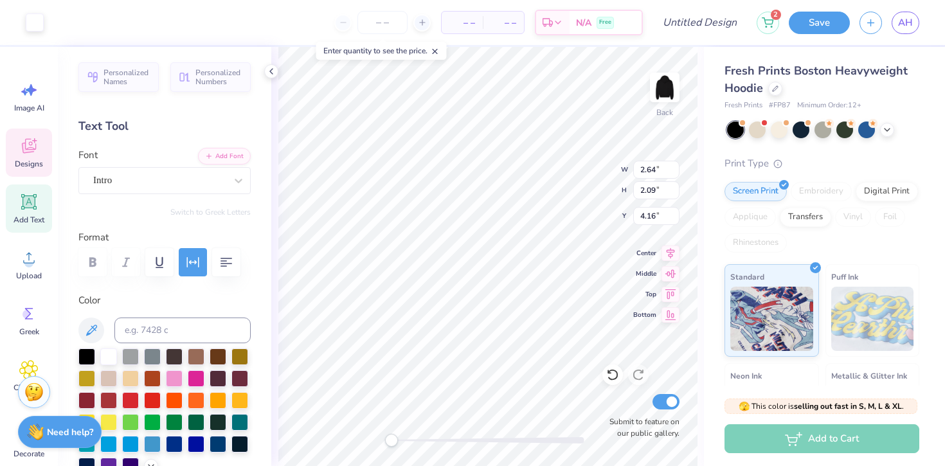
type input "3.09"
type input "5.20"
click at [134, 399] on div at bounding box center [130, 399] width 17 height 17
click at [133, 400] on div at bounding box center [130, 399] width 17 height 17
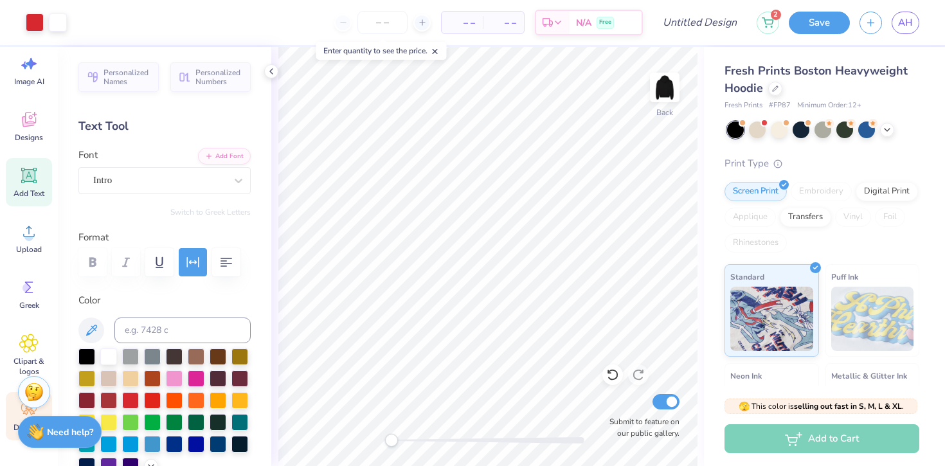
click at [15, 411] on div "Decorate" at bounding box center [29, 416] width 46 height 48
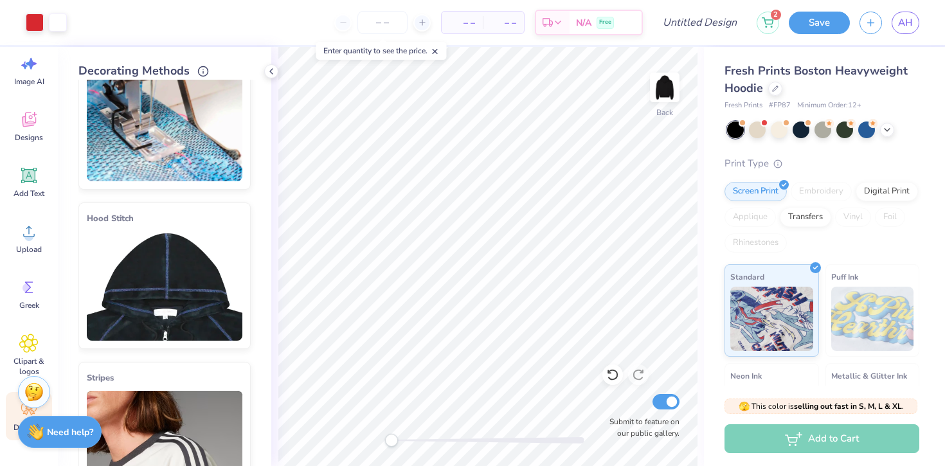
scroll to position [0, 0]
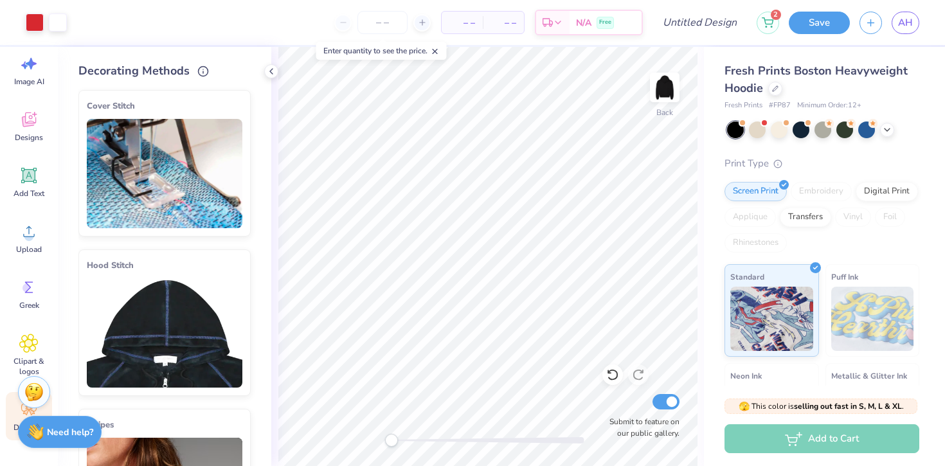
click at [210, 201] on img at bounding box center [165, 173] width 156 height 109
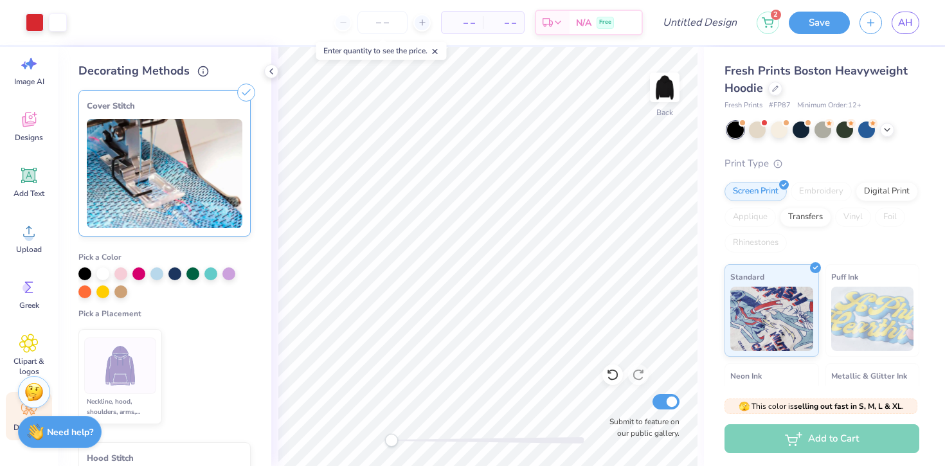
click at [127, 372] on img at bounding box center [120, 366] width 48 height 48
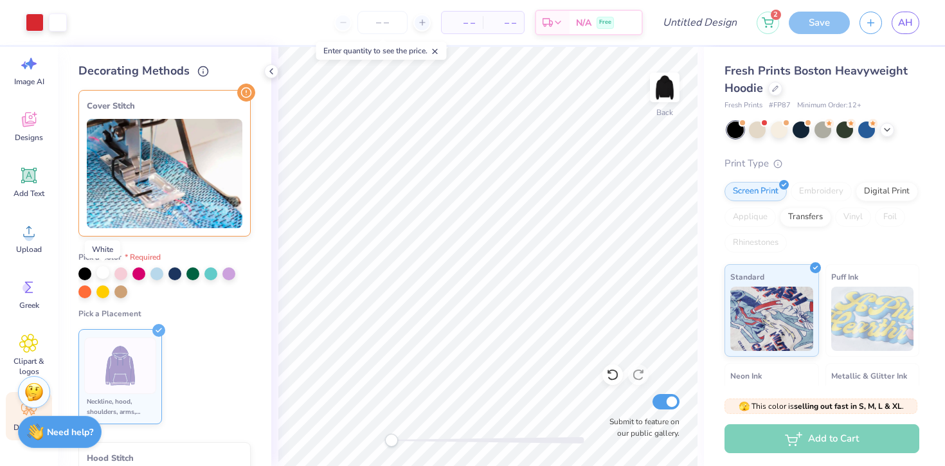
click at [99, 274] on div at bounding box center [102, 272] width 13 height 13
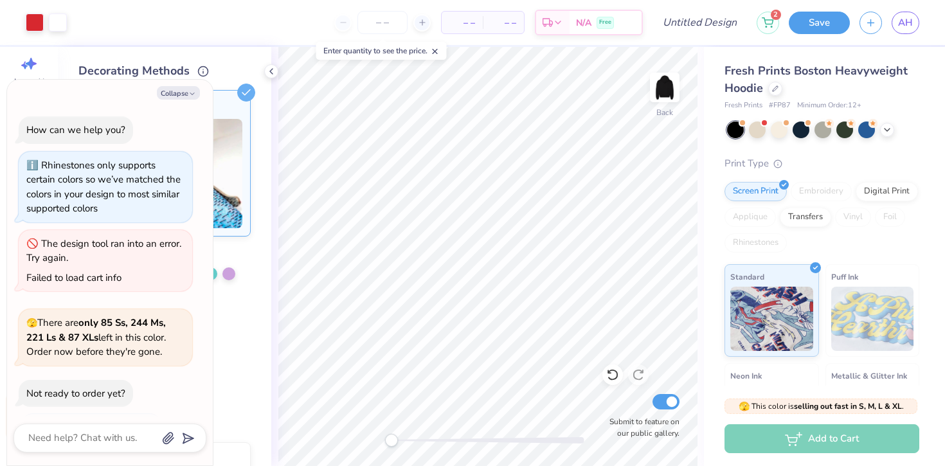
scroll to position [222, 0]
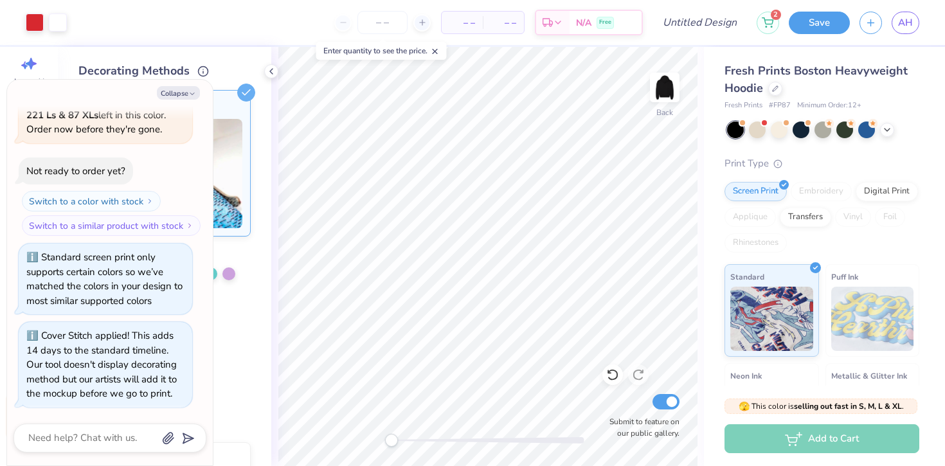
click at [206, 87] on div "Collapse" at bounding box center [109, 92] width 193 height 13
click at [192, 93] on icon "button" at bounding box center [192, 94] width 8 height 8
type textarea "x"
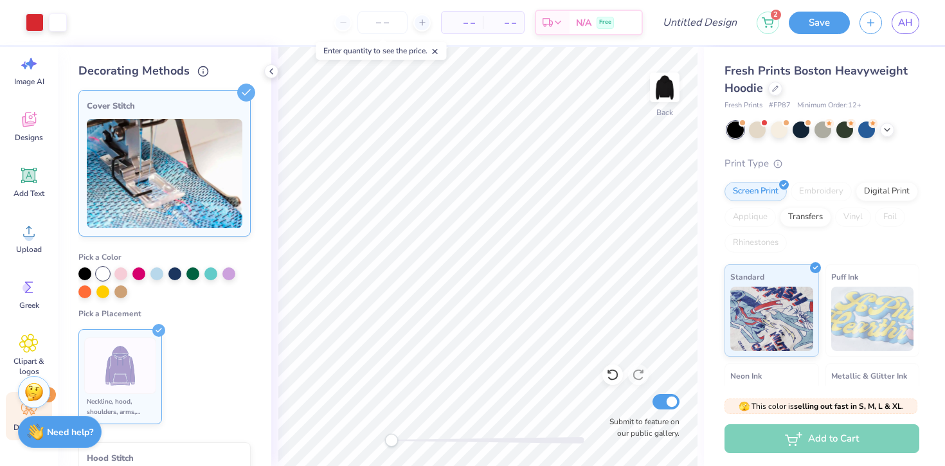
click at [121, 348] on img at bounding box center [120, 366] width 48 height 48
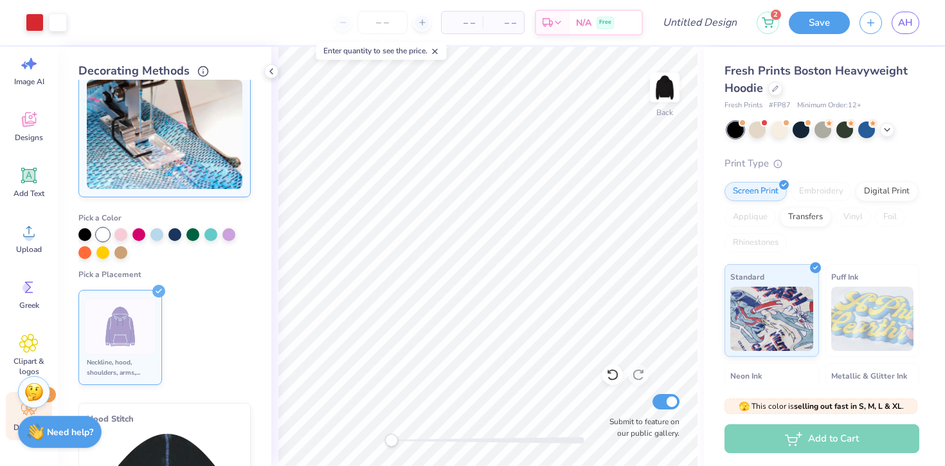
click at [102, 237] on div at bounding box center [102, 234] width 13 height 13
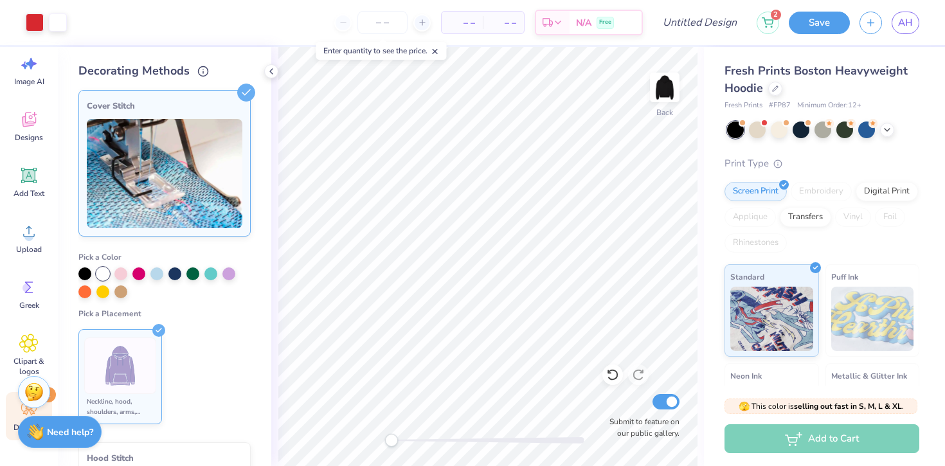
click at [208, 141] on img at bounding box center [165, 173] width 156 height 109
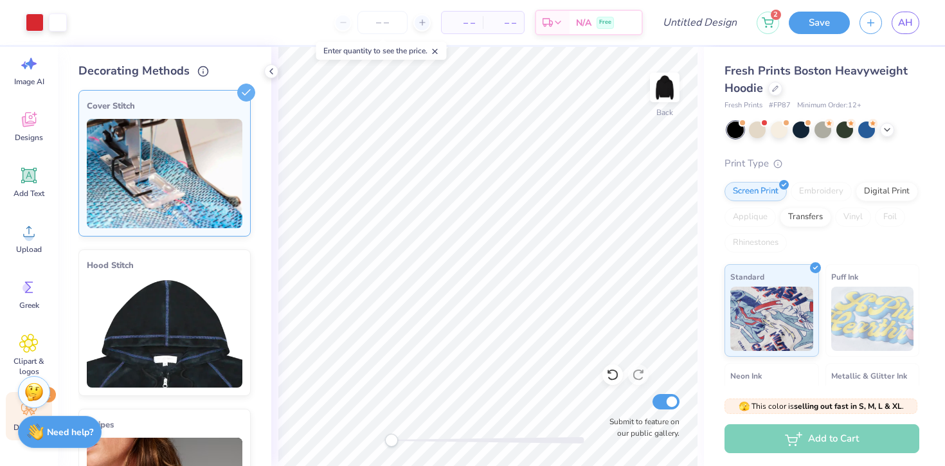
click at [205, 119] on img at bounding box center [165, 173] width 156 height 109
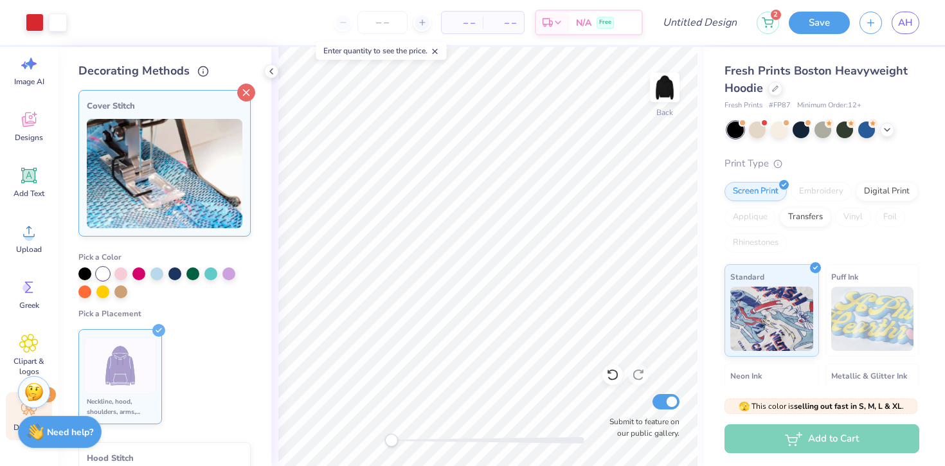
click at [240, 92] on icon at bounding box center [246, 93] width 18 height 18
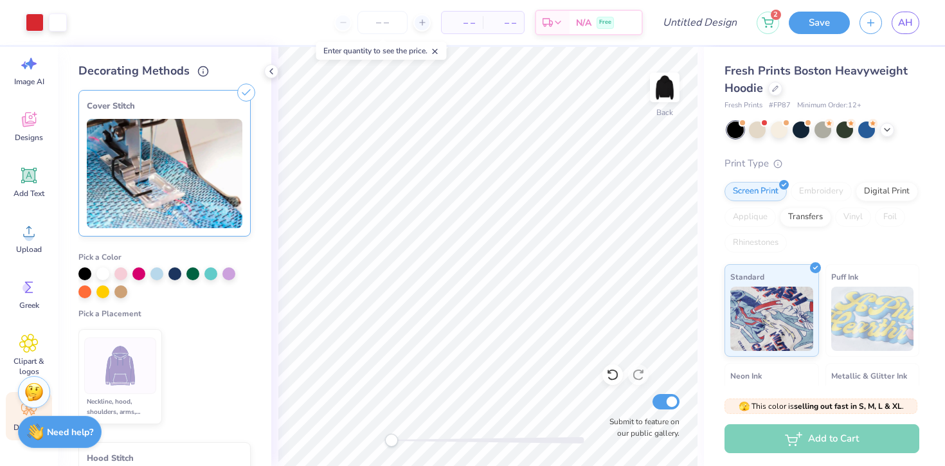
click at [248, 92] on icon at bounding box center [246, 93] width 18 height 18
click at [244, 90] on line at bounding box center [247, 93] width 6 height 6
click at [213, 118] on div "Cover Stitch" at bounding box center [164, 163] width 172 height 147
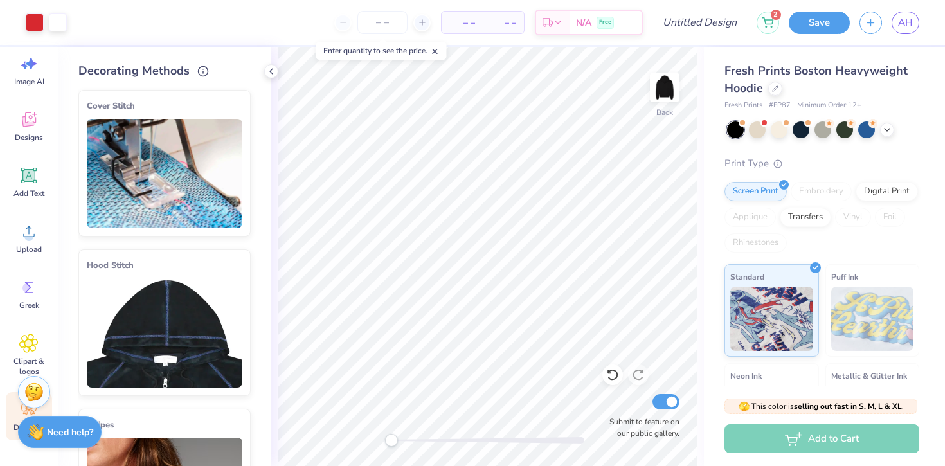
click at [246, 85] on icon at bounding box center [246, 94] width 18 height 18
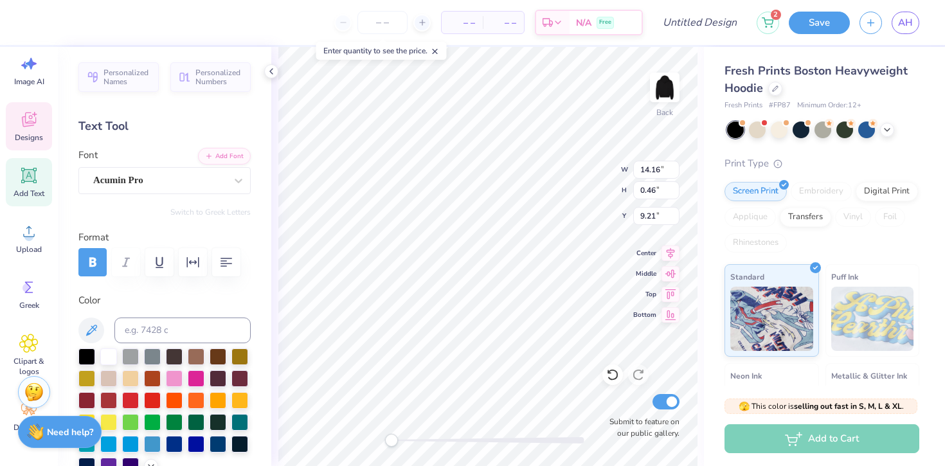
type input "14.13"
type input "3.09"
type input "5.20"
type input "2.64"
type input "2.09"
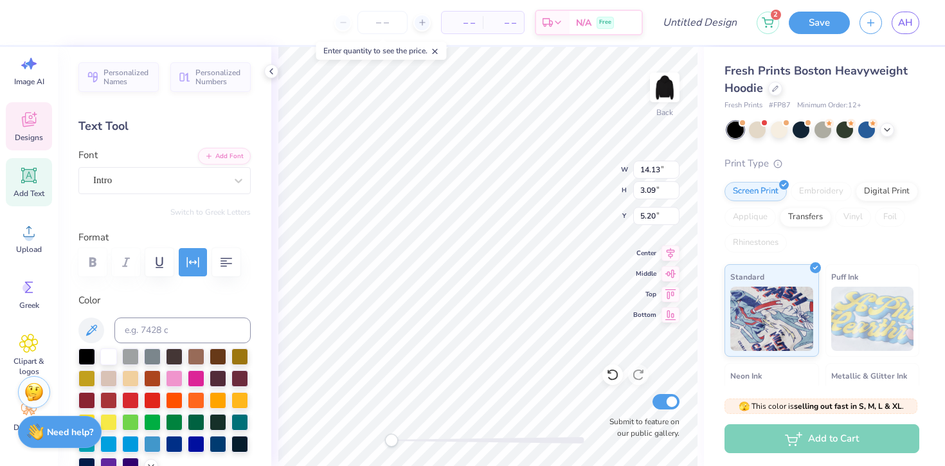
type input "4.16"
click at [591, 181] on div "Back W 2.64 2.64 " H 2.09 2.09 " Y 4.16 4.16 " Center Middle Top Bottom Submit …" at bounding box center [487, 256] width 433 height 419
click at [763, 231] on div "Screen Print Embroidery Digital Print Applique Transfers Vinyl Foil Rhinestones" at bounding box center [821, 217] width 195 height 71
click at [763, 244] on div "Rhinestones" at bounding box center [755, 242] width 62 height 19
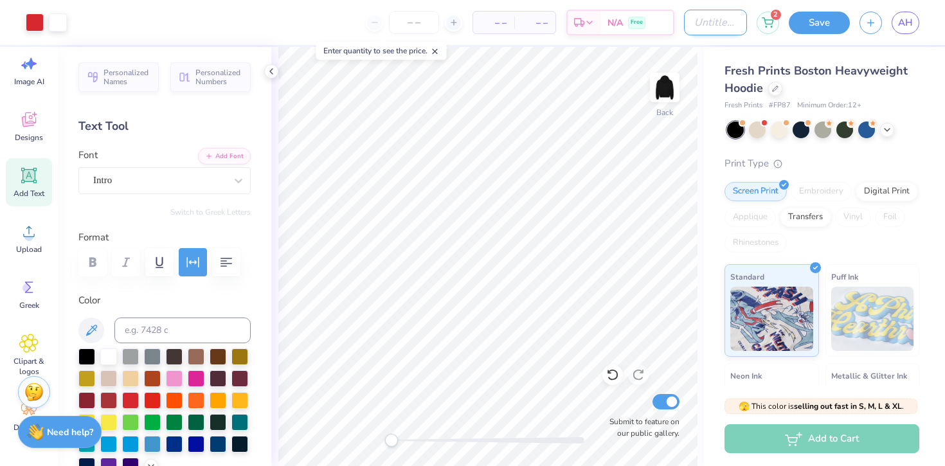
click at [728, 24] on input "Design Title" at bounding box center [715, 23] width 63 height 26
type input "25-26"
click at [721, 201] on div "Fresh Prints Boston Heavyweight Hoodie Fresh Prints # FP87 Minimum Order: 12 + …" at bounding box center [824, 301] width 241 height 508
click at [667, 93] on img at bounding box center [664, 87] width 51 height 51
click at [25, 170] on icon at bounding box center [28, 175] width 15 height 15
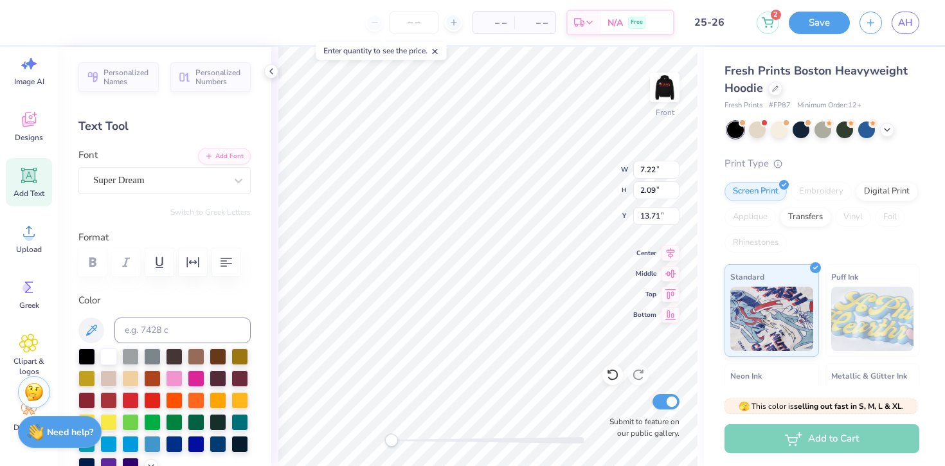
scroll to position [0, 1]
type textarea "And all that jazz."
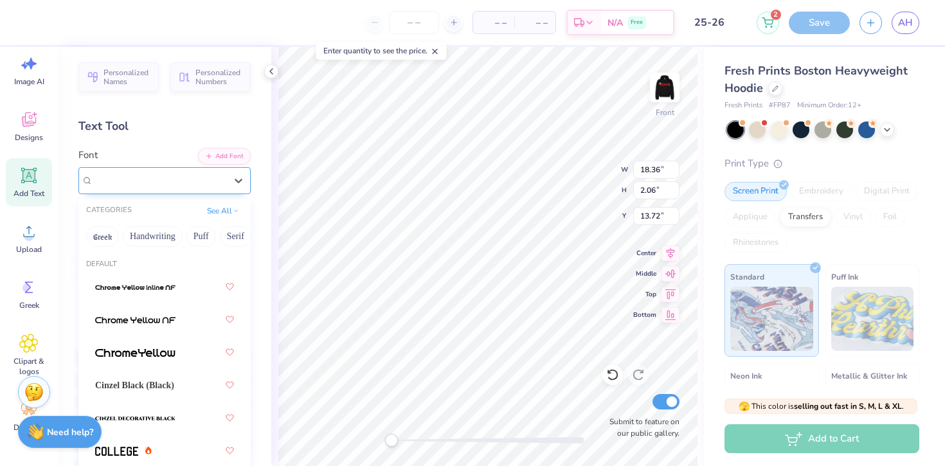
click at [201, 172] on div at bounding box center [159, 180] width 132 height 17
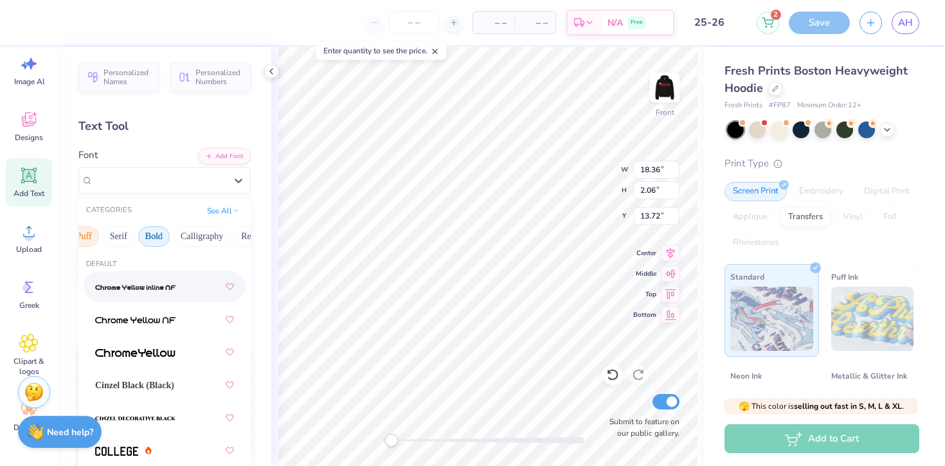
scroll to position [0, 177]
click at [162, 232] on button "Calligraphy" at bounding box center [142, 236] width 57 height 21
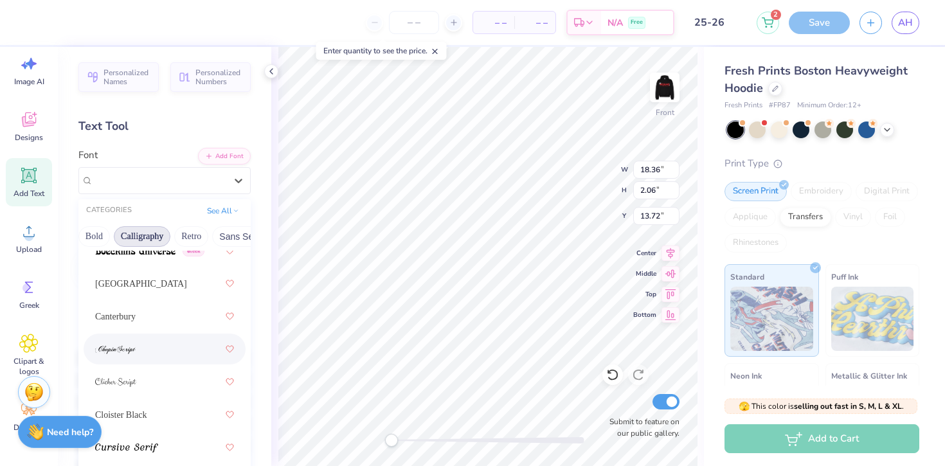
scroll to position [238, 0]
click at [171, 346] on div at bounding box center [164, 343] width 139 height 23
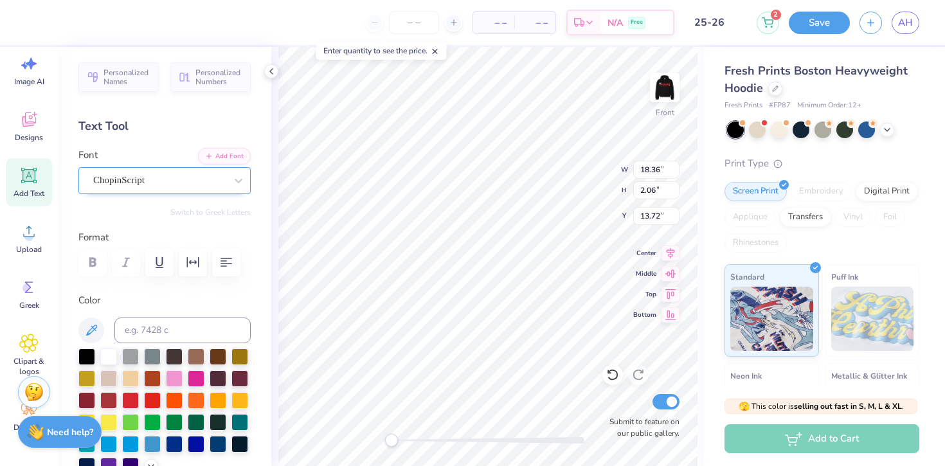
click at [170, 184] on div "ChopinScript" at bounding box center [159, 180] width 135 height 20
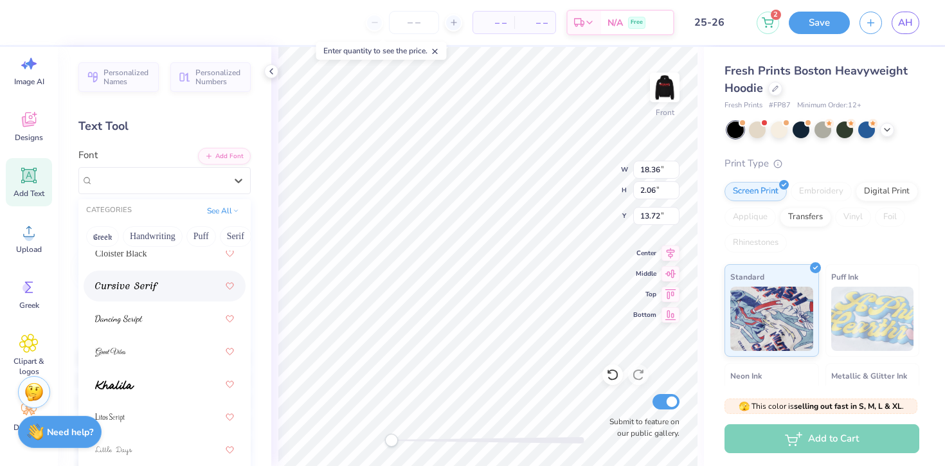
scroll to position [401, 0]
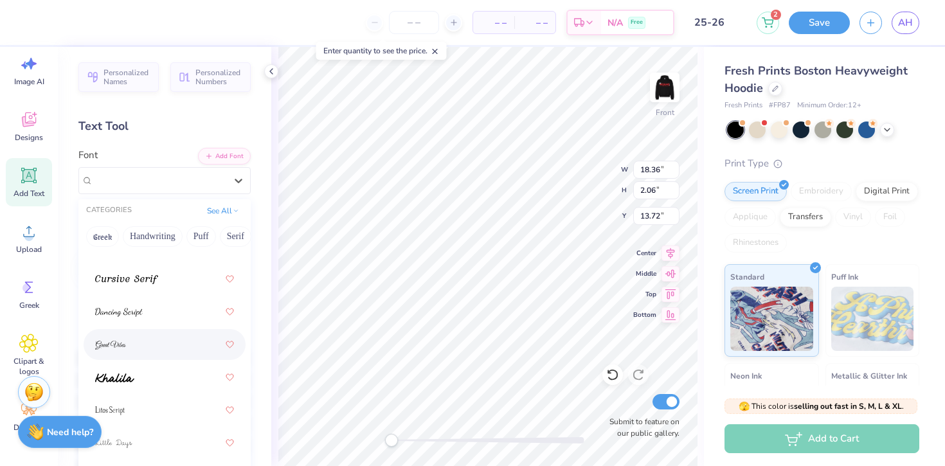
click at [155, 351] on div at bounding box center [164, 344] width 139 height 23
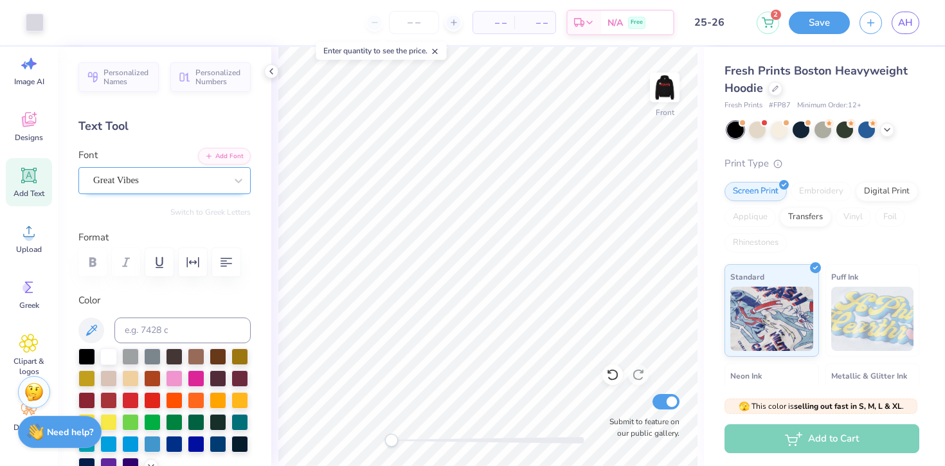
click at [179, 168] on div "Great Vibes" at bounding box center [164, 180] width 172 height 27
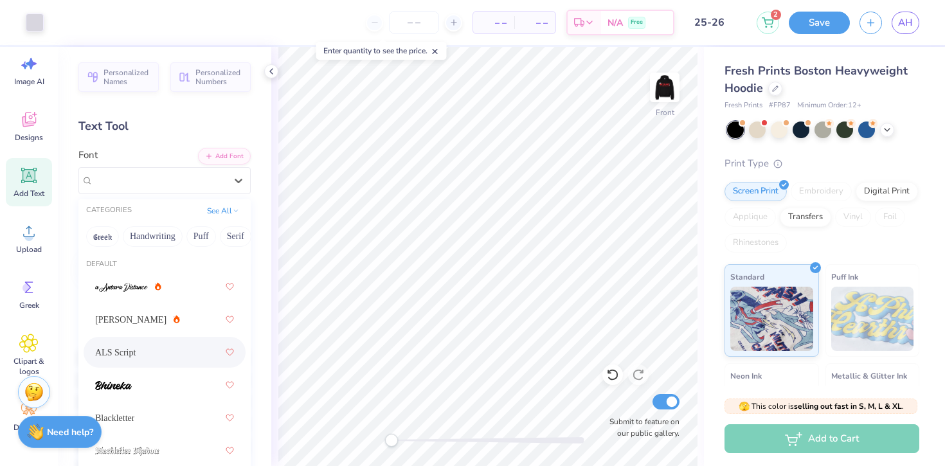
click at [166, 346] on div "ALS Script" at bounding box center [164, 352] width 139 height 23
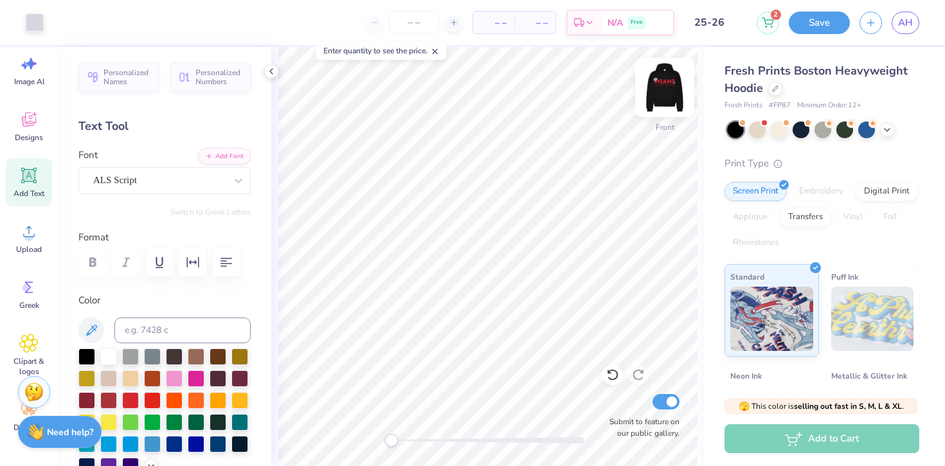
click at [661, 89] on img at bounding box center [664, 87] width 51 height 51
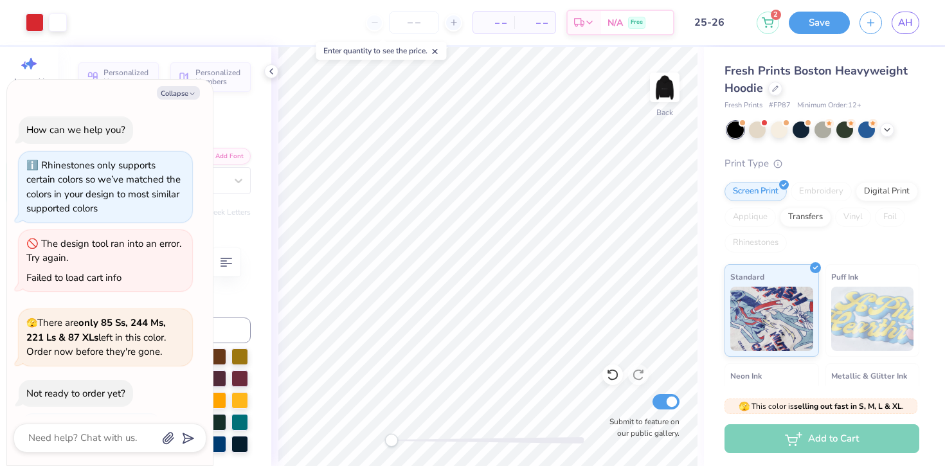
type textarea "x"
